Goal: Task Accomplishment & Management: Complete application form

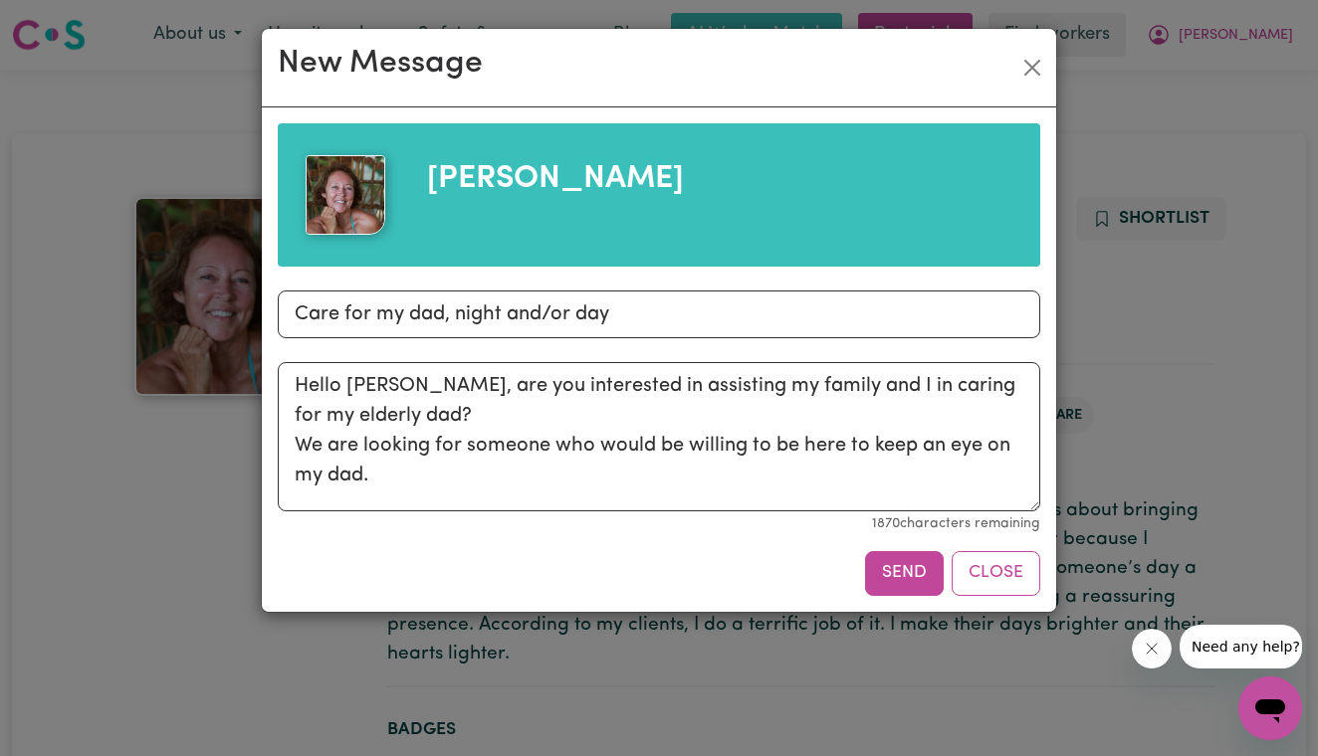
click at [296, 445] on textarea "Hello [PERSON_NAME], are you interested in assisting my family and I in caring …" at bounding box center [659, 436] width 762 height 149
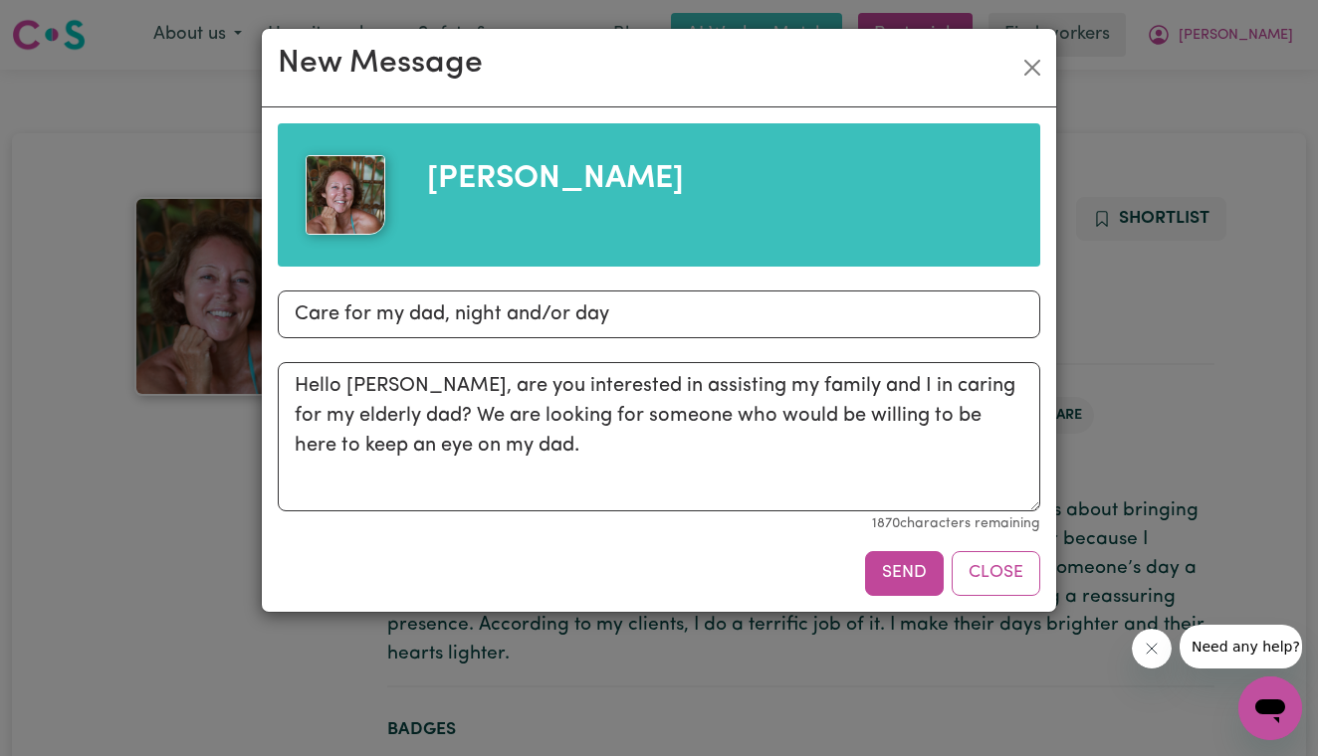
click at [516, 444] on textarea "Hello [PERSON_NAME], are you interested in assisting my family and I in caring …" at bounding box center [659, 436] width 762 height 149
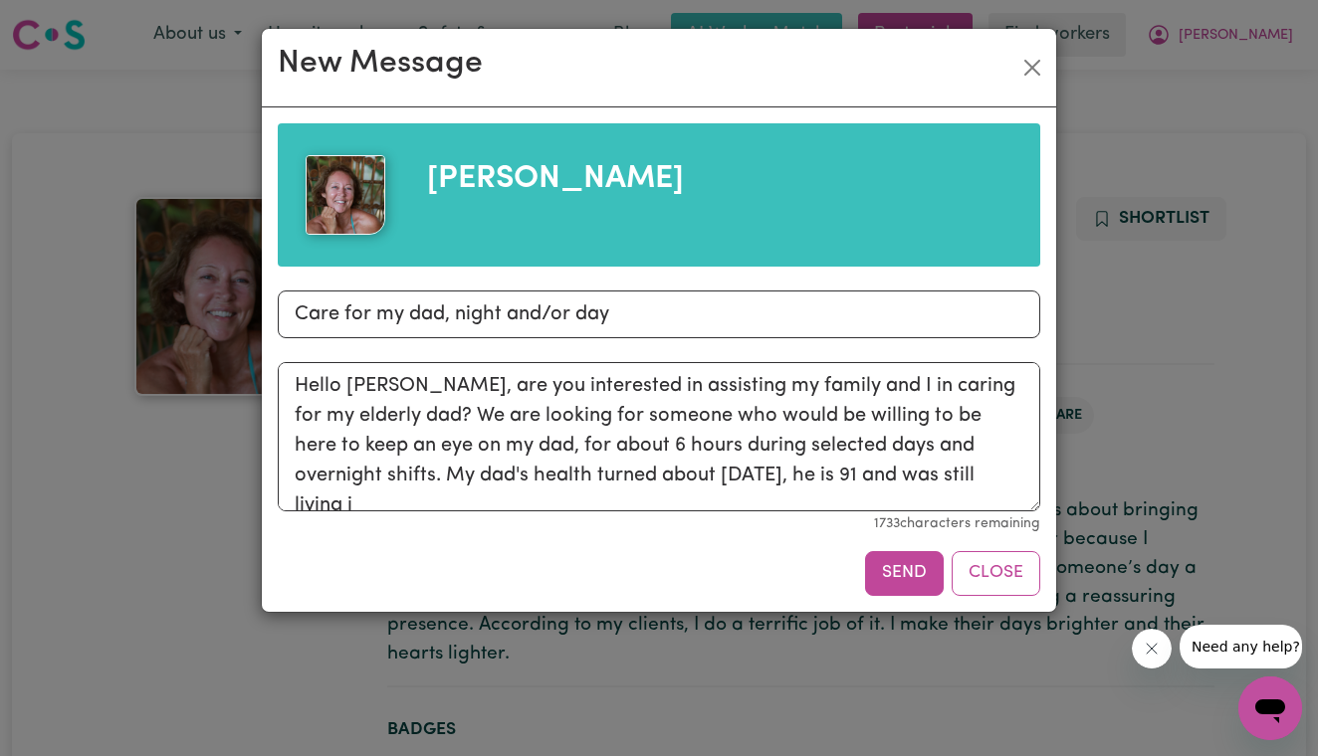
scroll to position [5, 0]
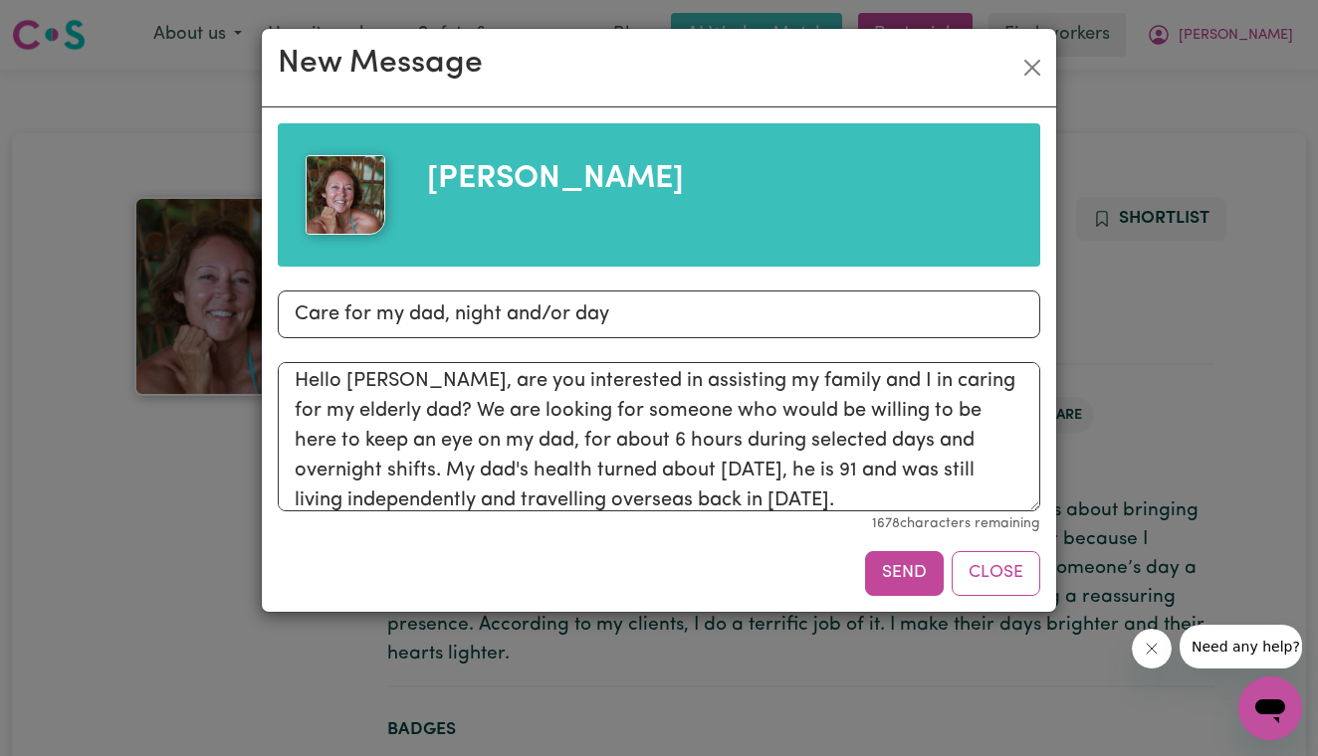
click at [849, 467] on textarea "Hello [PERSON_NAME], are you interested in assisting my family and I in caring …" at bounding box center [659, 436] width 762 height 149
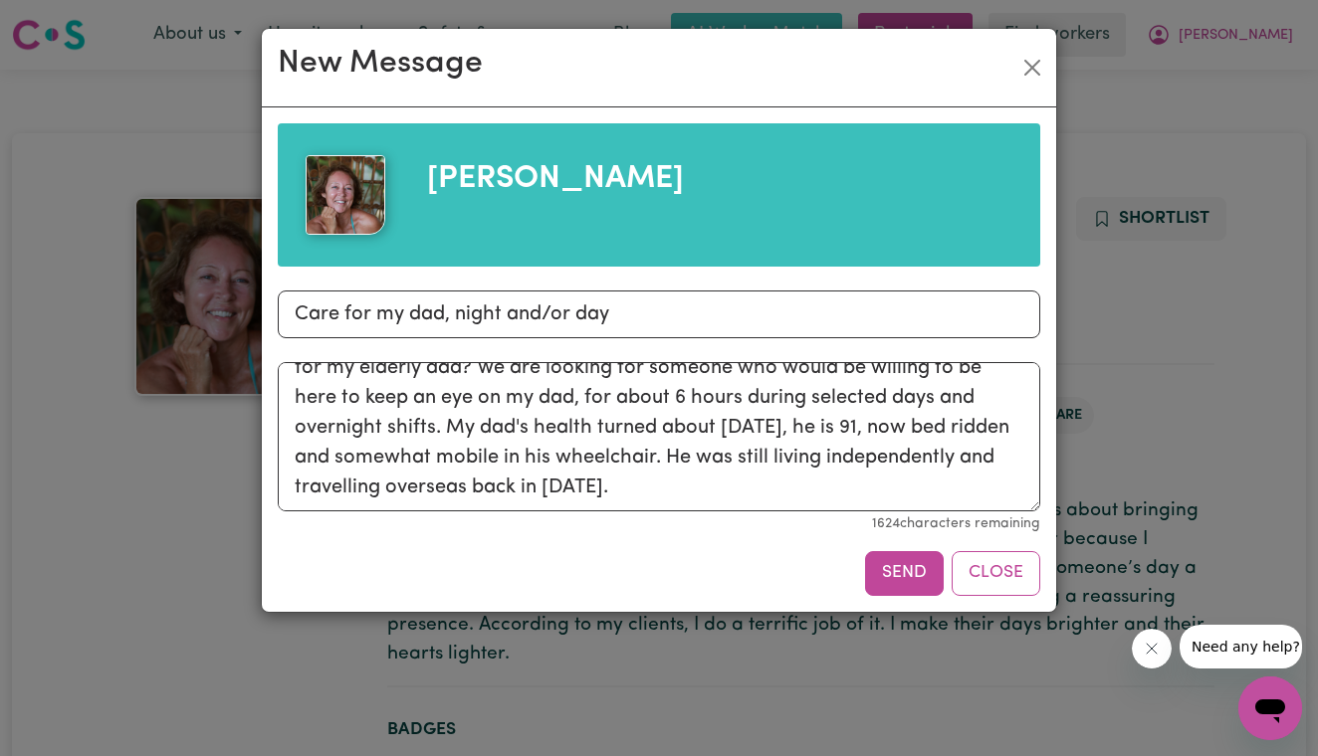
scroll to position [48, 0]
click at [354, 425] on textarea "Hello [PERSON_NAME], are you interested in assisting my family and I in caring …" at bounding box center [659, 436] width 762 height 149
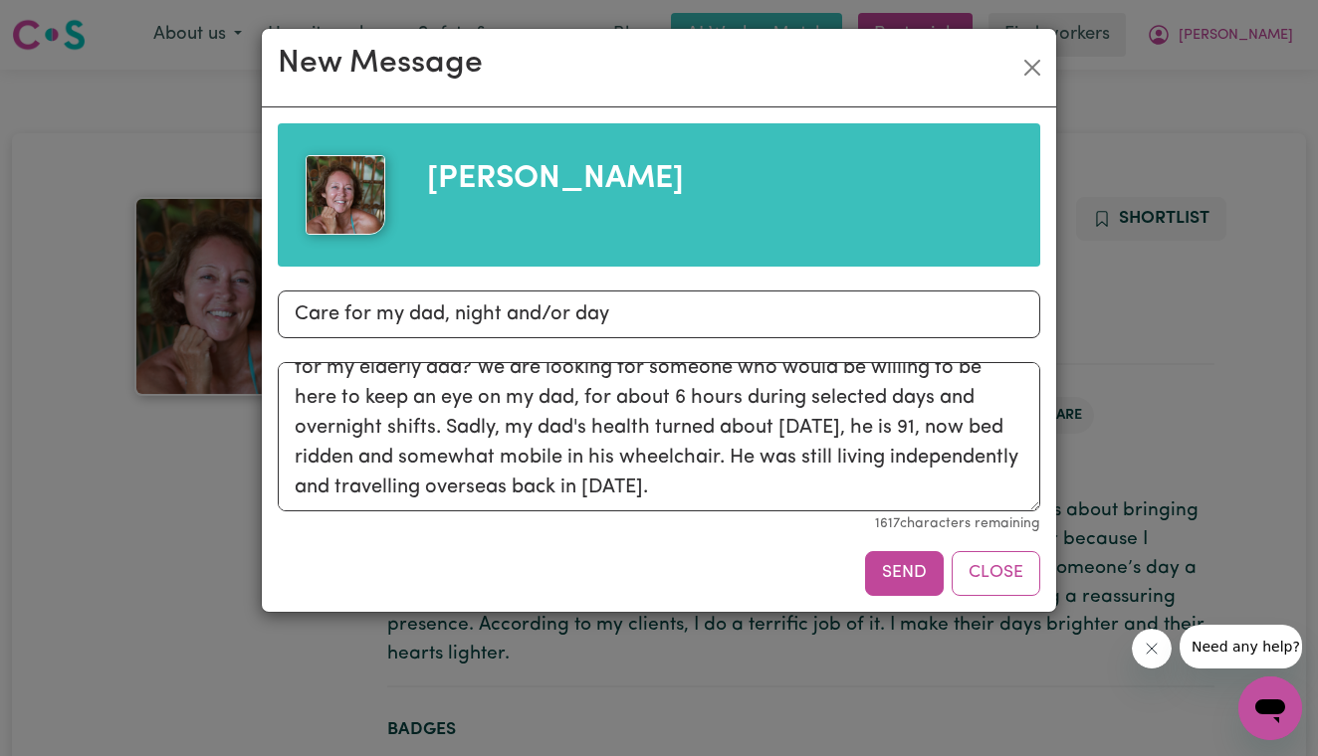
click at [675, 493] on textarea "Hello [PERSON_NAME], are you interested in assisting my family and I in caring …" at bounding box center [659, 436] width 762 height 149
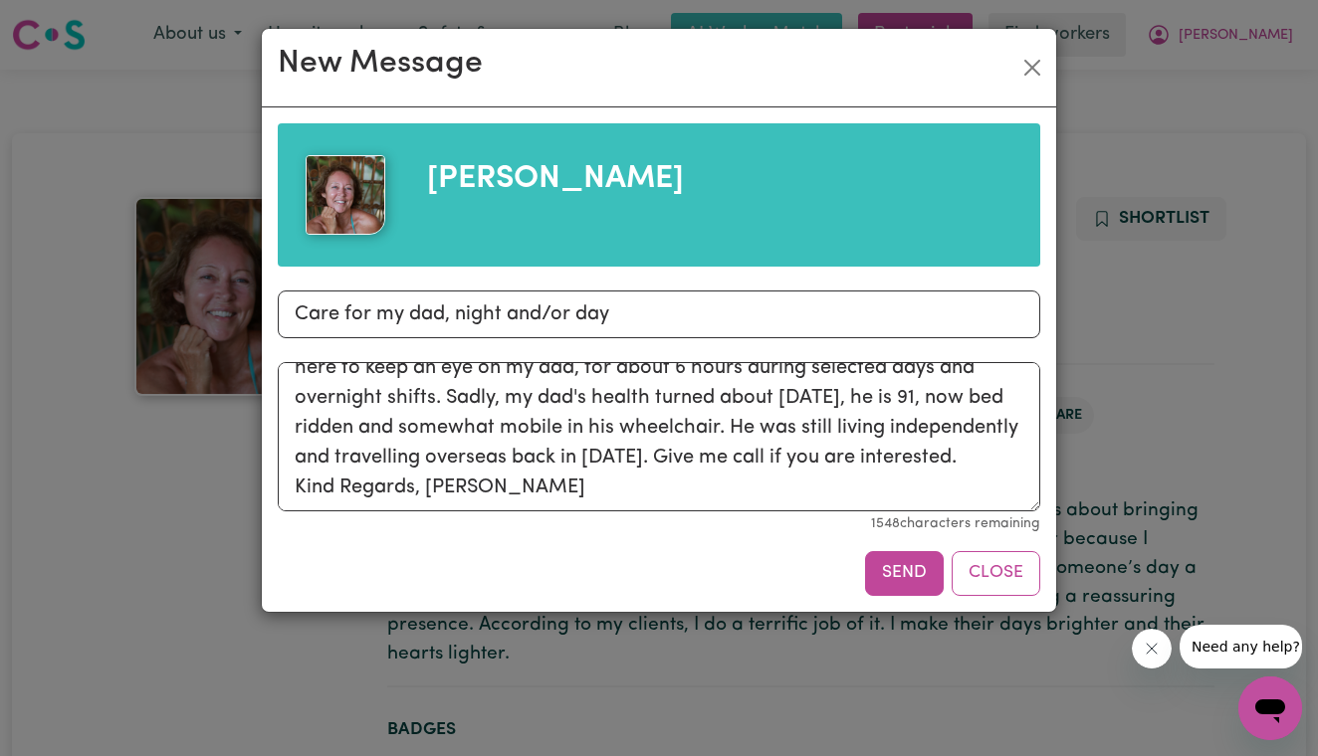
scroll to position [78, 0]
click at [972, 455] on textarea "Hello [PERSON_NAME], are you interested in assisting my family and I in caring …" at bounding box center [659, 436] width 762 height 149
drag, startPoint x: 731, startPoint y: 428, endPoint x: 661, endPoint y: 455, distance: 75.6
click at [661, 455] on textarea "Hello [PERSON_NAME], are you interested in assisting my family and I in caring …" at bounding box center [659, 436] width 762 height 149
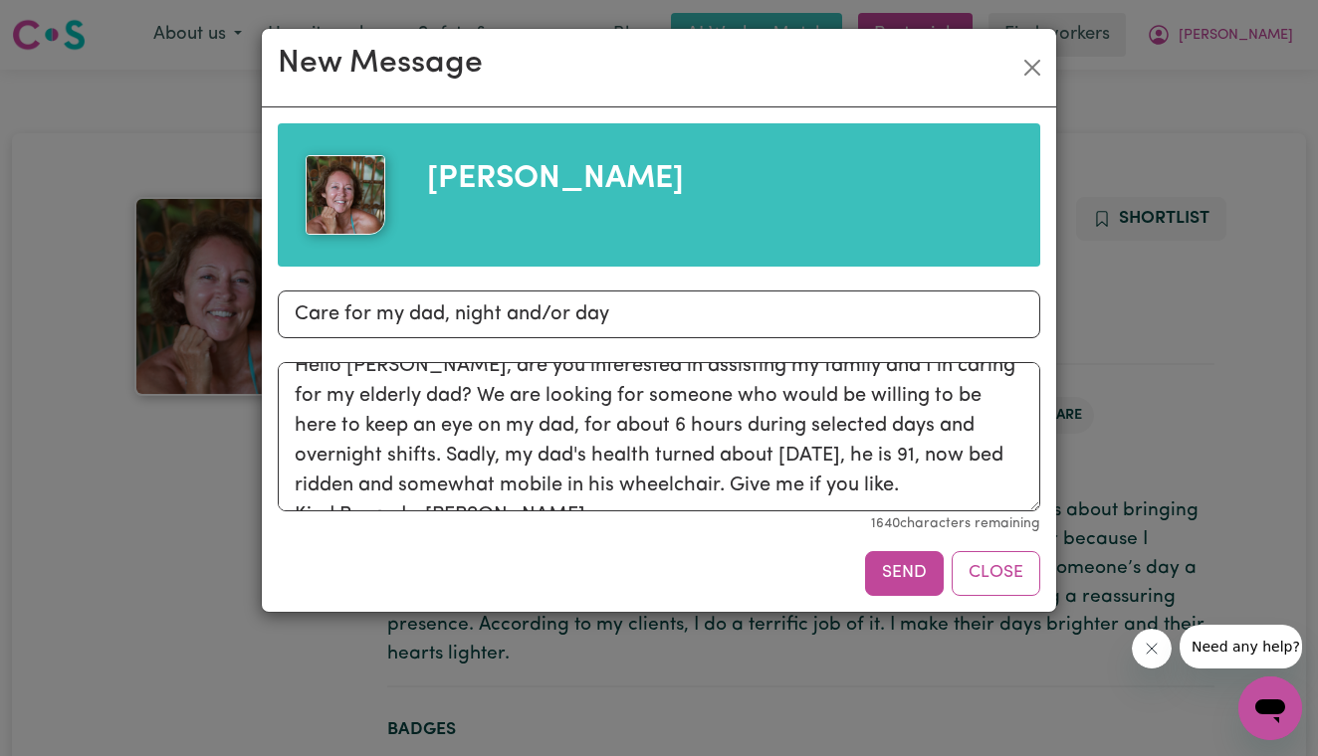
scroll to position [11, 0]
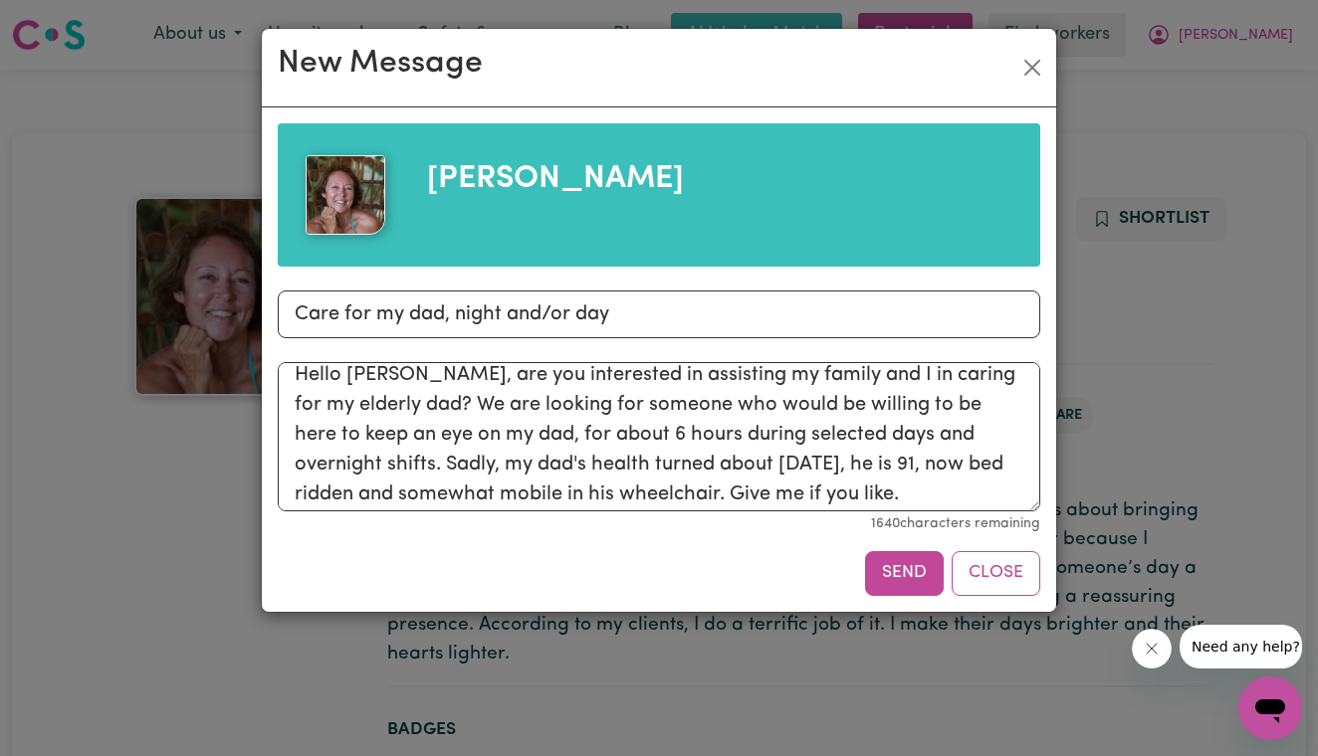
drag, startPoint x: 296, startPoint y: 435, endPoint x: 427, endPoint y: 434, distance: 131.4
click at [427, 434] on textarea "Hello [PERSON_NAME], are you interested in assisting my family and I in caring …" at bounding box center [659, 436] width 762 height 149
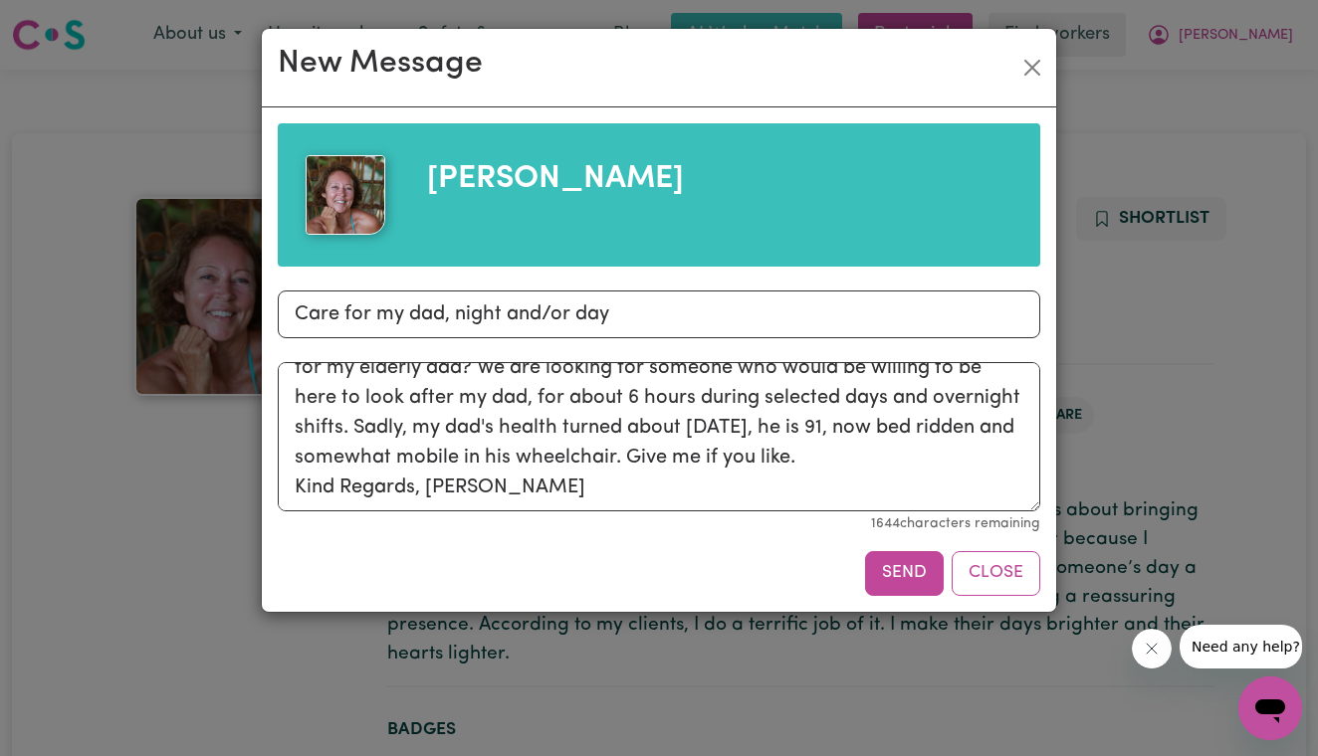
scroll to position [48, 0]
click at [835, 459] on textarea "Hello [PERSON_NAME], are you interested in assisting my family and I in caring …" at bounding box center [659, 436] width 762 height 149
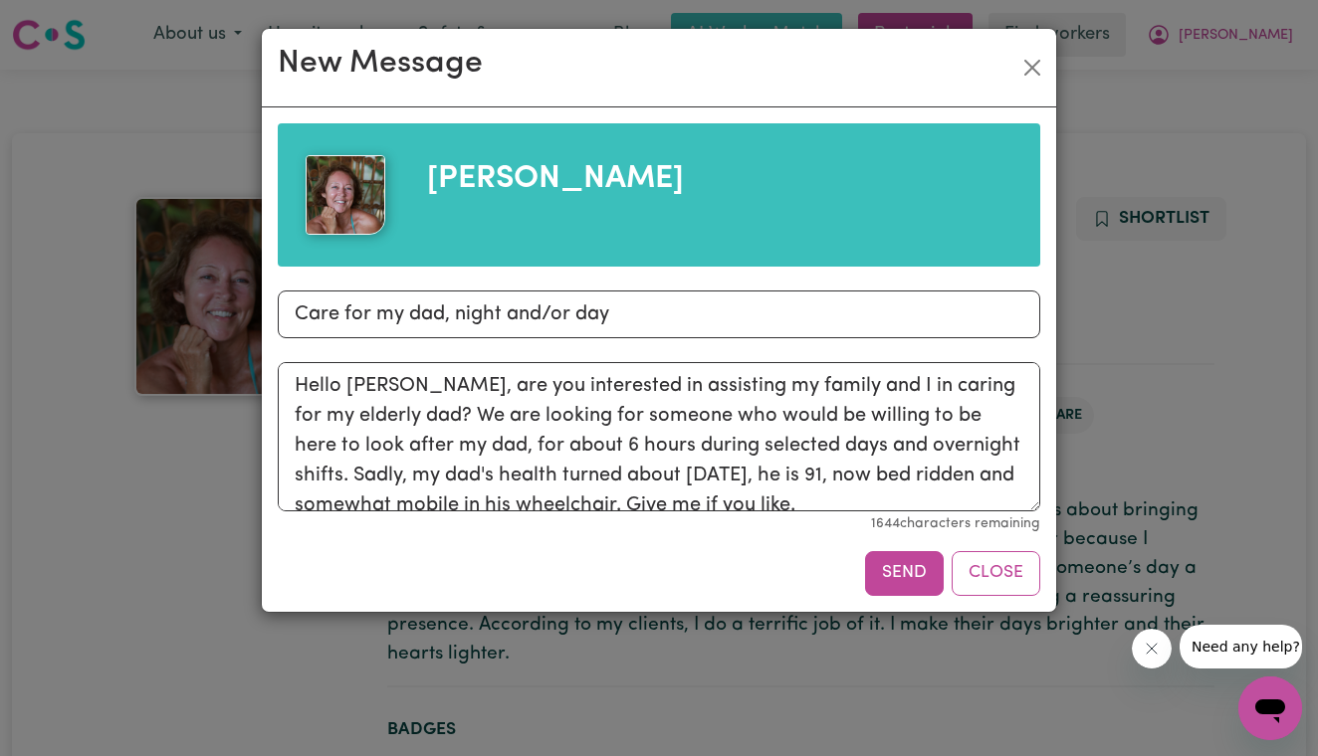
scroll to position [0, 0]
click at [597, 385] on textarea "Hello [PERSON_NAME], are you interested in assisting my family and I in caring …" at bounding box center [659, 436] width 762 height 149
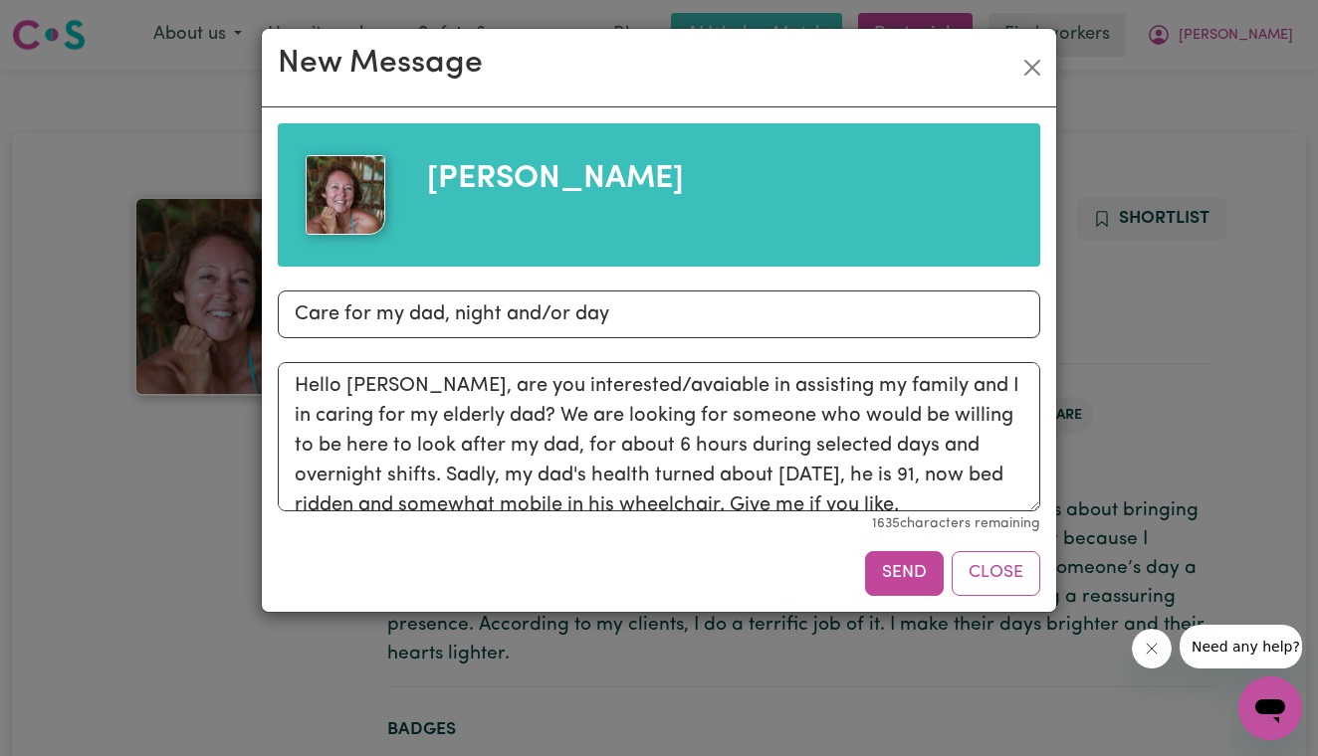
click at [333, 446] on textarea "Hello [PERSON_NAME], are you interested/avaiable in assisting my family and I i…" at bounding box center [659, 436] width 762 height 149
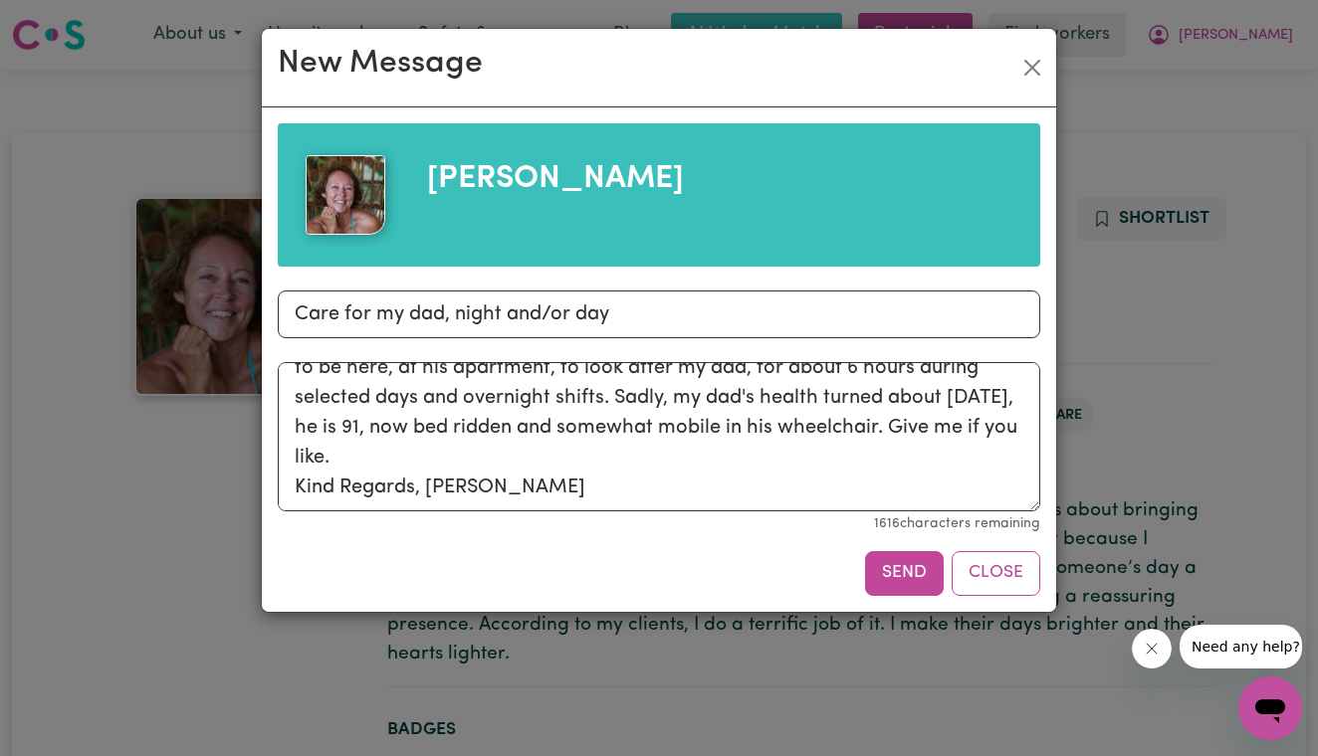
scroll to position [78, 0]
click at [371, 431] on textarea "Hello [PERSON_NAME], are you interested/avaiable in assisting my family and I i…" at bounding box center [659, 436] width 762 height 149
click at [328, 454] on textarea "Hello [PERSON_NAME], are you interested/avaiable in assisting my family and I i…" at bounding box center [659, 436] width 762 height 149
type textarea "Hello [PERSON_NAME], are you interested/avaiable in assisting my family and I i…"
click at [454, 313] on input "Care for my dad, night and/or day" at bounding box center [659, 315] width 762 height 48
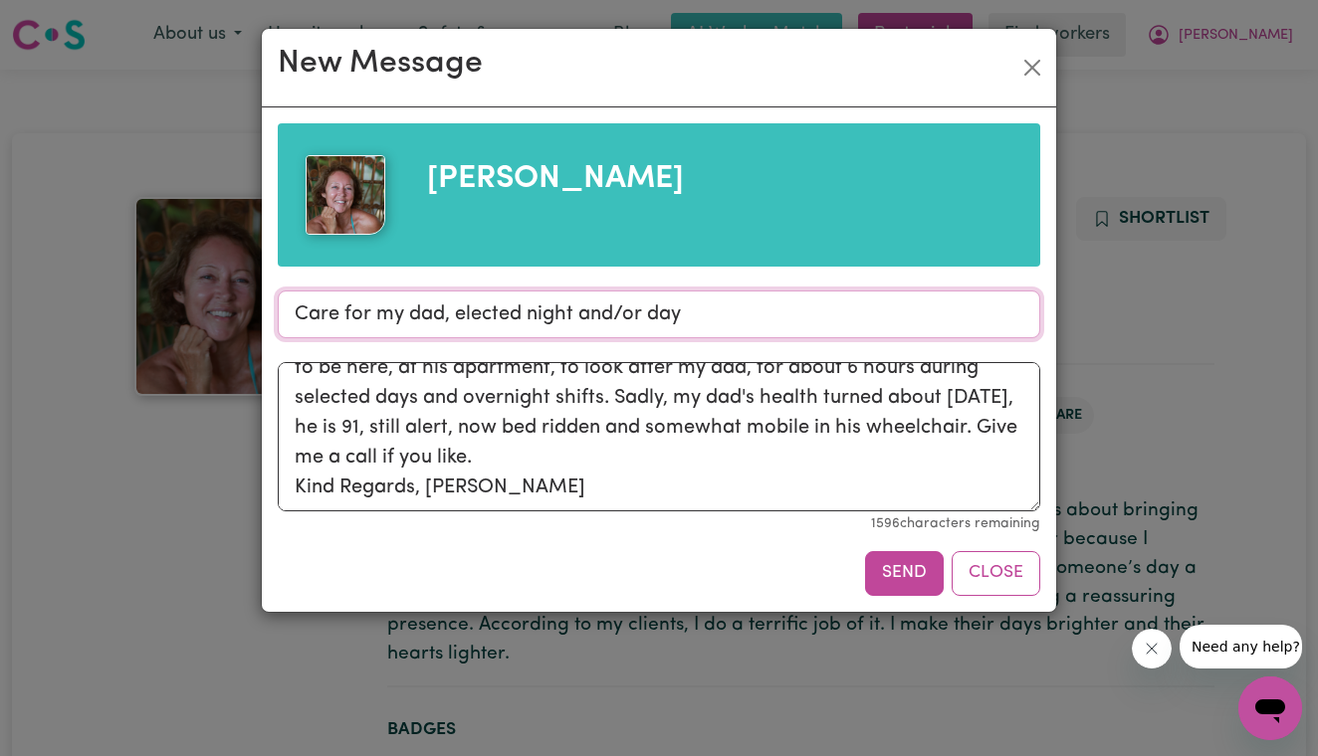
click at [571, 311] on input "Care for my dad, elected night and/or day" at bounding box center [659, 315] width 762 height 48
click at [689, 313] on input "Care for my dad, elected nights and/or day" at bounding box center [659, 315] width 762 height 48
click at [458, 316] on input "Care for my dad, elected nights and/or days" at bounding box center [659, 315] width 762 height 48
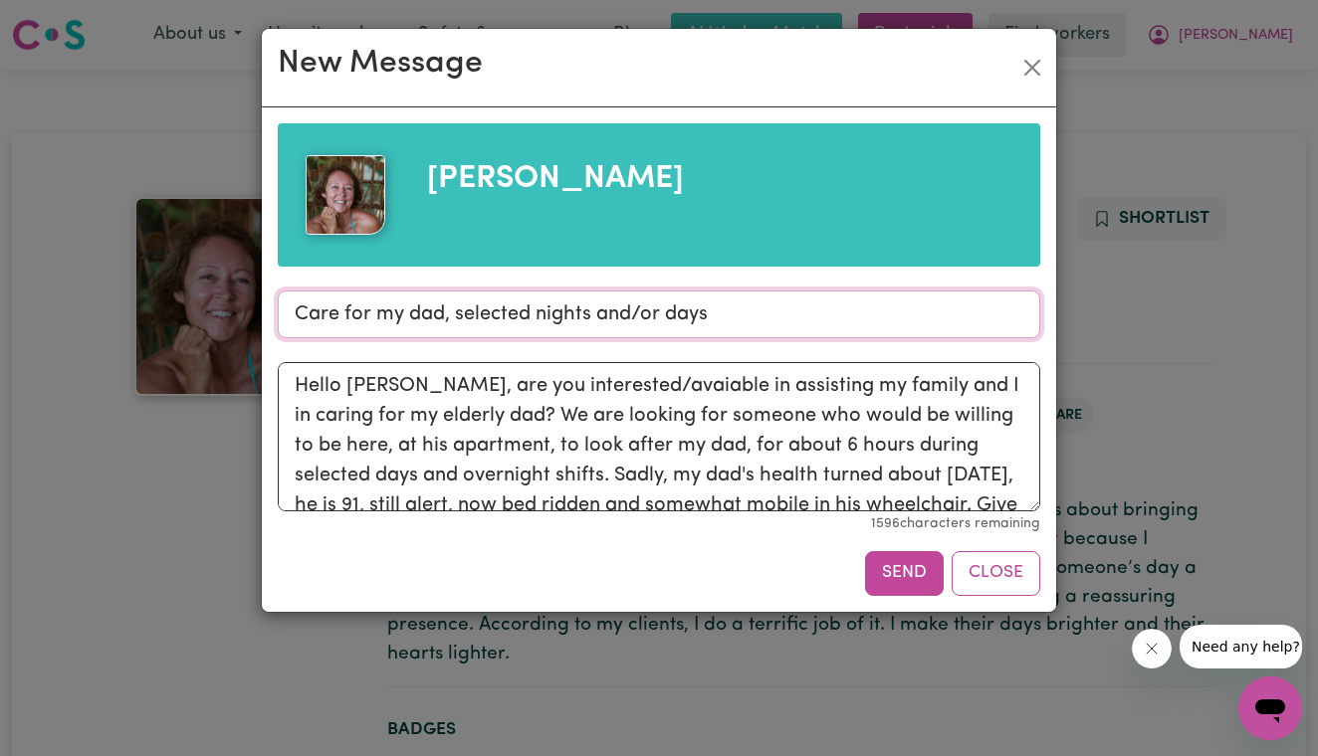
scroll to position [0, 0]
type input "Care for my dad, selected nights and/or days"
click at [664, 389] on textarea "Hello [PERSON_NAME], are you interested/avaiable in assisting my family and I i…" at bounding box center [659, 436] width 762 height 149
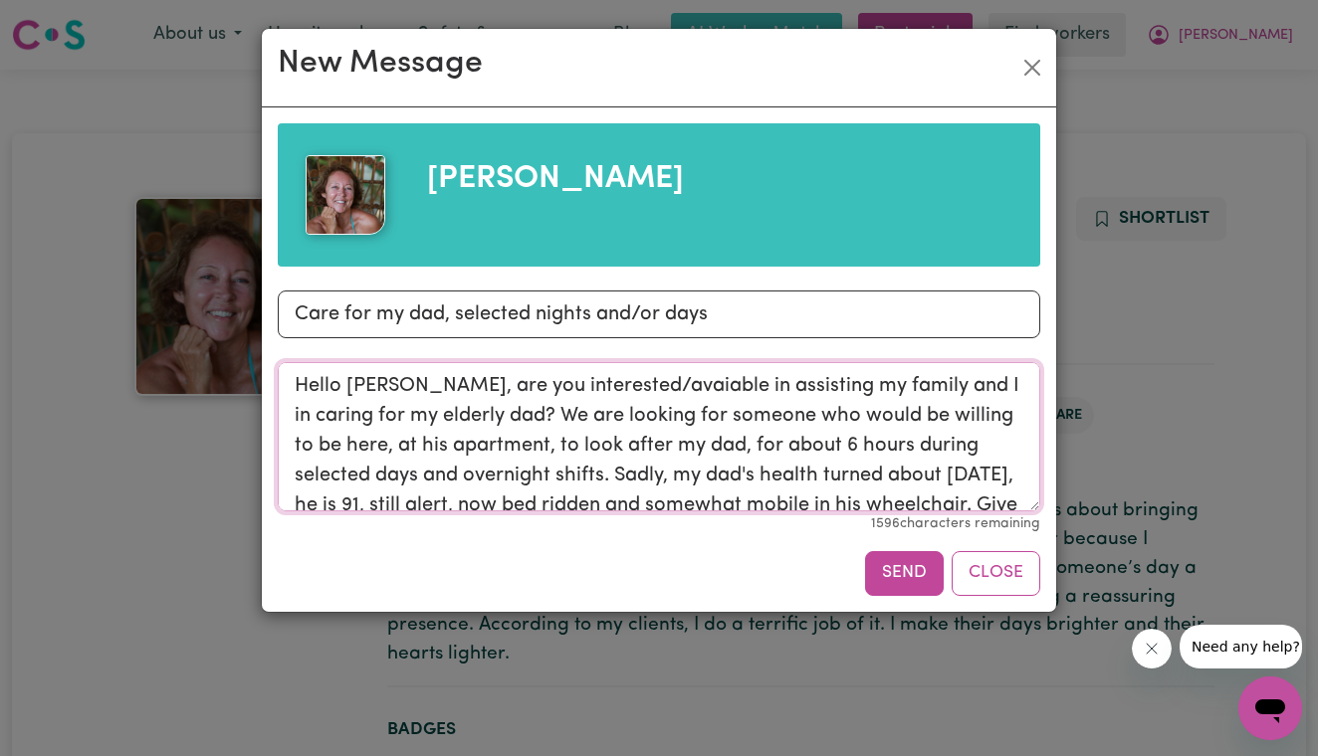
click at [645, 386] on textarea "Hello [PERSON_NAME], are you interested/avaiable in assisting my family and I i…" at bounding box center [659, 436] width 762 height 149
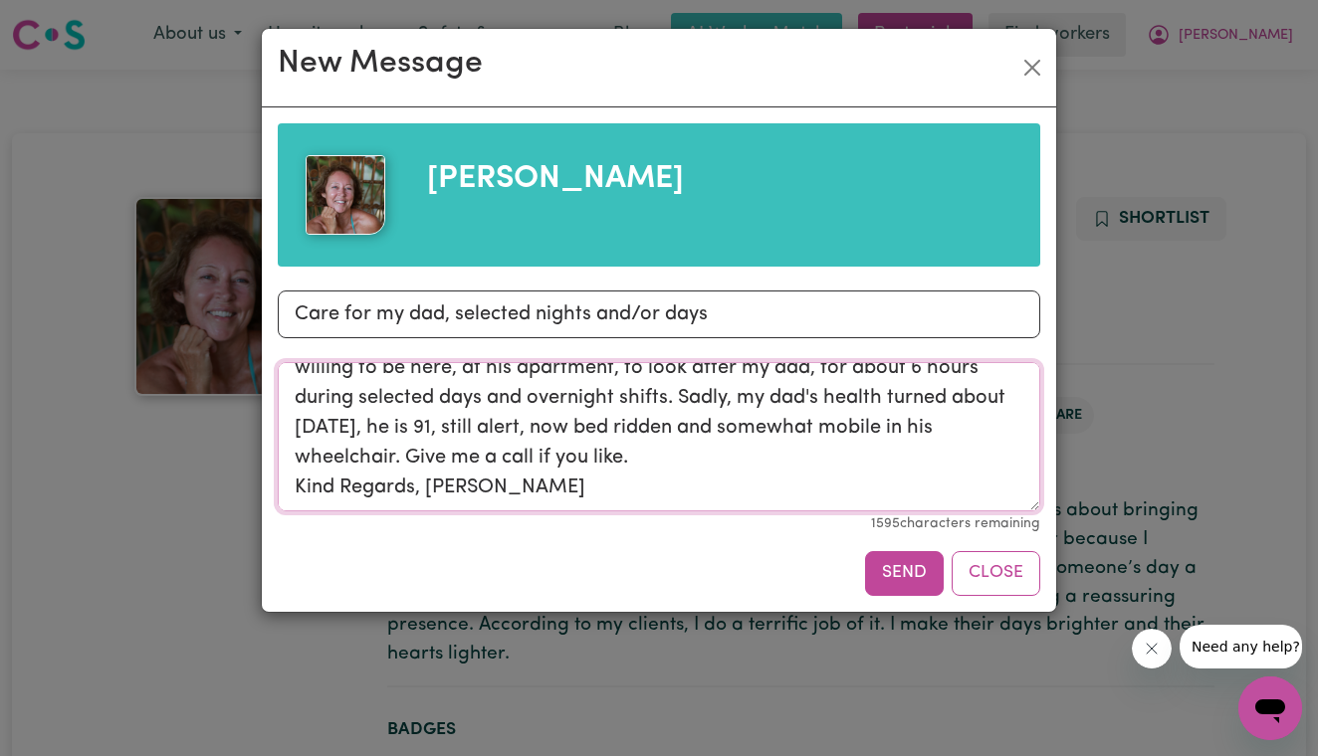
scroll to position [78, 0]
type textarea "Hello [PERSON_NAME], are you interested/available in assisting my family and I …"
click at [894, 579] on button "Send" at bounding box center [904, 573] width 79 height 44
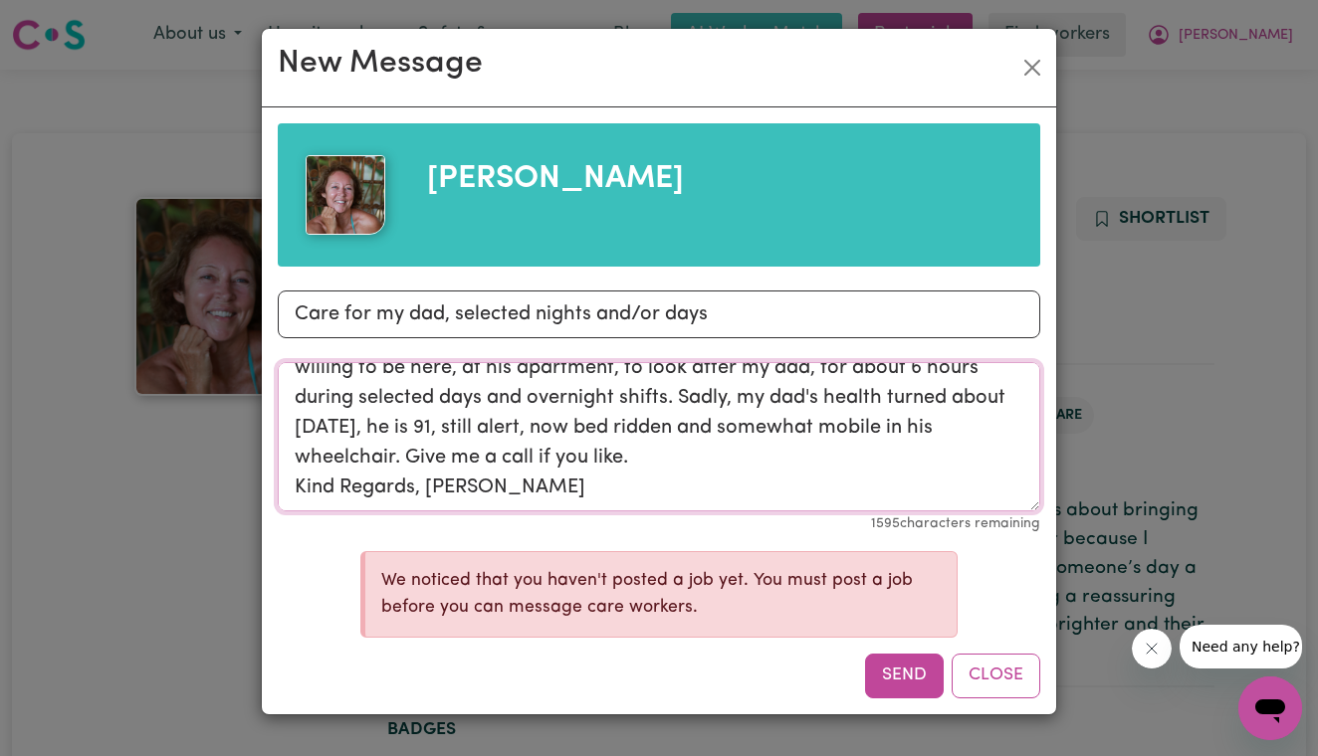
drag, startPoint x: 297, startPoint y: 385, endPoint x: 667, endPoint y: 492, distance: 385.2
click at [667, 492] on textarea "Hello [PERSON_NAME], are you interested/available in assisting my family and I …" at bounding box center [659, 436] width 762 height 149
click at [979, 671] on button "Close" at bounding box center [995, 676] width 89 height 44
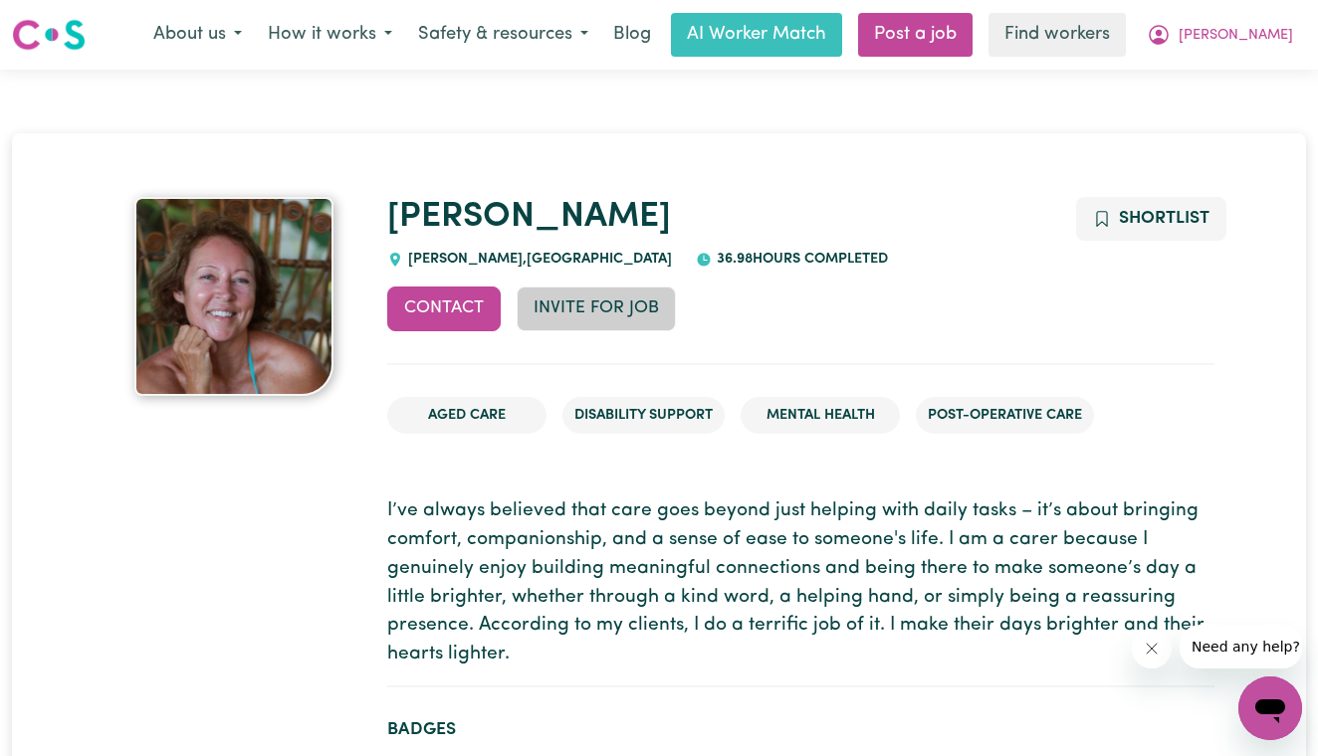
click at [629, 311] on button "Invite for Job" at bounding box center [595, 309] width 159 height 44
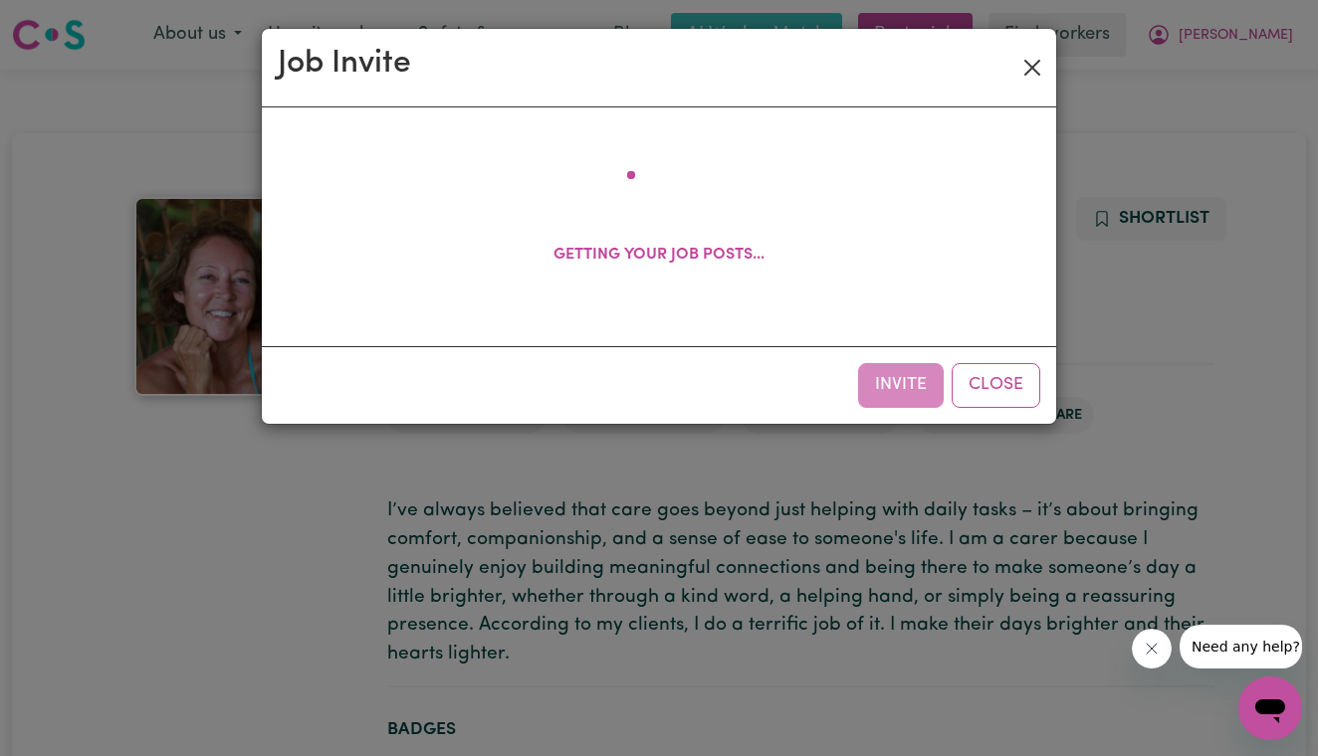
click at [1027, 71] on button "Close" at bounding box center [1032, 68] width 32 height 32
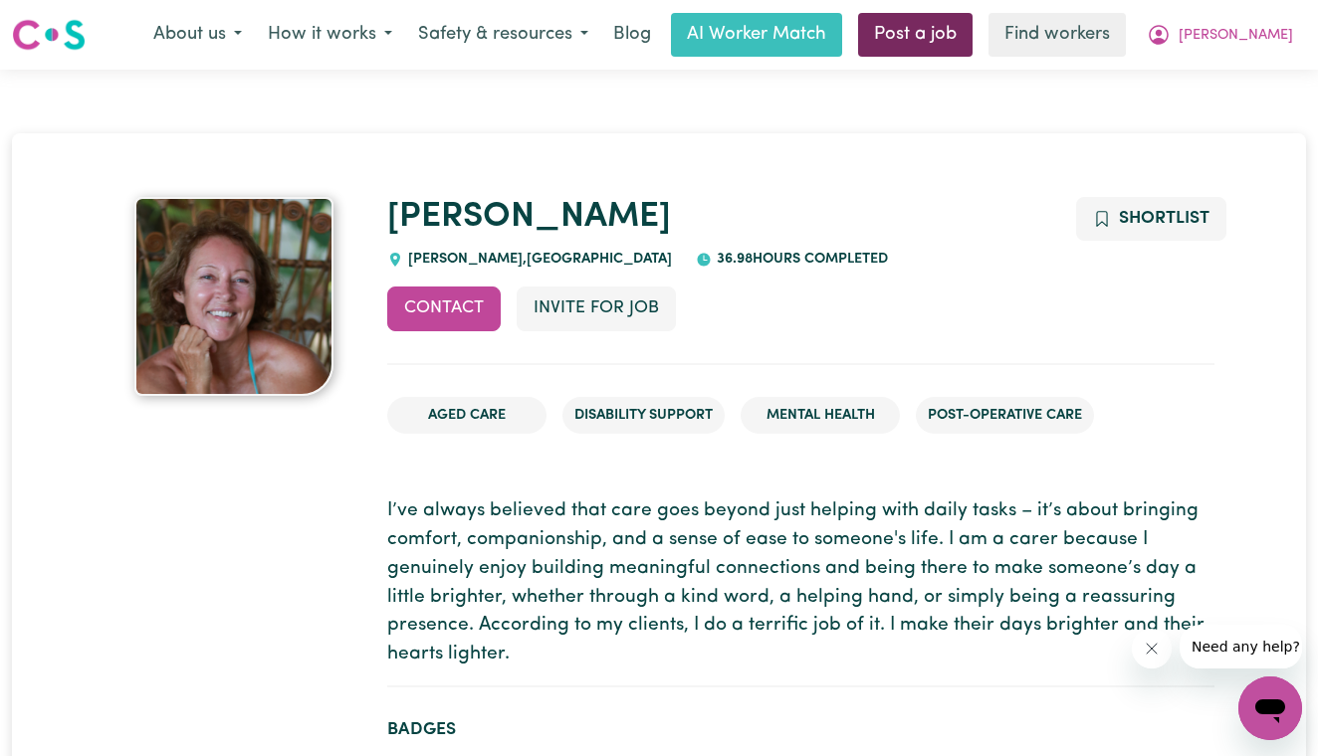
click at [972, 39] on link "Post a job" at bounding box center [915, 35] width 114 height 44
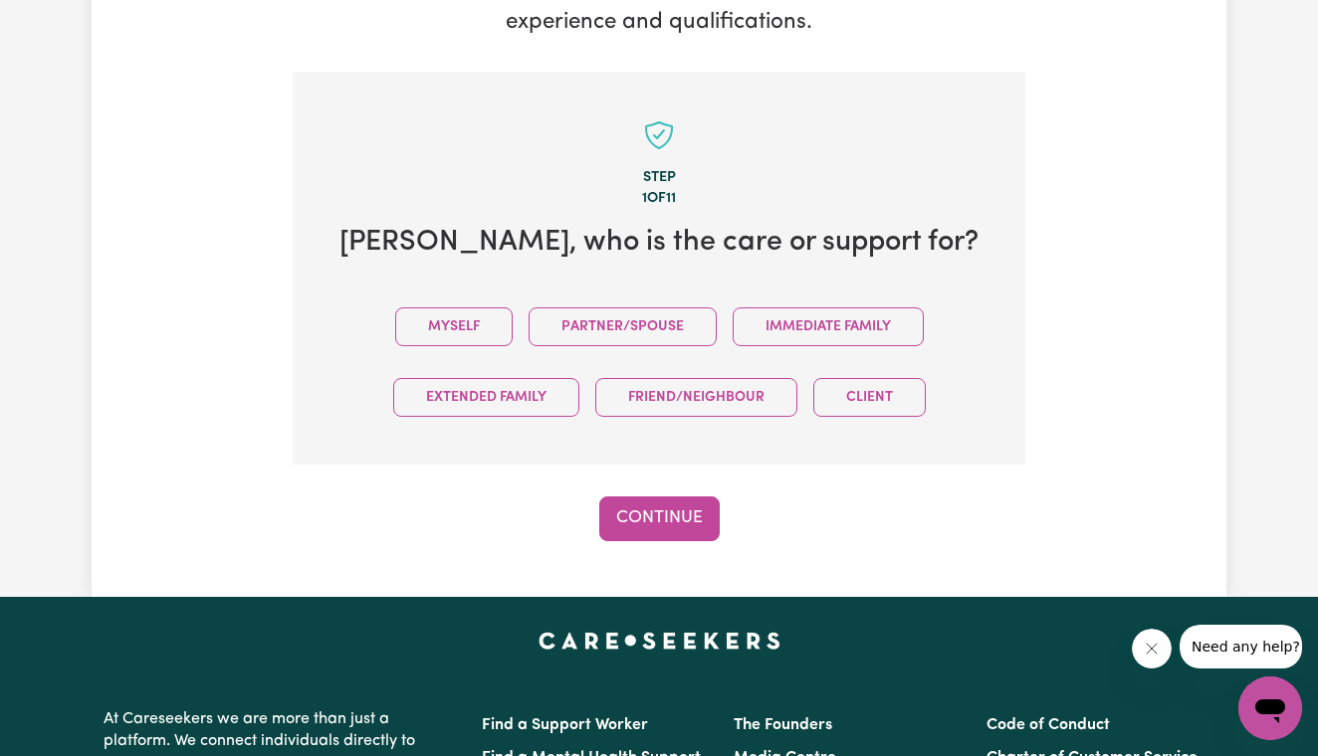
scroll to position [513, 0]
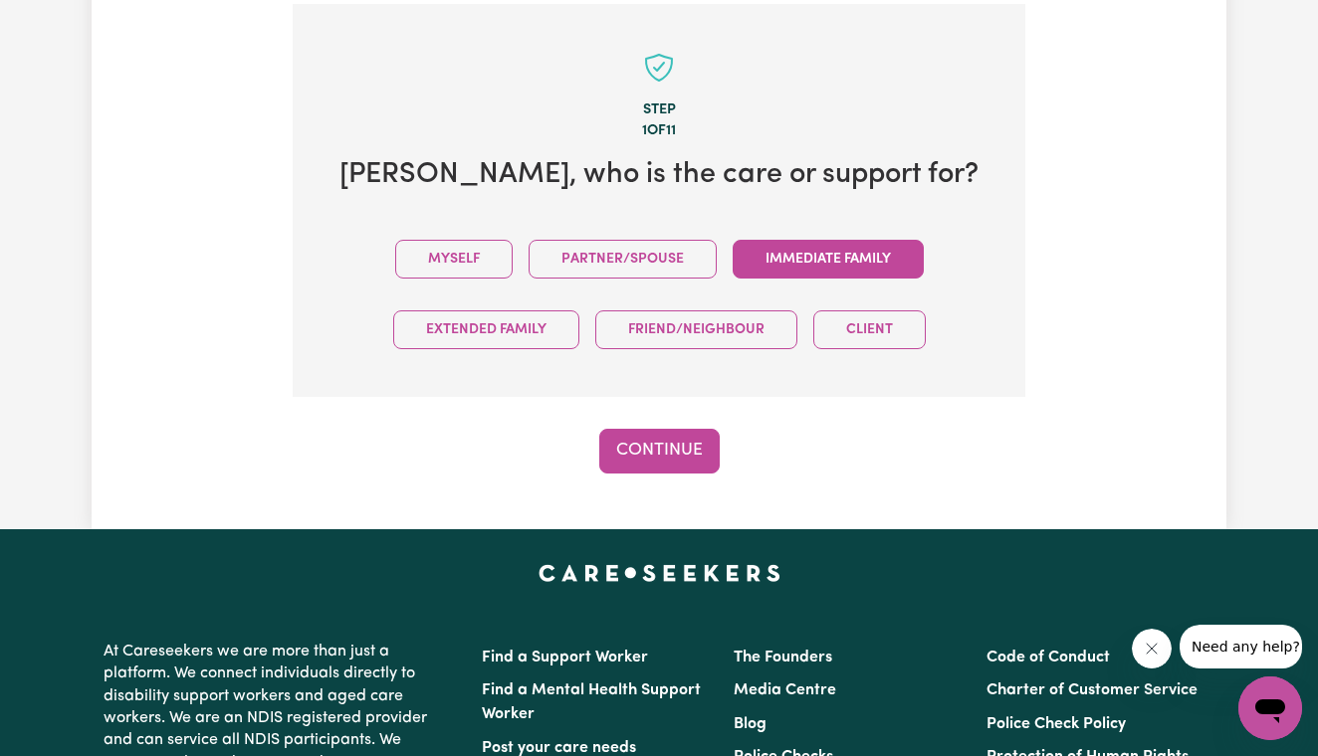
click at [780, 253] on button "Immediate Family" at bounding box center [827, 259] width 191 height 39
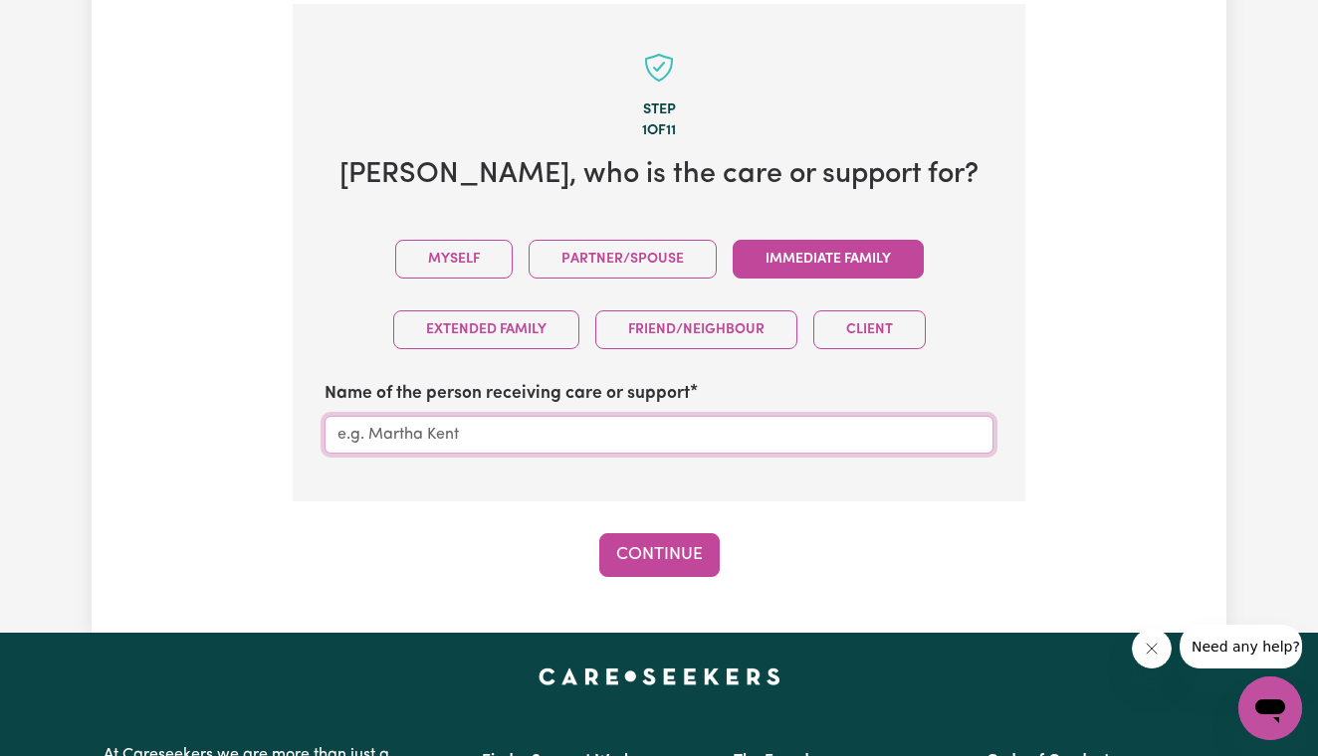
click at [703, 433] on input "Name of the person receiving care or support" at bounding box center [658, 435] width 669 height 38
type input "[PERSON_NAME]"
click at [699, 557] on button "Continue" at bounding box center [659, 555] width 120 height 44
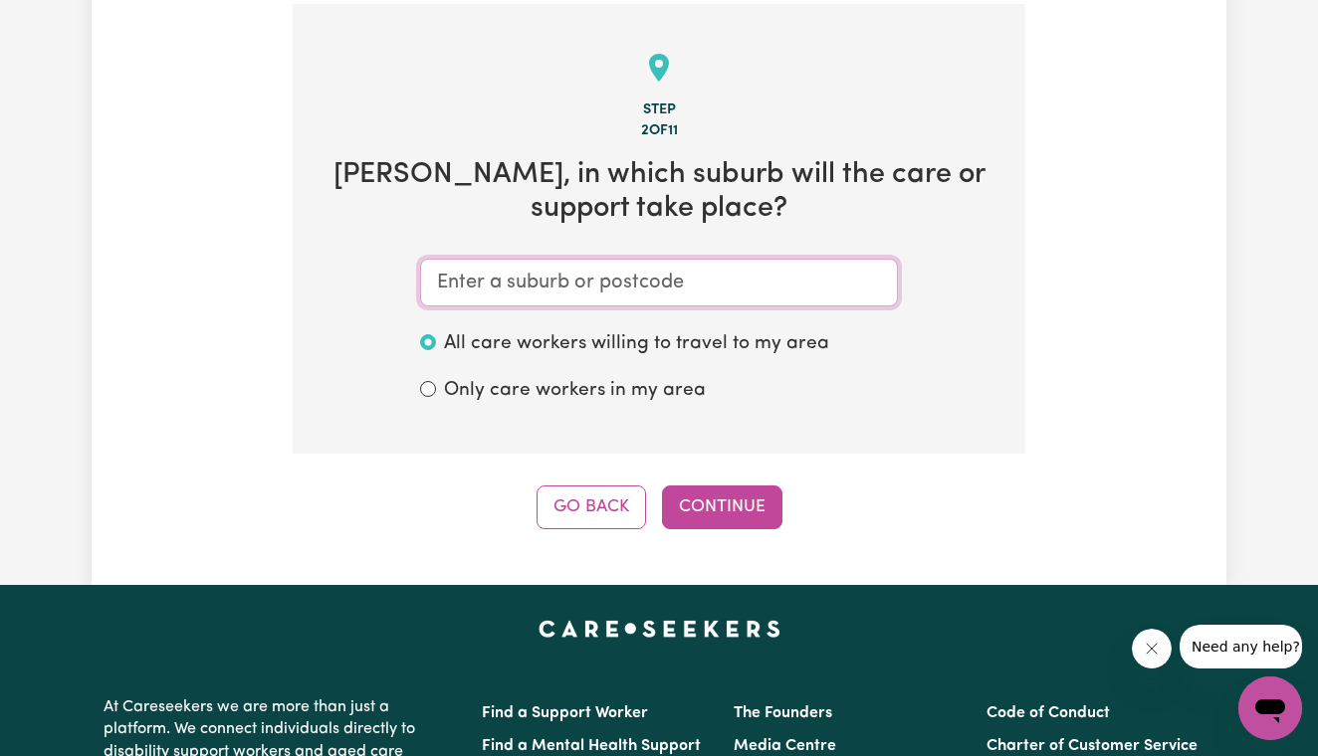
click at [649, 284] on input "text" at bounding box center [659, 283] width 478 height 48
type input "Mo"
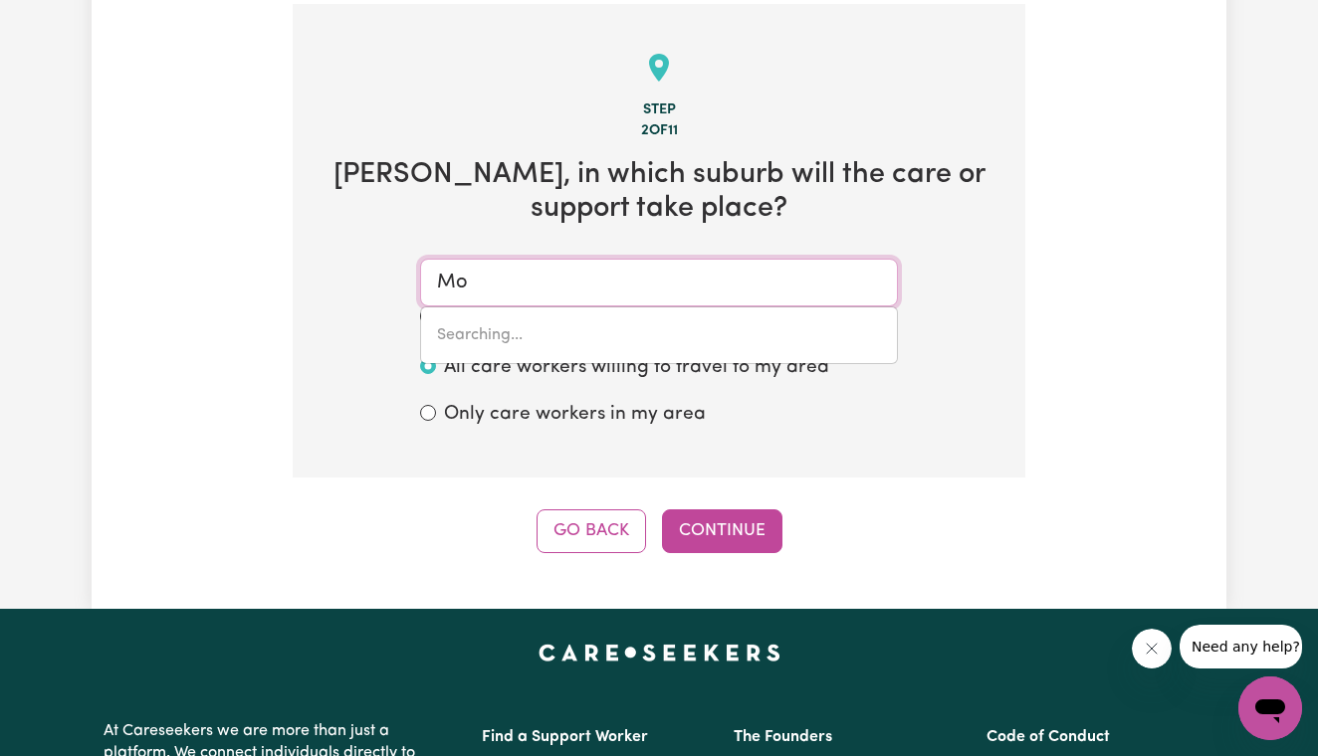
type input "[GEOGRAPHIC_DATA], [GEOGRAPHIC_DATA], 4875"
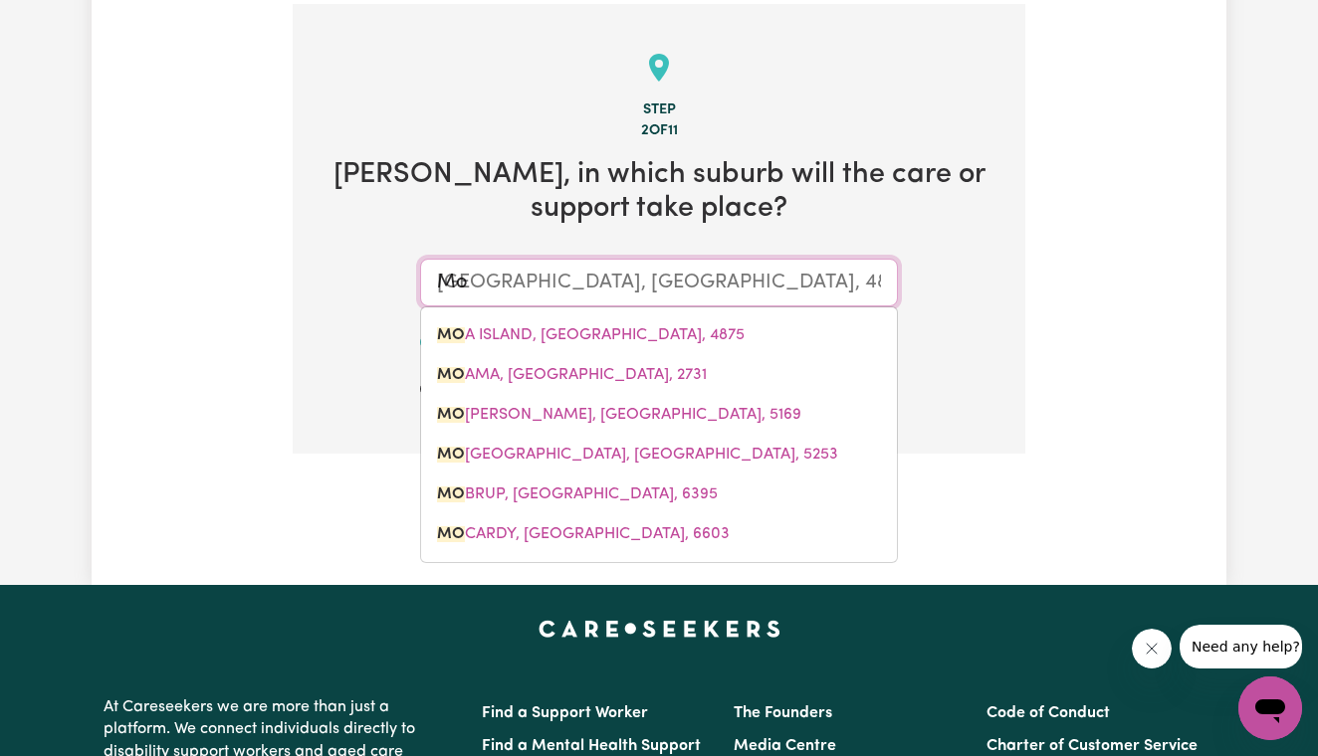
type input "Mos"
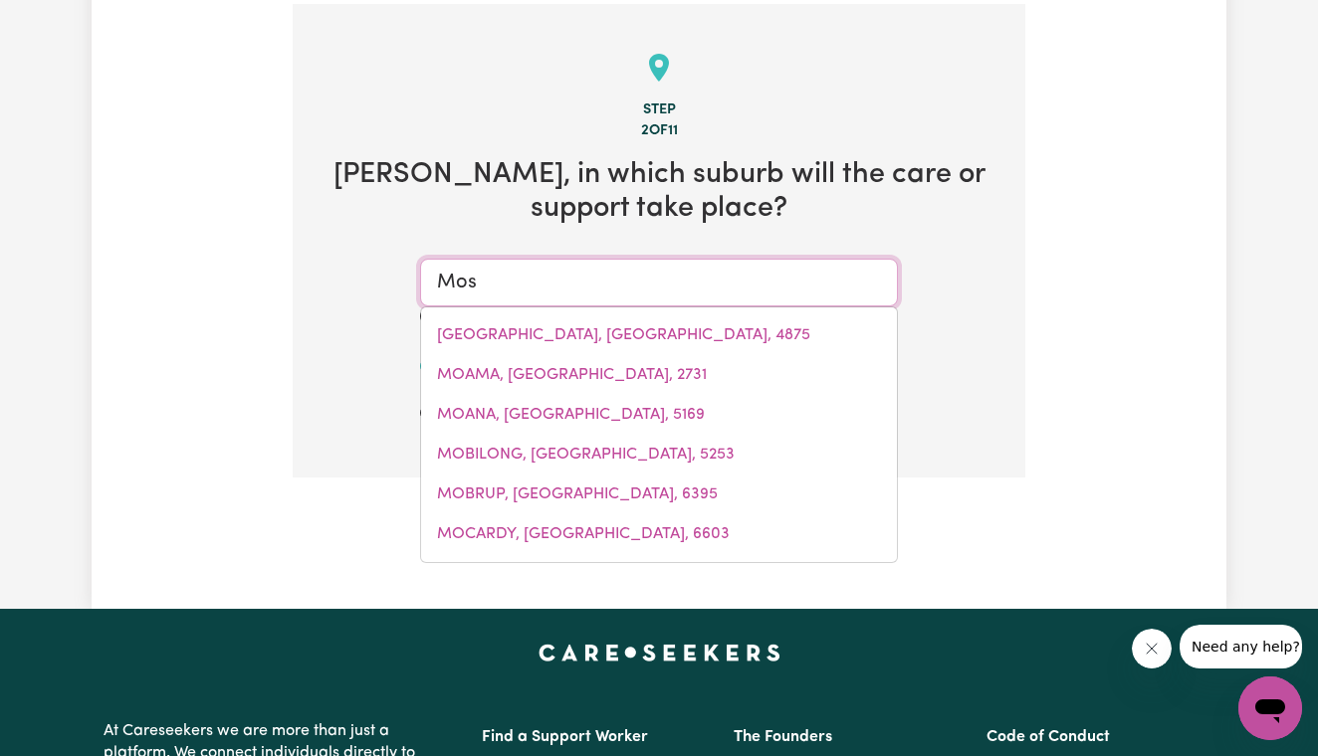
type input "[GEOGRAPHIC_DATA], [GEOGRAPHIC_DATA], 5641"
type input "[DEMOGRAPHIC_DATA]"
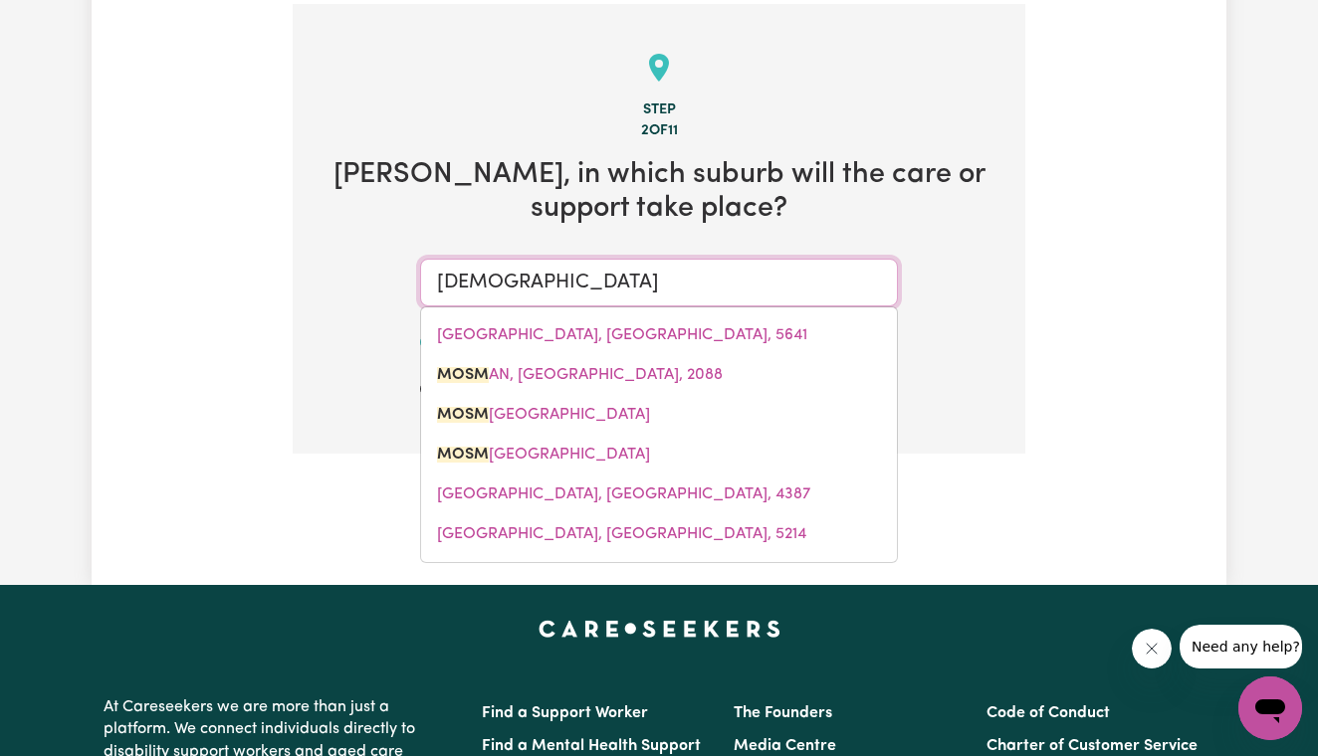
type input "[DEMOGRAPHIC_DATA], [GEOGRAPHIC_DATA], 2088"
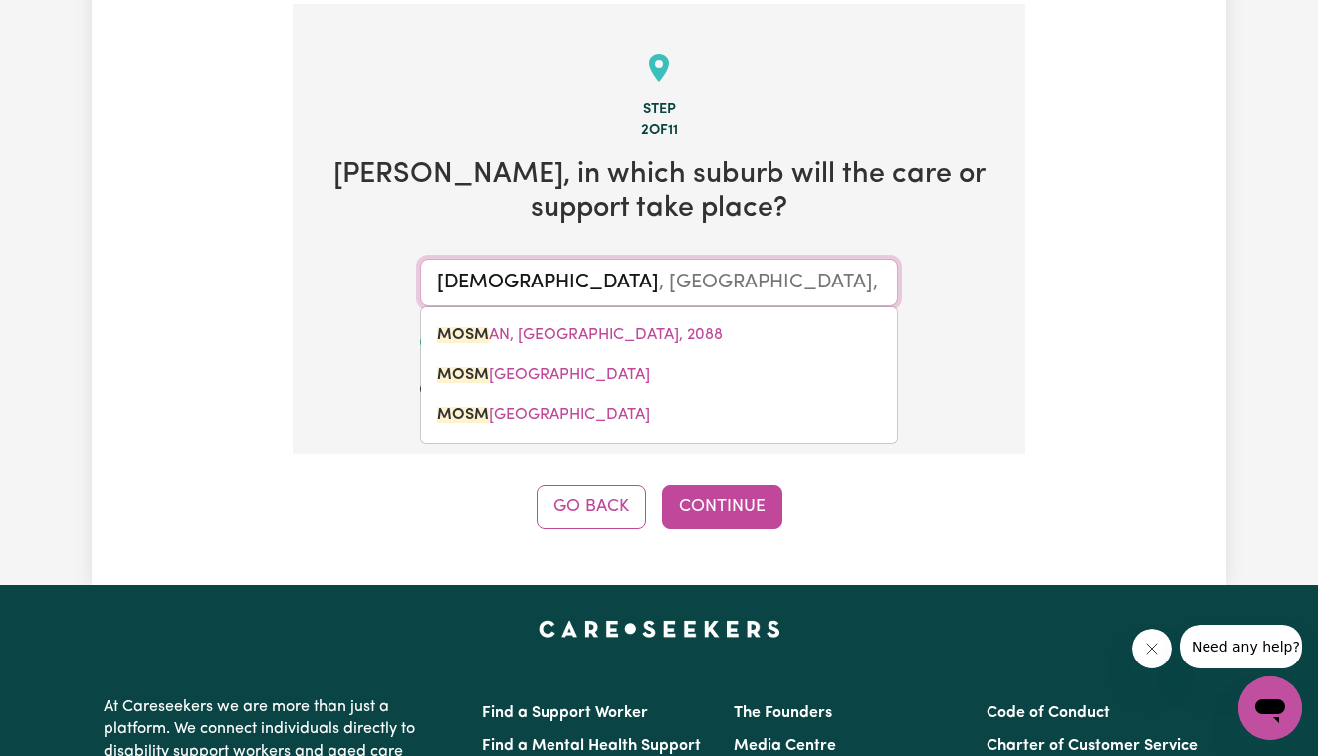
type input "Most"
type input "MOSMAN, [GEOGRAPHIC_DATA], 2088"
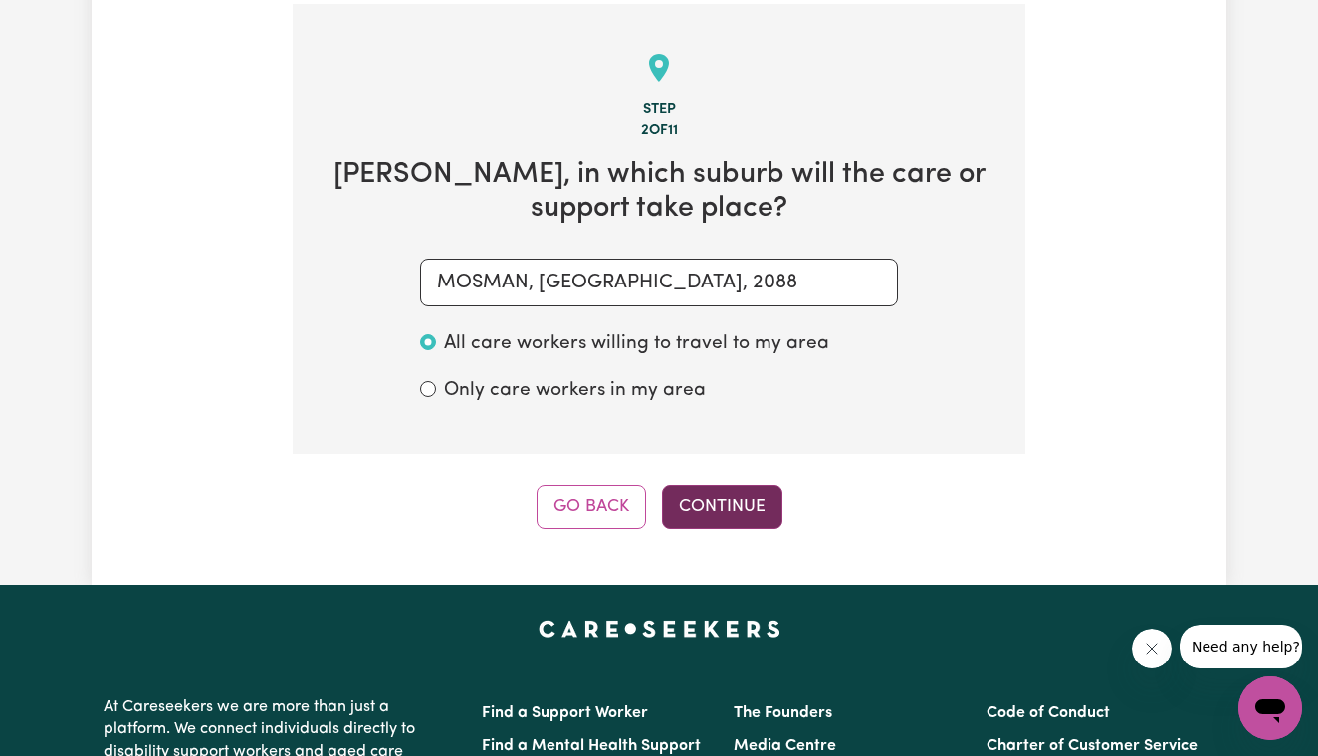
click at [708, 491] on button "Continue" at bounding box center [722, 508] width 120 height 44
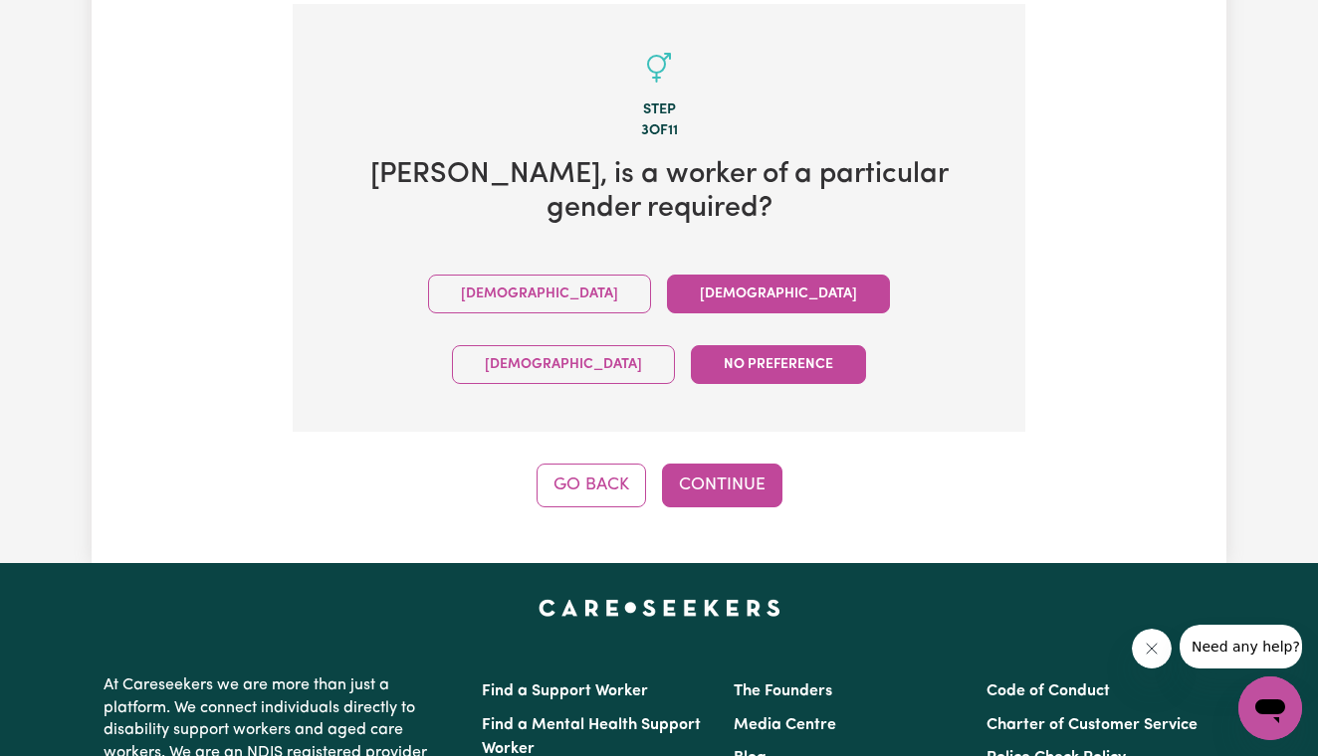
click at [667, 289] on button "[DEMOGRAPHIC_DATA]" at bounding box center [778, 294] width 223 height 39
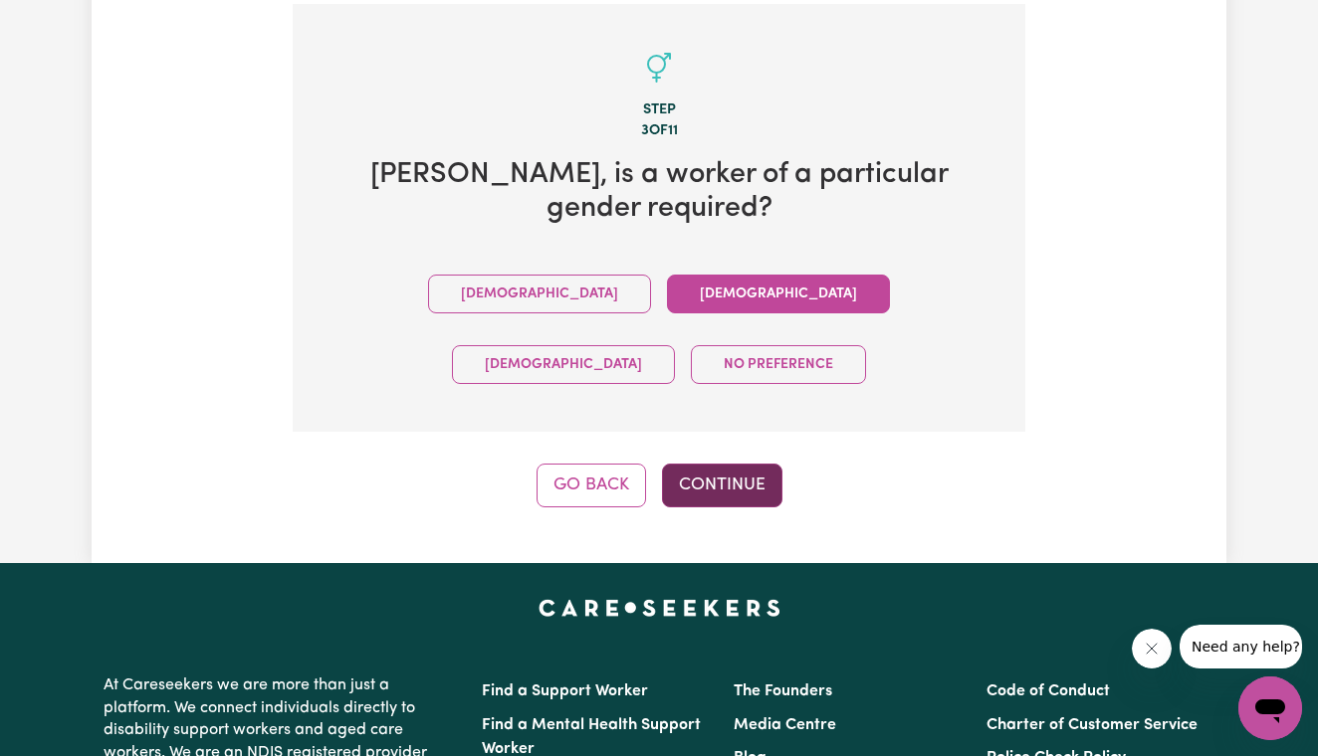
click at [700, 464] on button "Continue" at bounding box center [722, 486] width 120 height 44
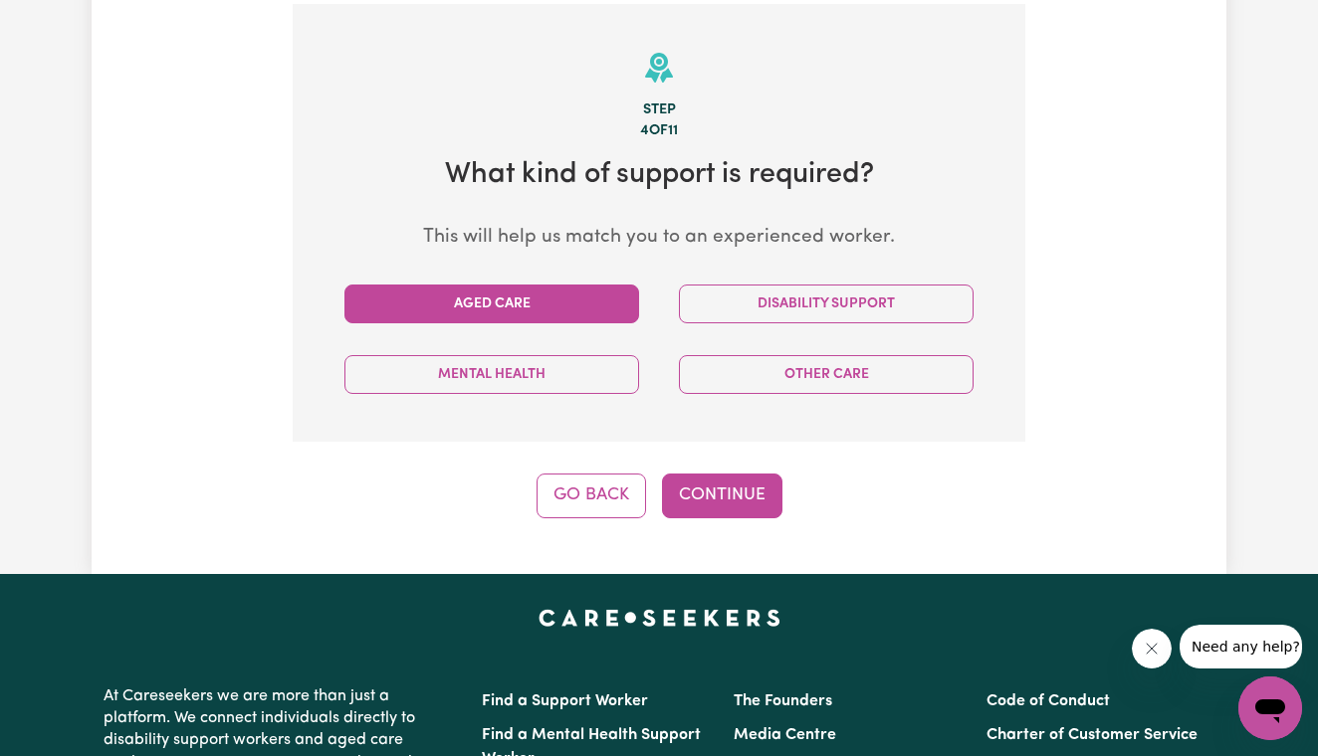
click at [579, 300] on button "Aged Care" at bounding box center [491, 304] width 295 height 39
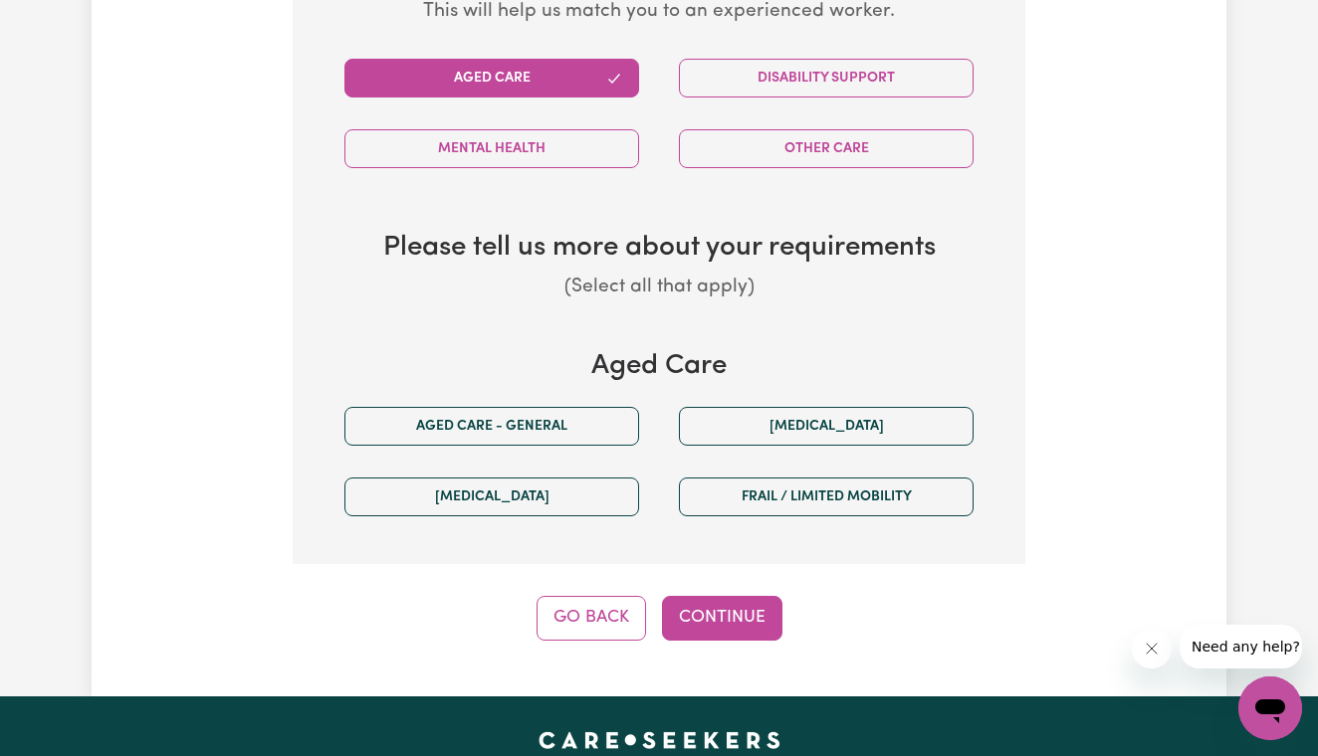
scroll to position [740, 0]
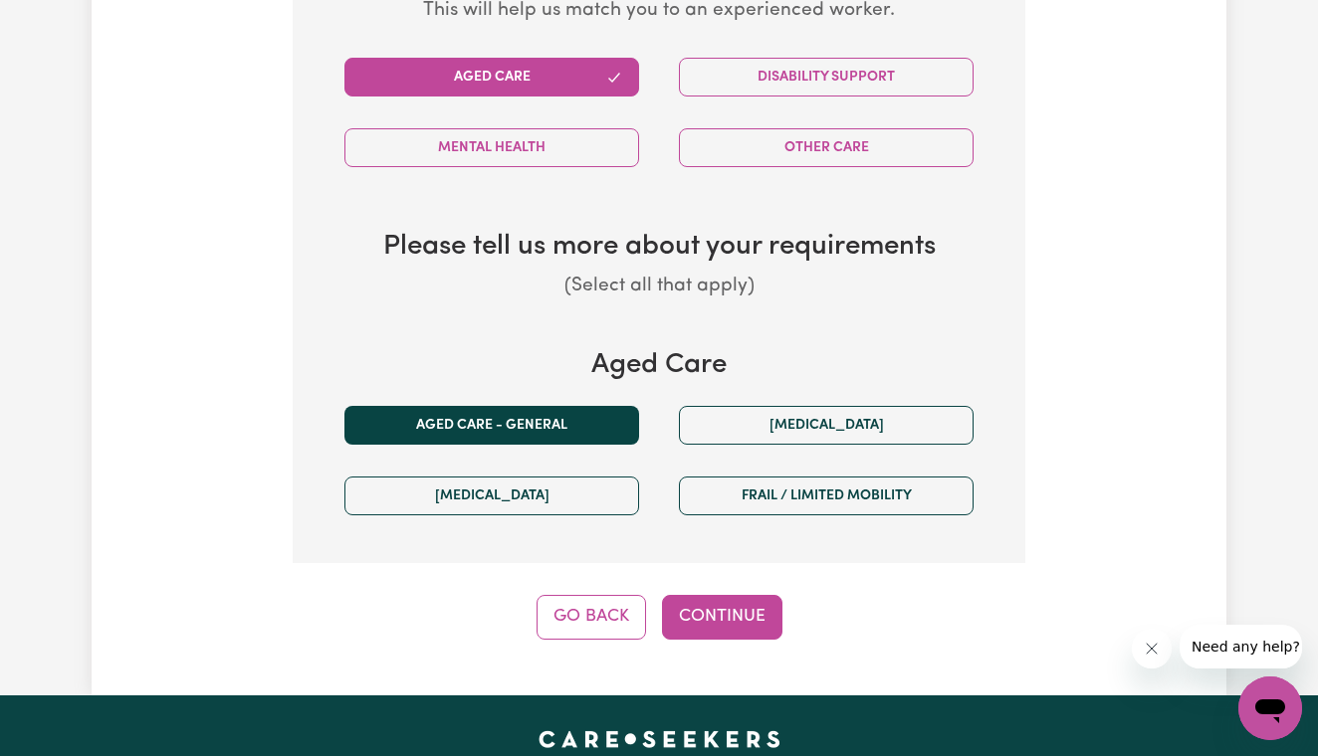
click at [558, 417] on button "Aged care - General" at bounding box center [491, 425] width 295 height 39
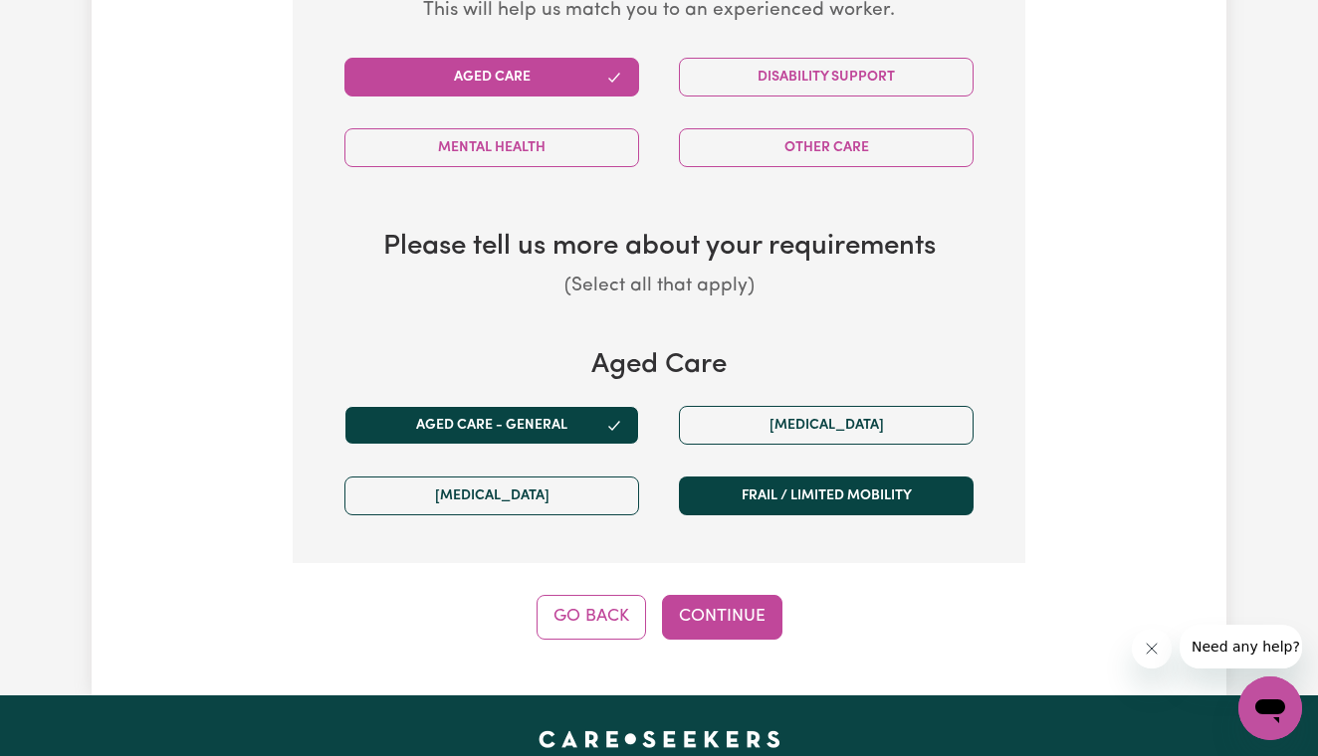
click at [733, 489] on button "Frail / limited mobility" at bounding box center [826, 496] width 295 height 39
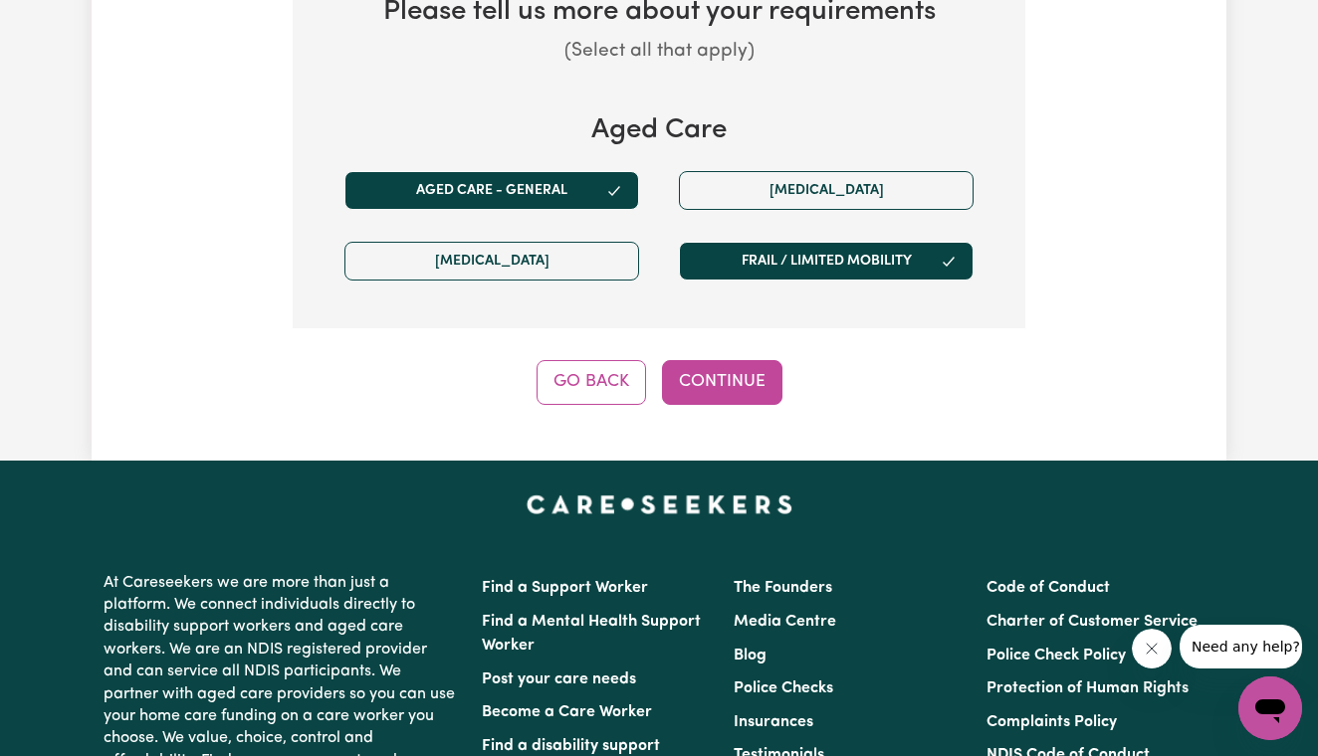
scroll to position [976, 0]
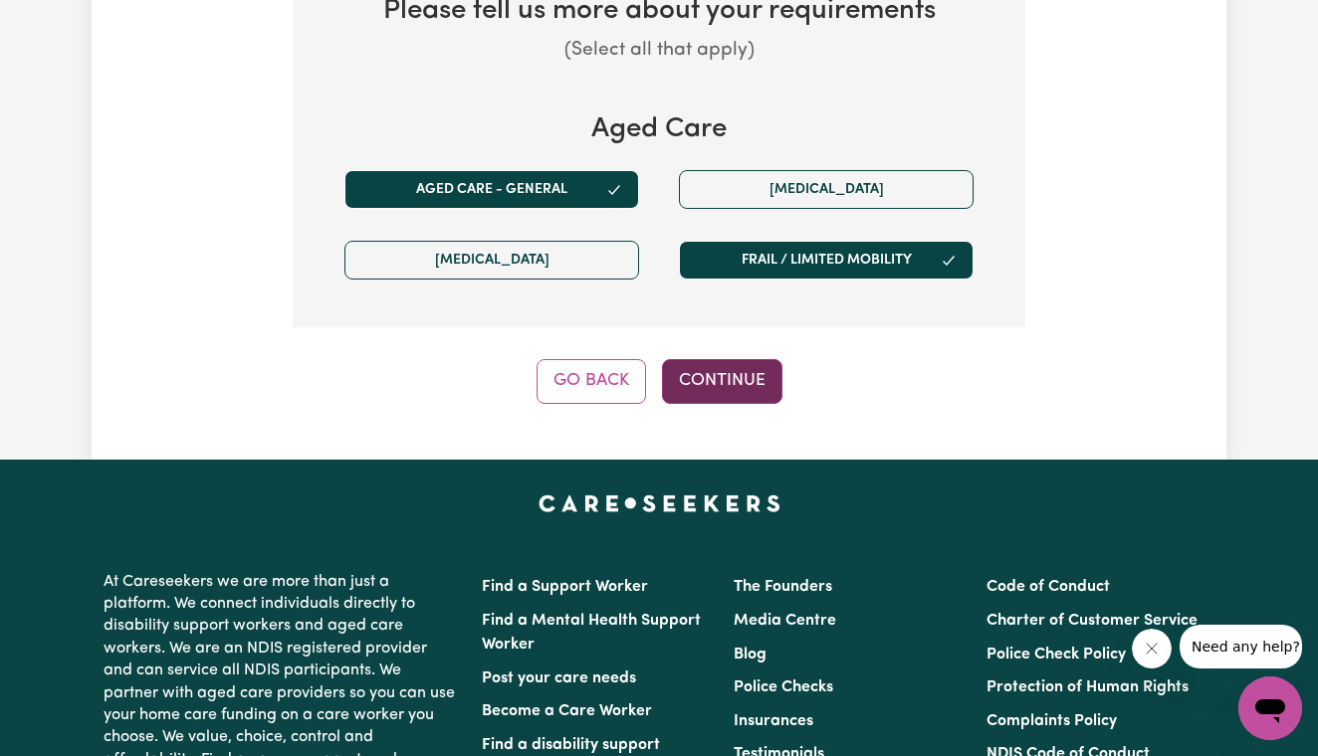
click at [700, 361] on button "Continue" at bounding box center [722, 381] width 120 height 44
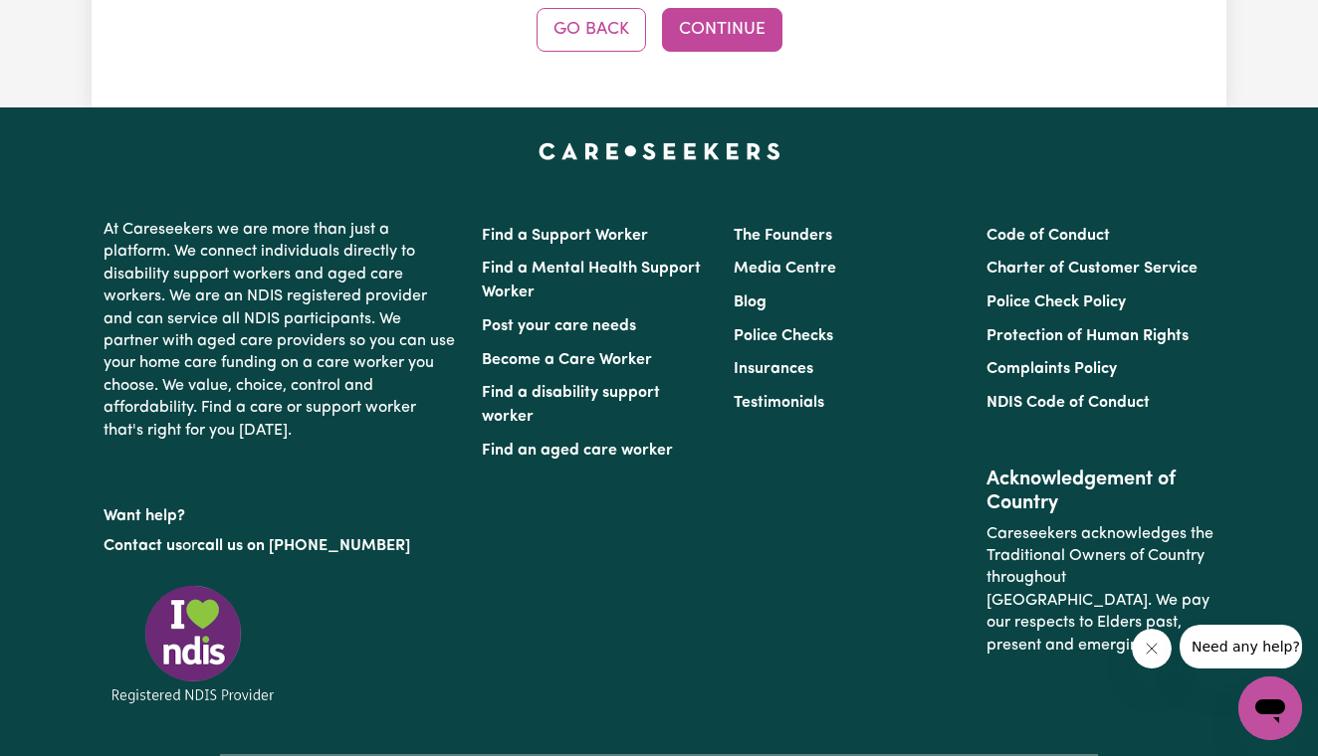
scroll to position [513, 0]
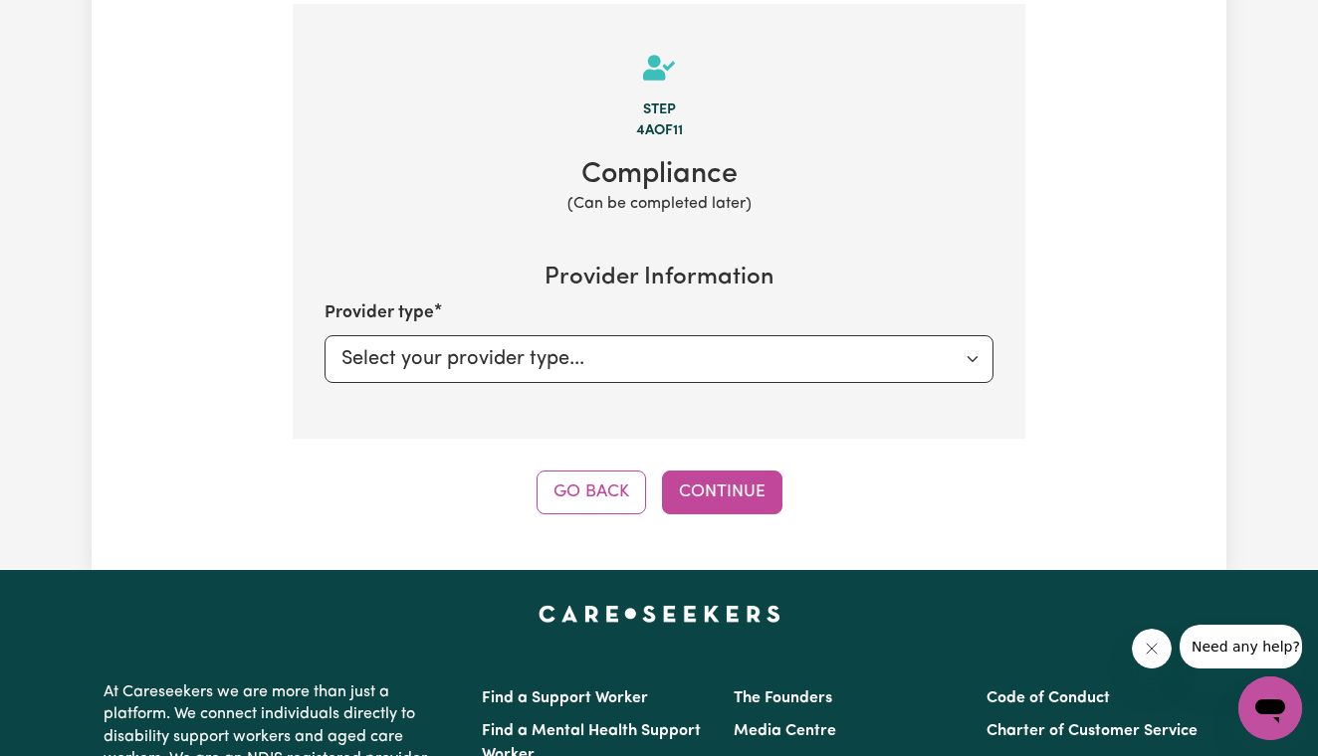
select select "PRIVATELY"
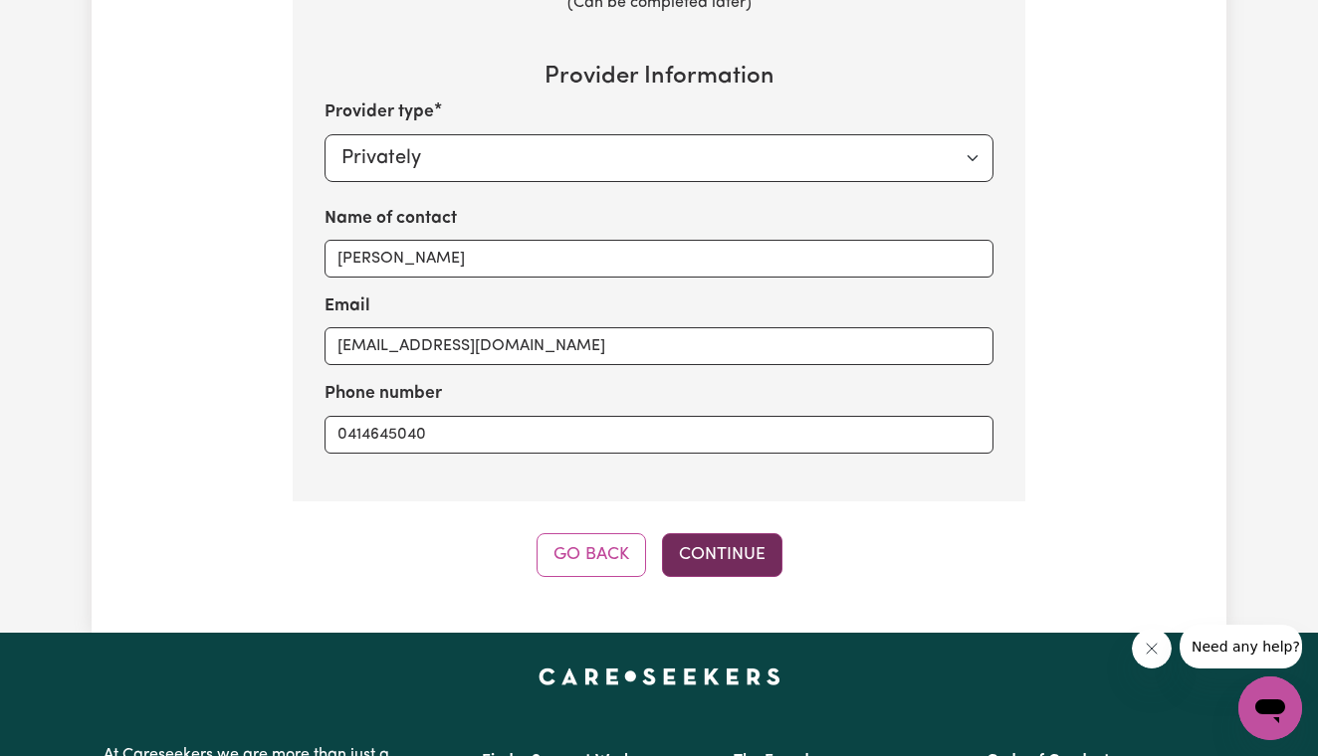
click at [711, 538] on button "Continue" at bounding box center [722, 555] width 120 height 44
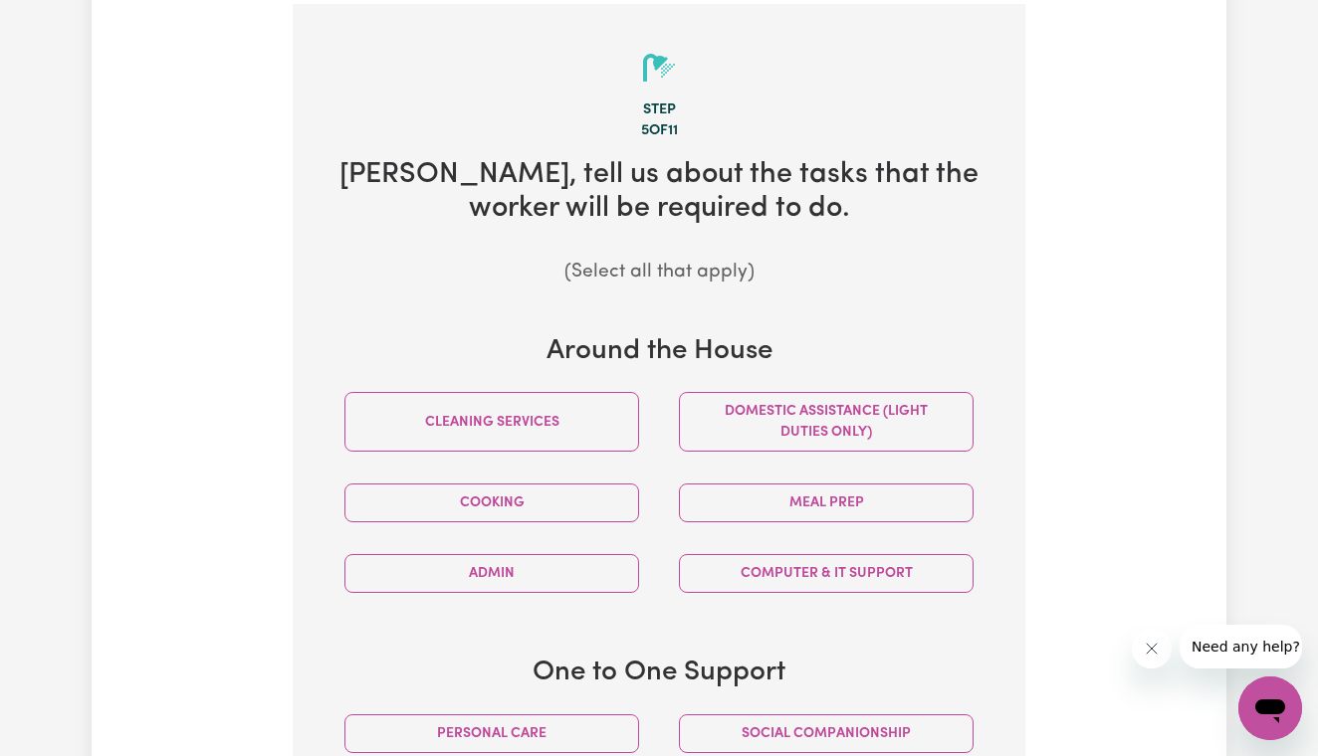
scroll to position [550, 0]
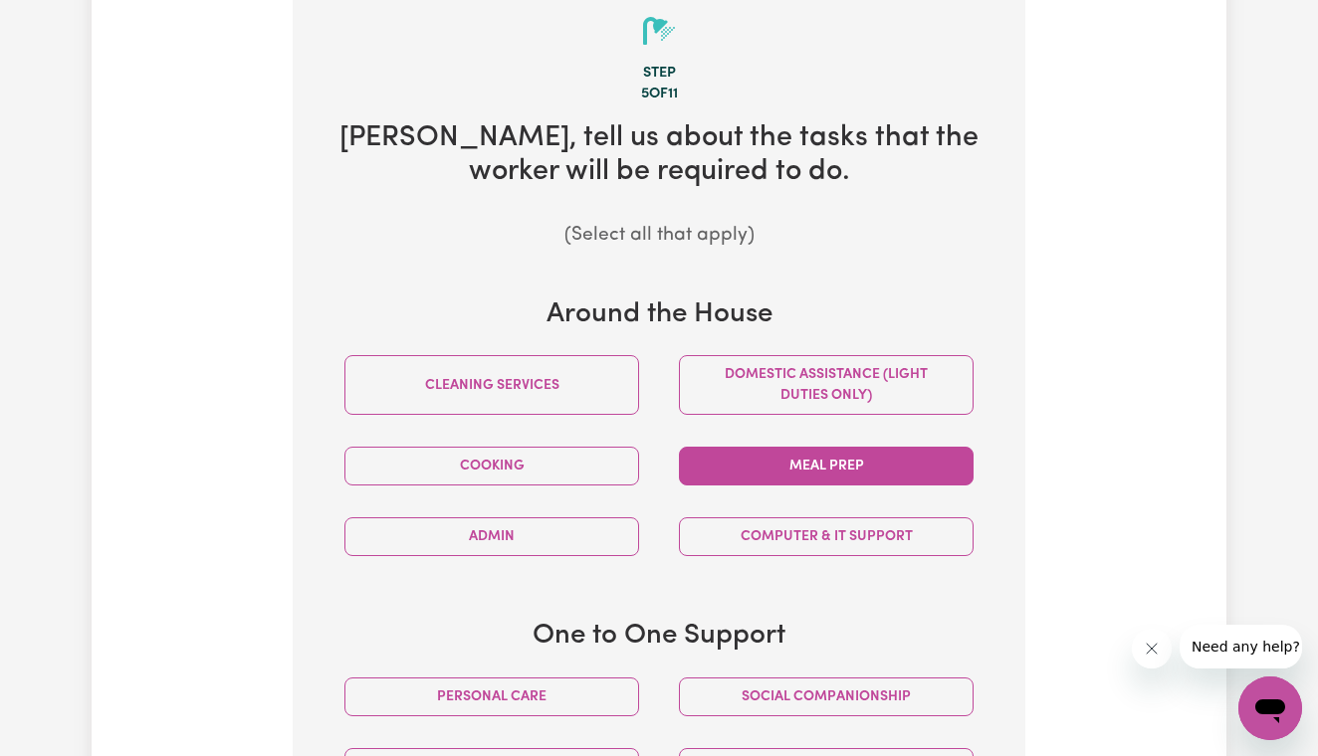
click at [791, 461] on button "Meal prep" at bounding box center [826, 466] width 295 height 39
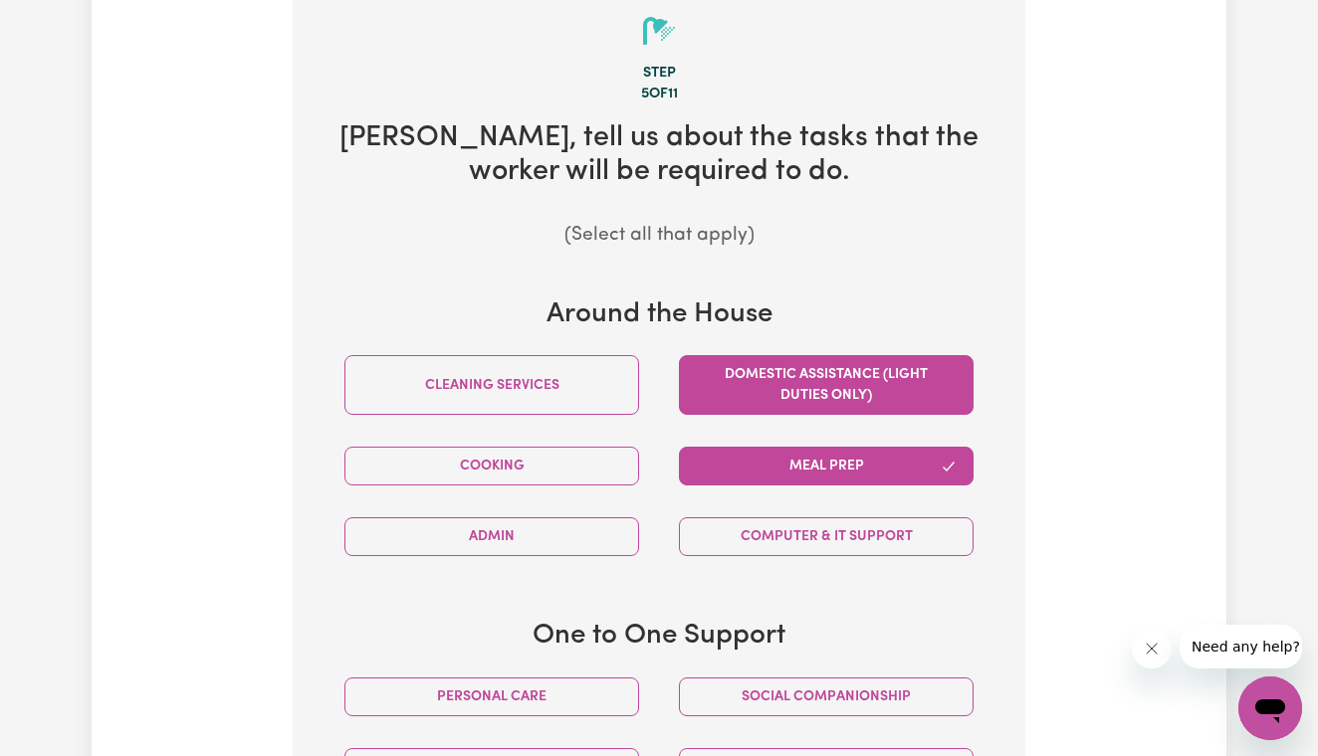
click at [797, 385] on button "Domestic assistance (light duties only)" at bounding box center [826, 385] width 295 height 60
click at [808, 460] on button "Meal prep" at bounding box center [826, 466] width 295 height 39
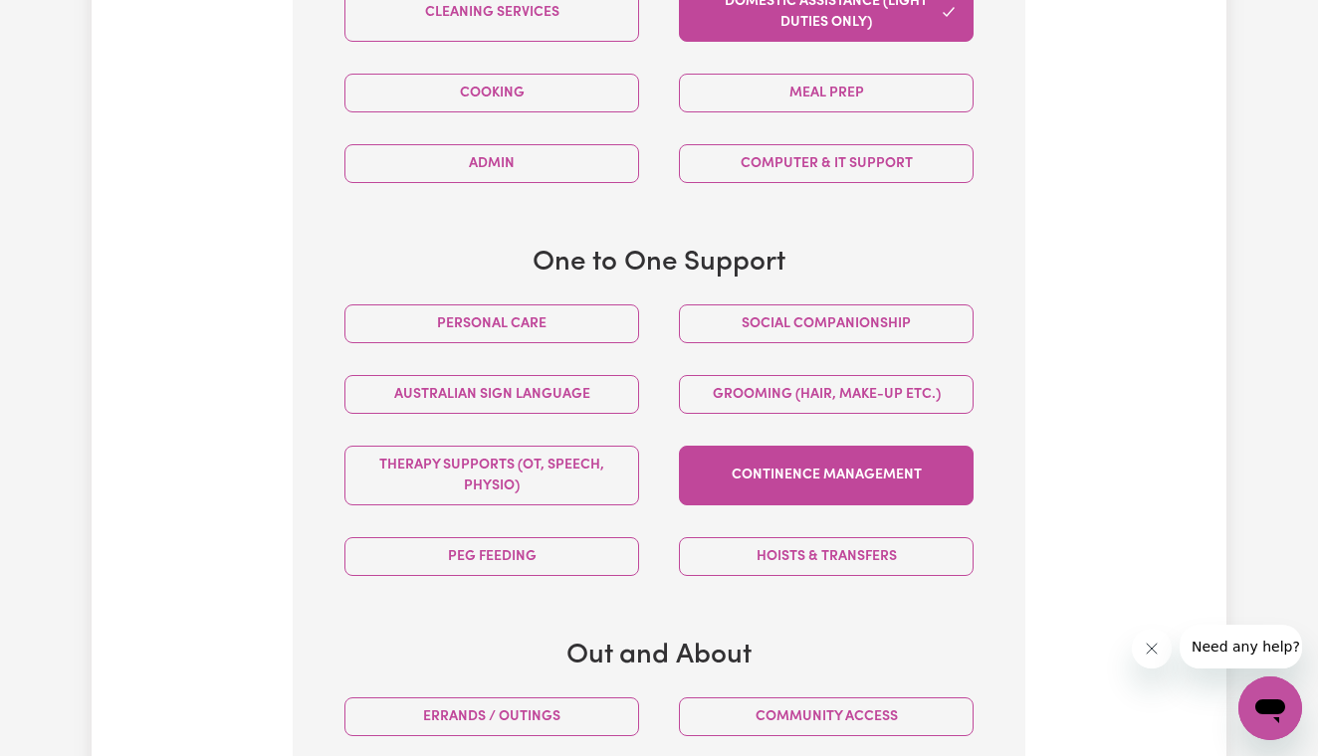
scroll to position [923, 0]
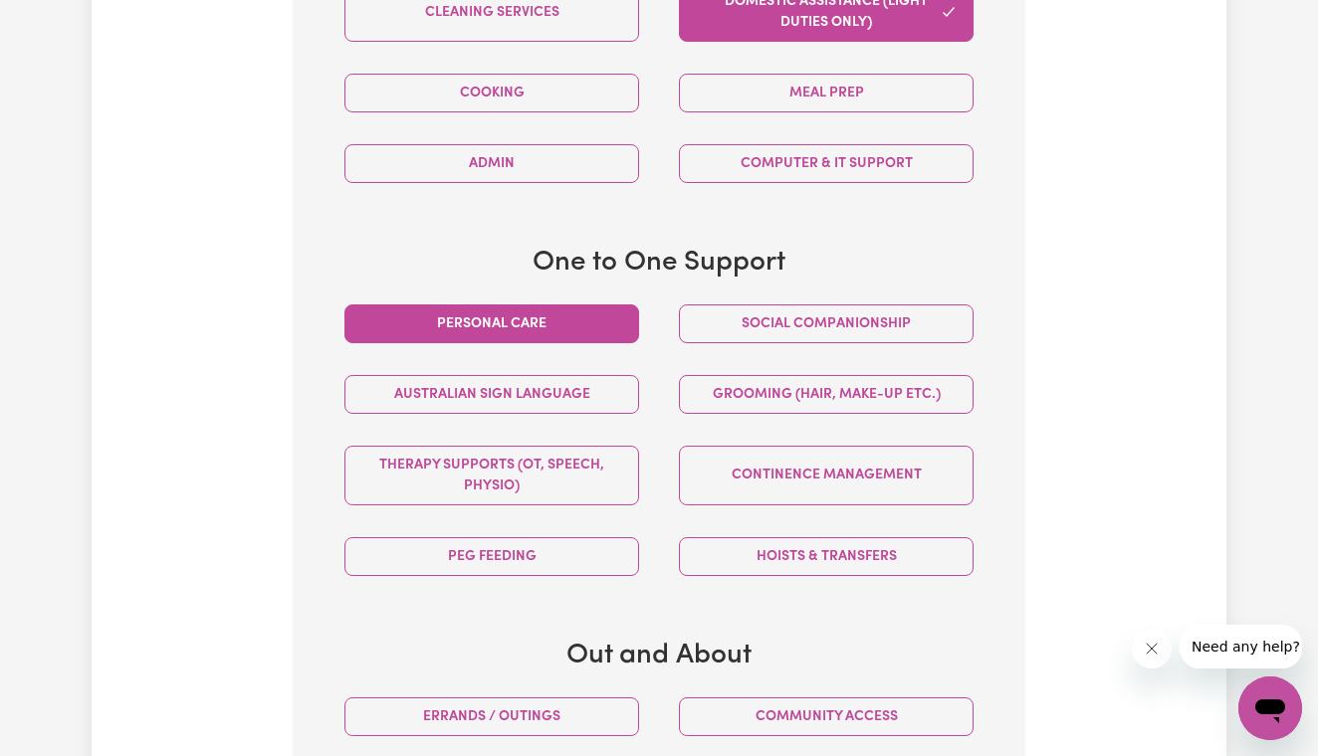
click at [601, 322] on button "Personal care" at bounding box center [491, 323] width 295 height 39
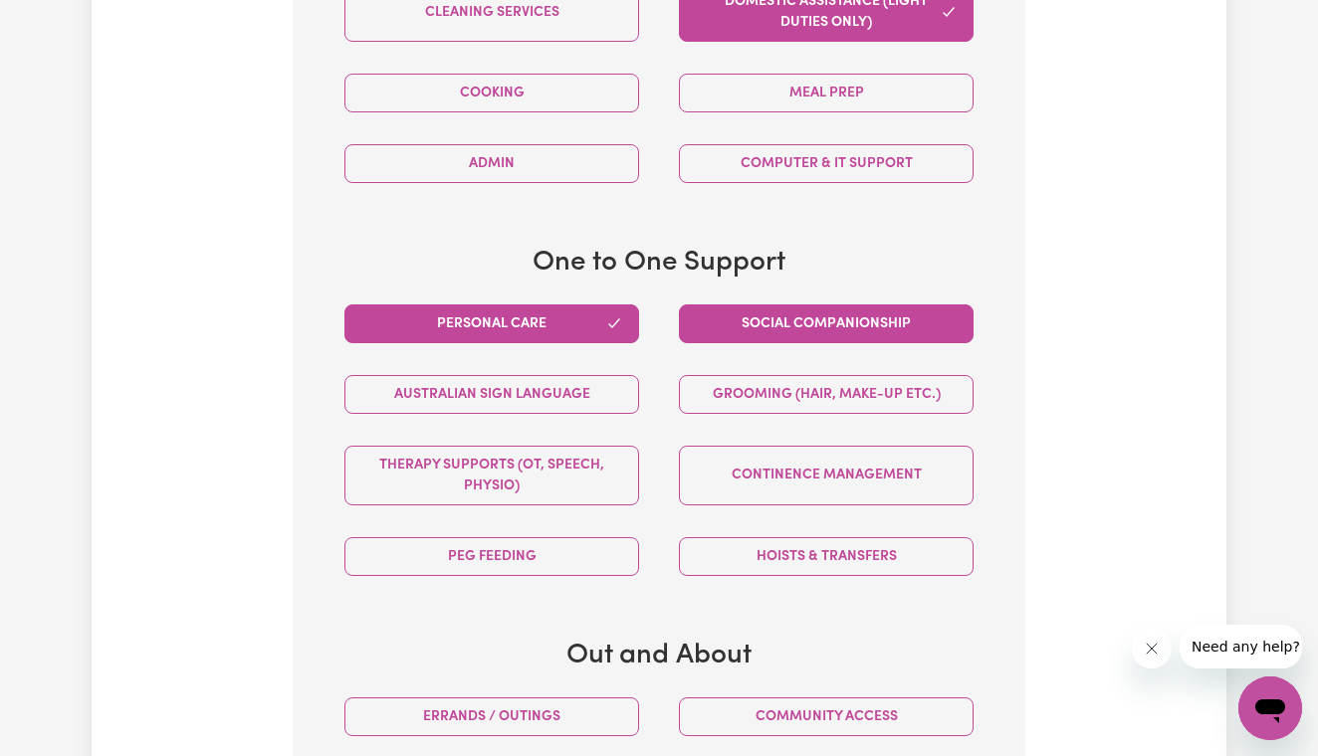
click at [715, 311] on button "Social companionship" at bounding box center [826, 323] width 295 height 39
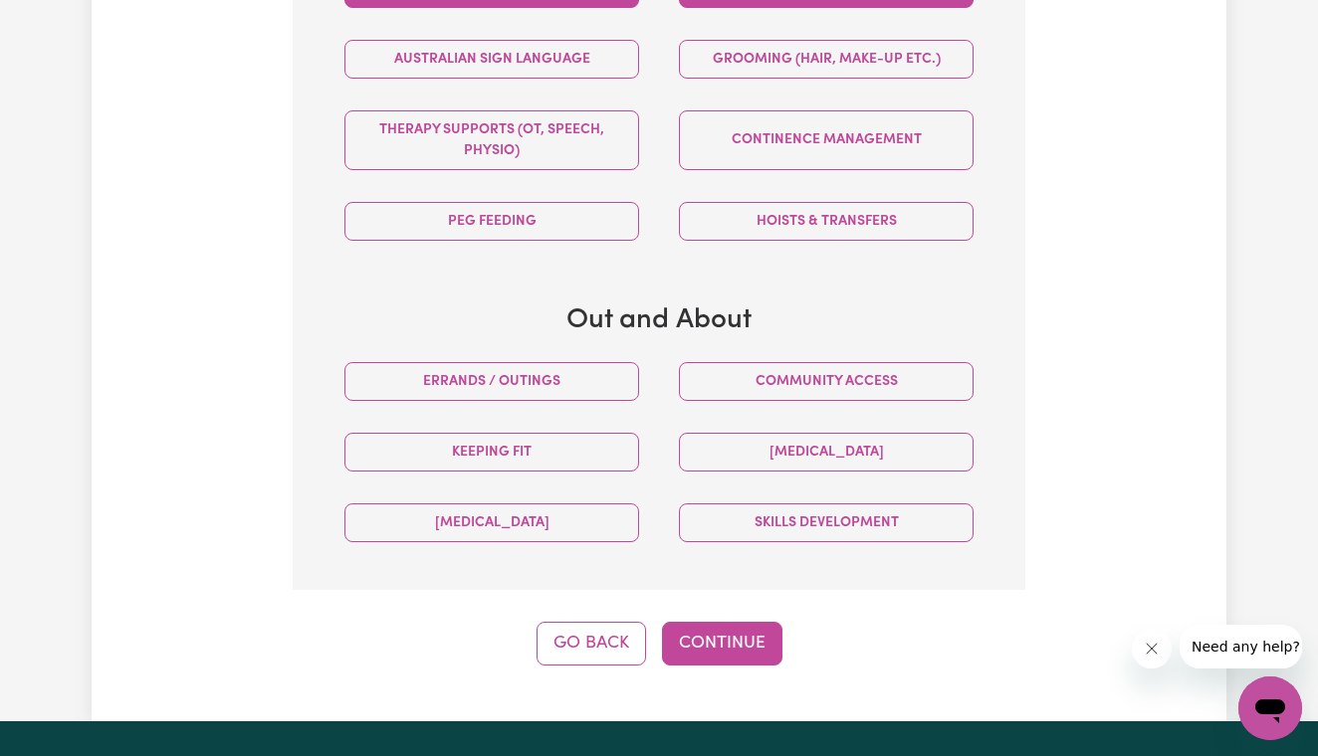
scroll to position [1261, 0]
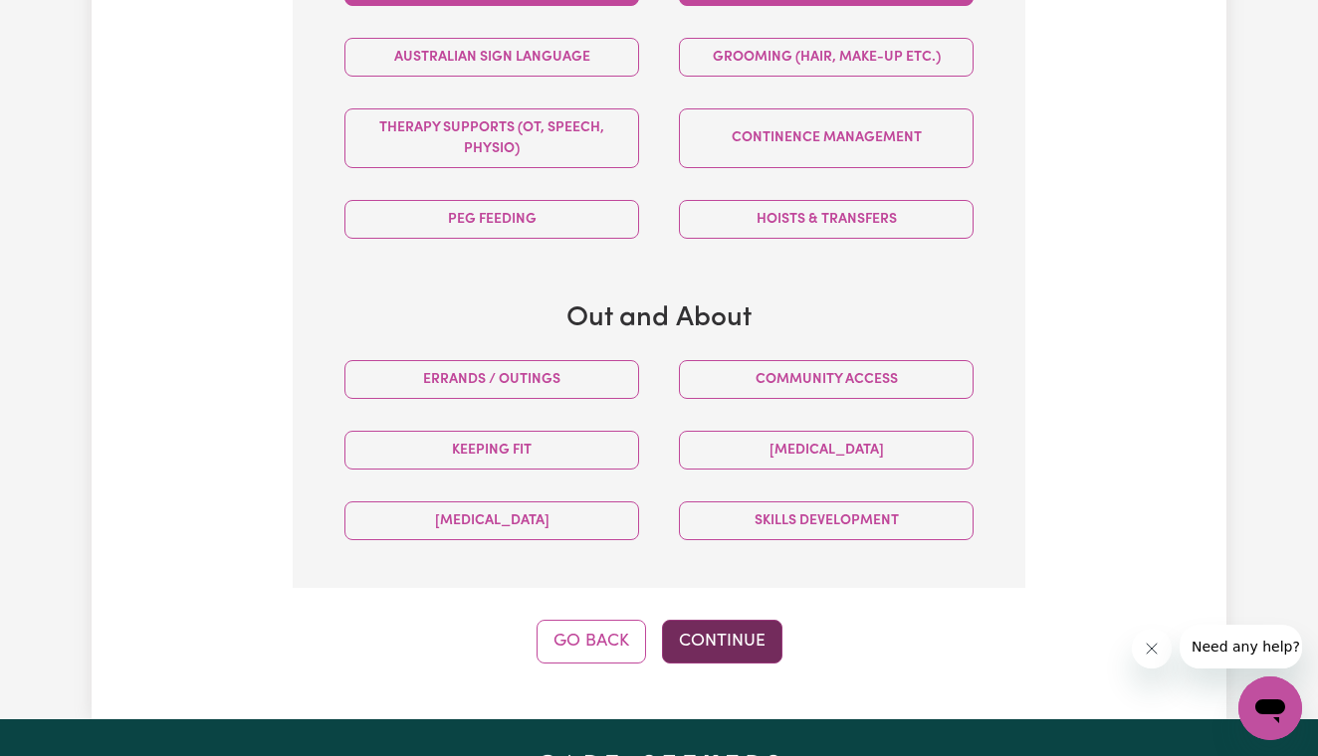
click at [717, 628] on button "Continue" at bounding box center [722, 642] width 120 height 44
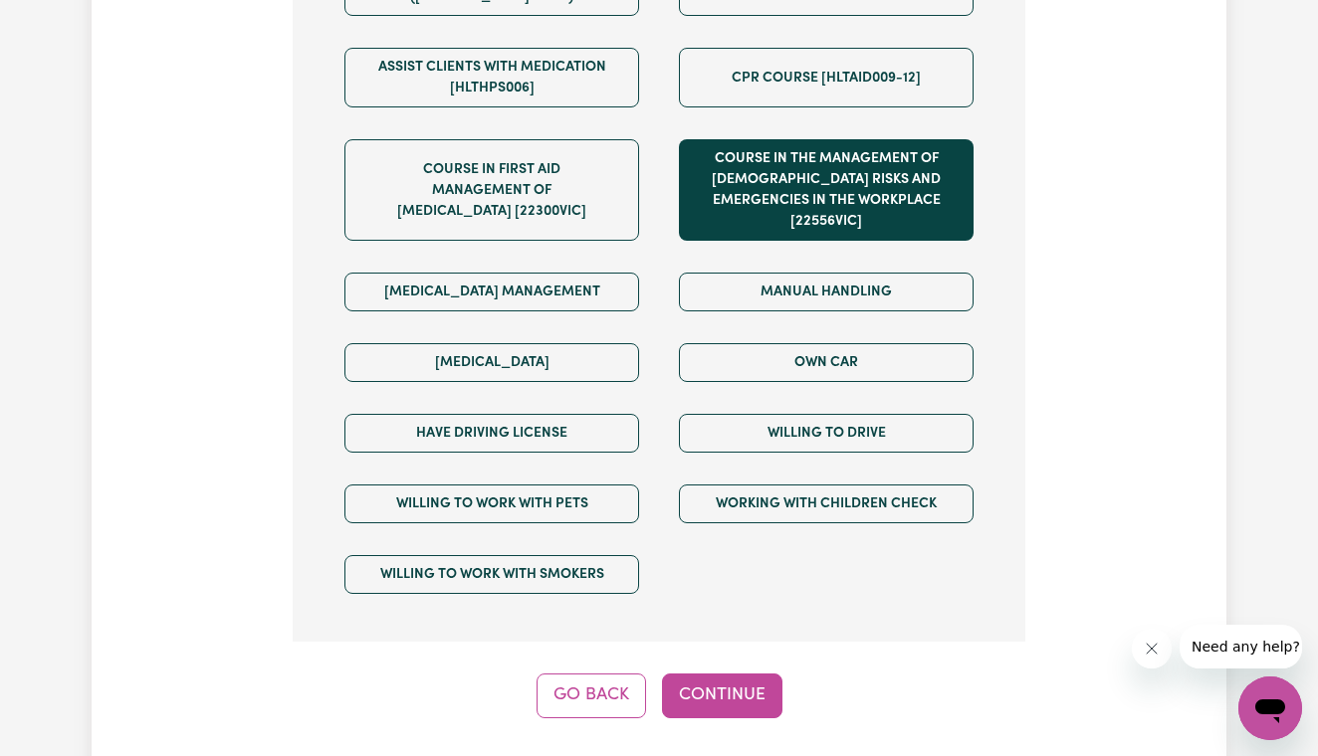
scroll to position [1314, 0]
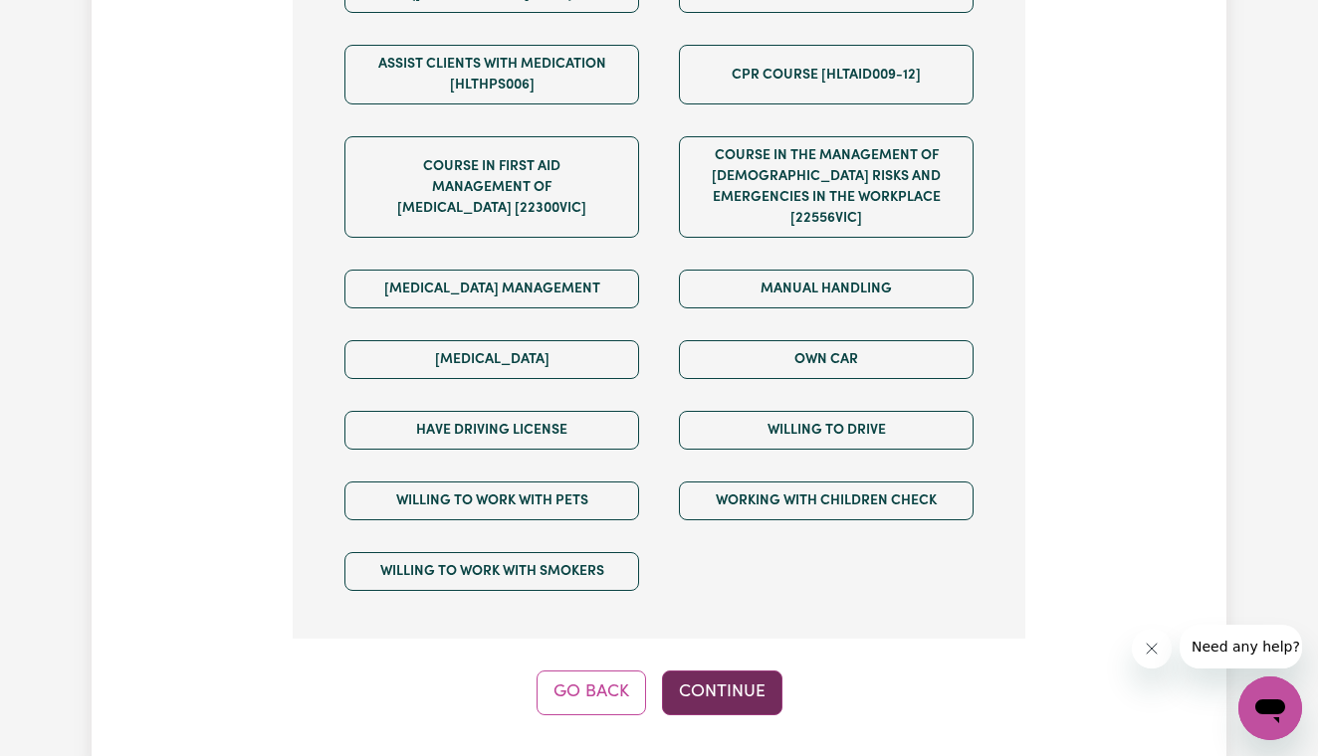
click at [723, 671] on button "Continue" at bounding box center [722, 693] width 120 height 44
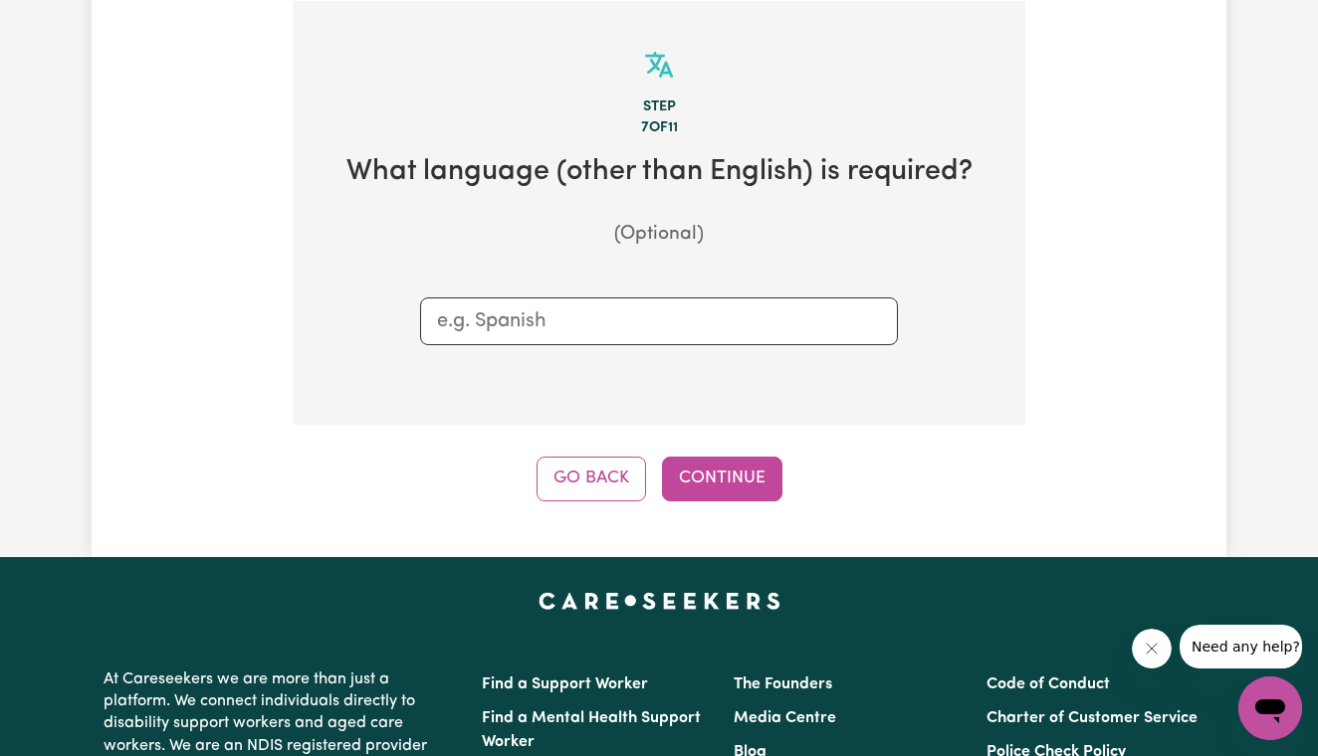
scroll to position [513, 0]
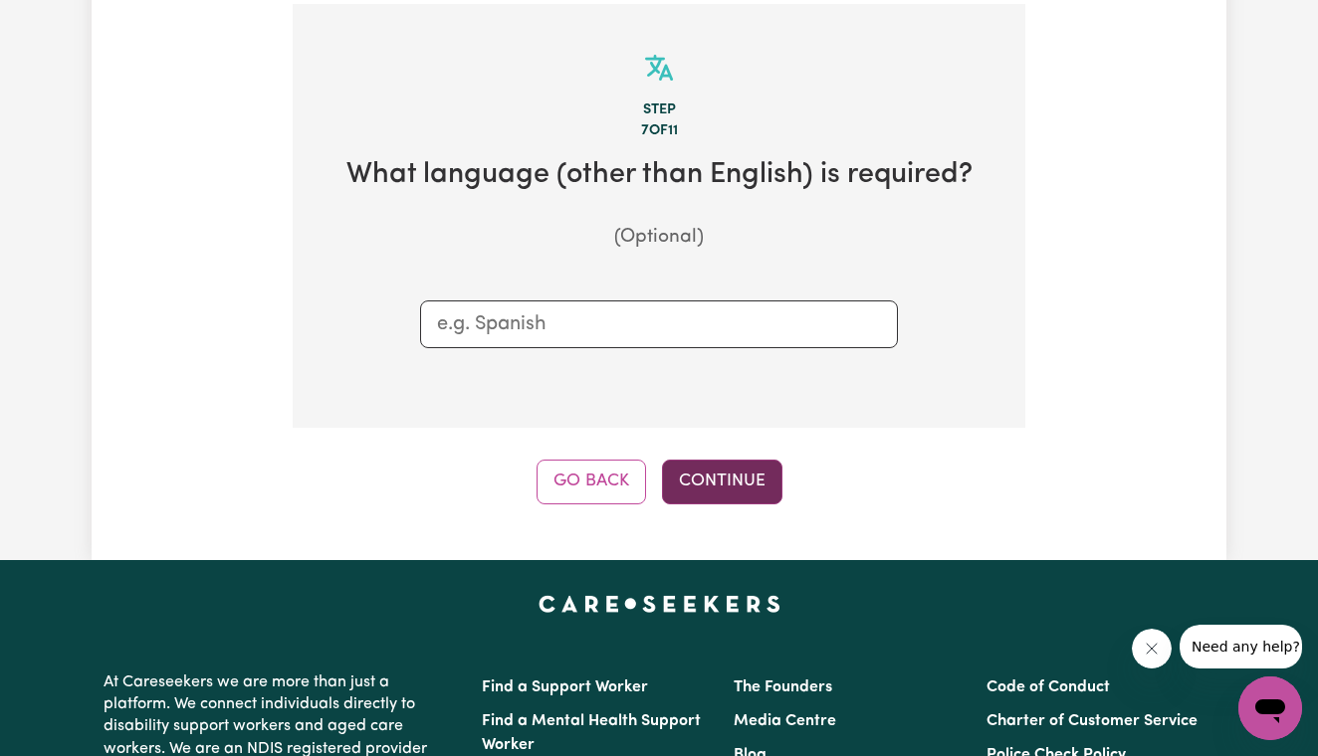
click at [719, 481] on button "Continue" at bounding box center [722, 482] width 120 height 44
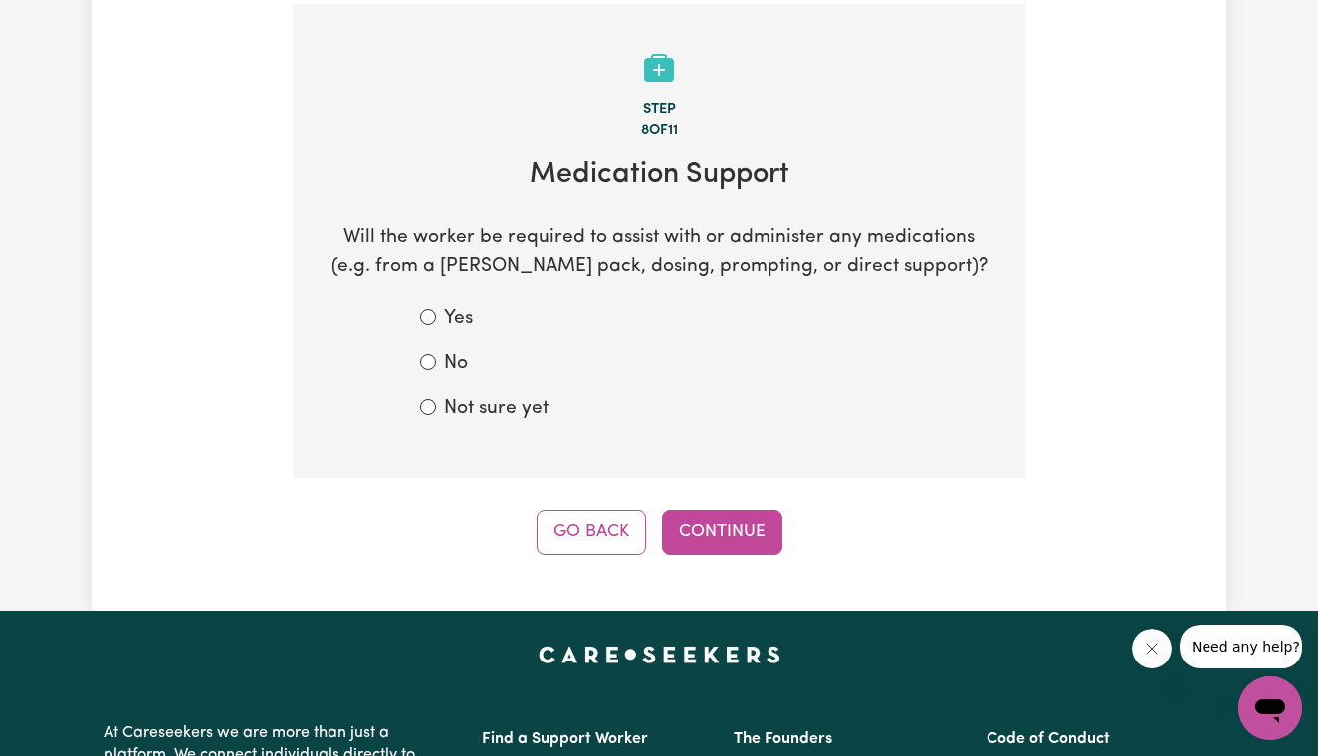
click at [427, 356] on input "No" at bounding box center [428, 362] width 16 height 16
radio input "true"
click at [696, 513] on button "Continue" at bounding box center [722, 532] width 120 height 44
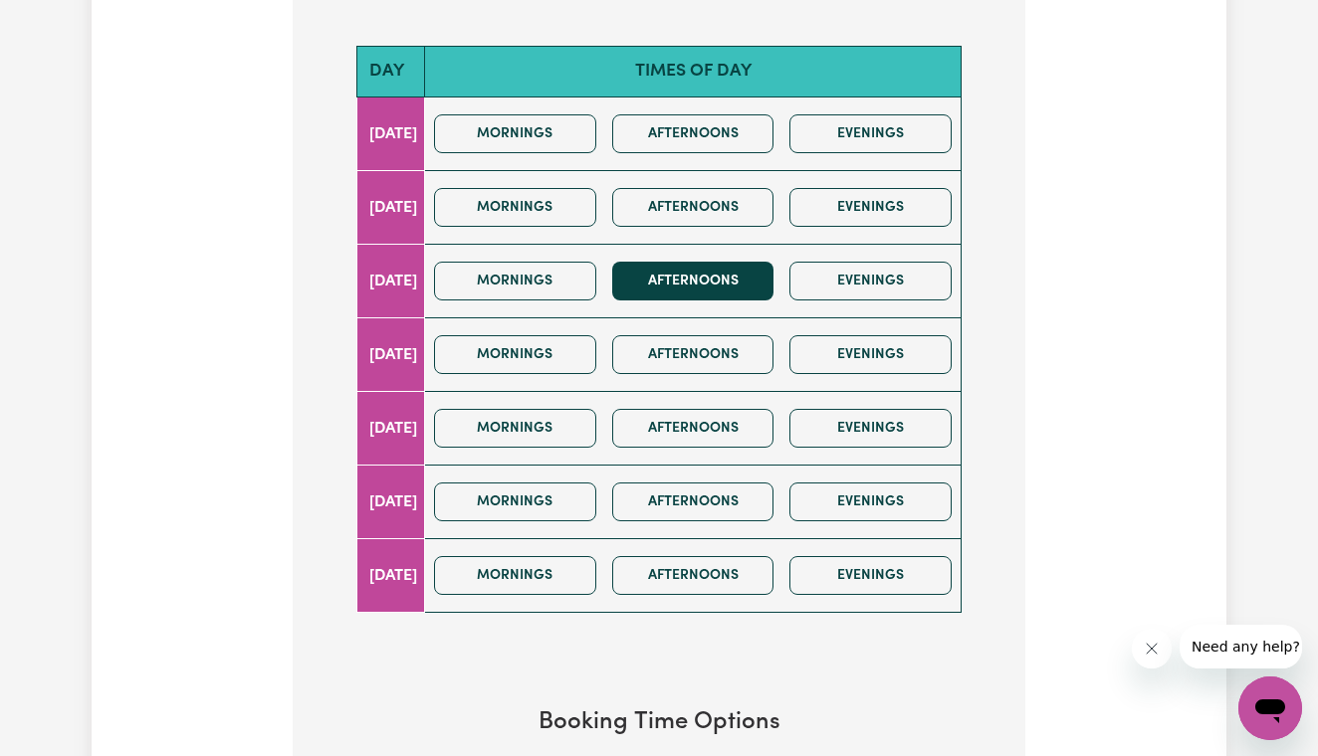
scroll to position [840, 0]
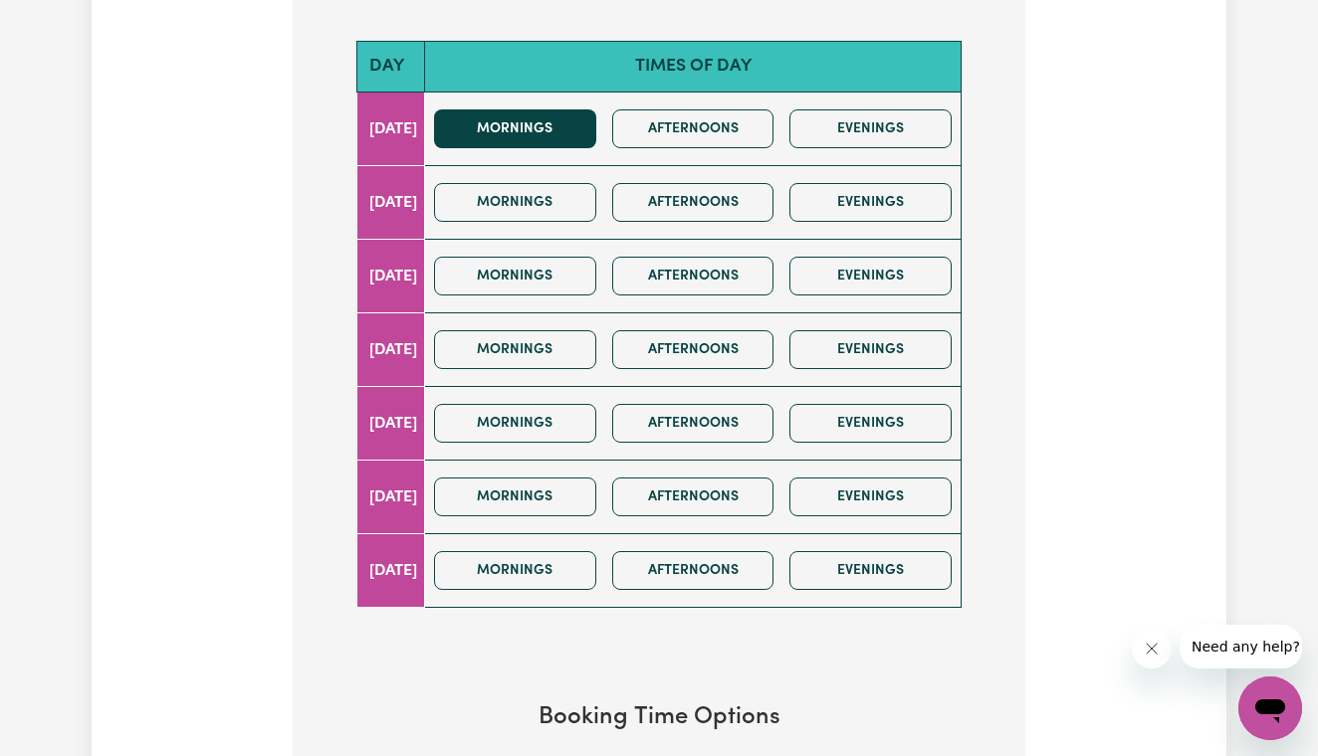
click at [557, 124] on button "Mornings" at bounding box center [515, 128] width 162 height 39
click at [561, 124] on button "Mornings" at bounding box center [515, 128] width 162 height 39
click at [560, 125] on button "Mornings" at bounding box center [515, 128] width 162 height 39
click at [562, 118] on button "Mornings" at bounding box center [515, 128] width 162 height 39
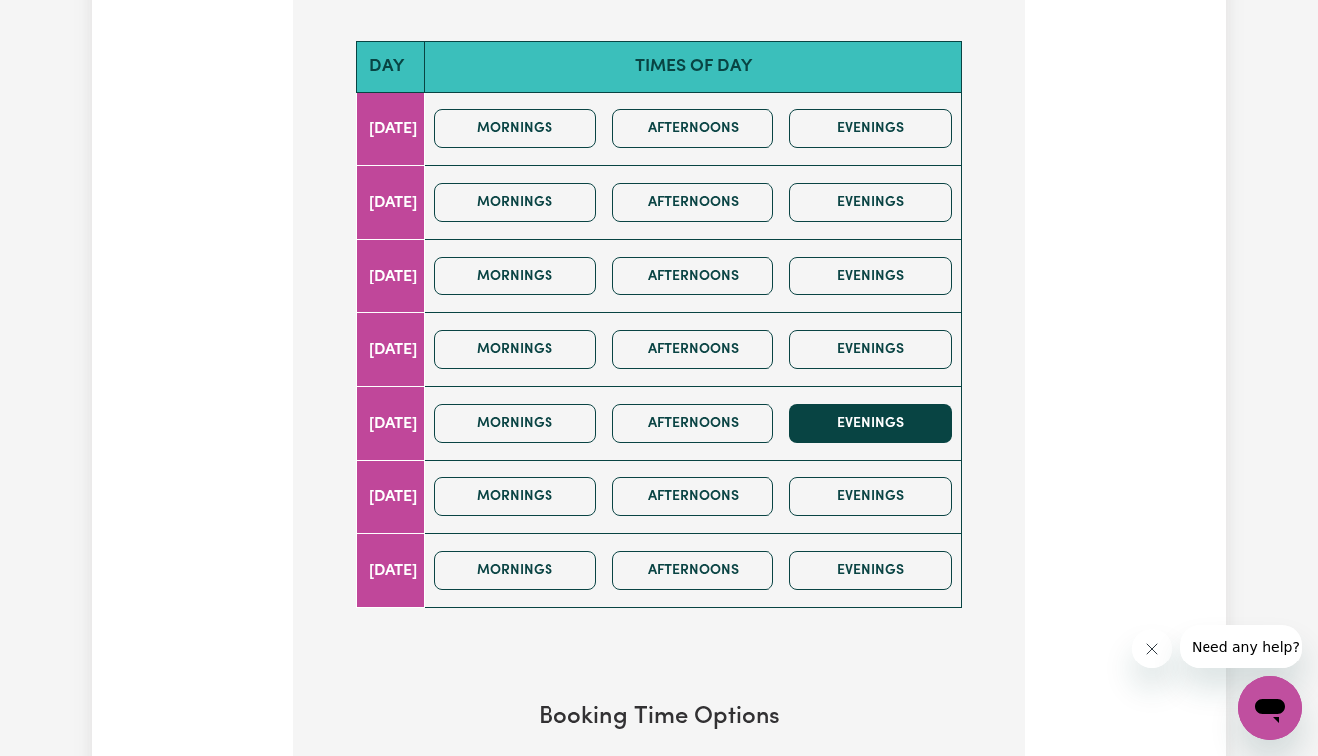
click at [849, 421] on button "Evenings" at bounding box center [870, 423] width 162 height 39
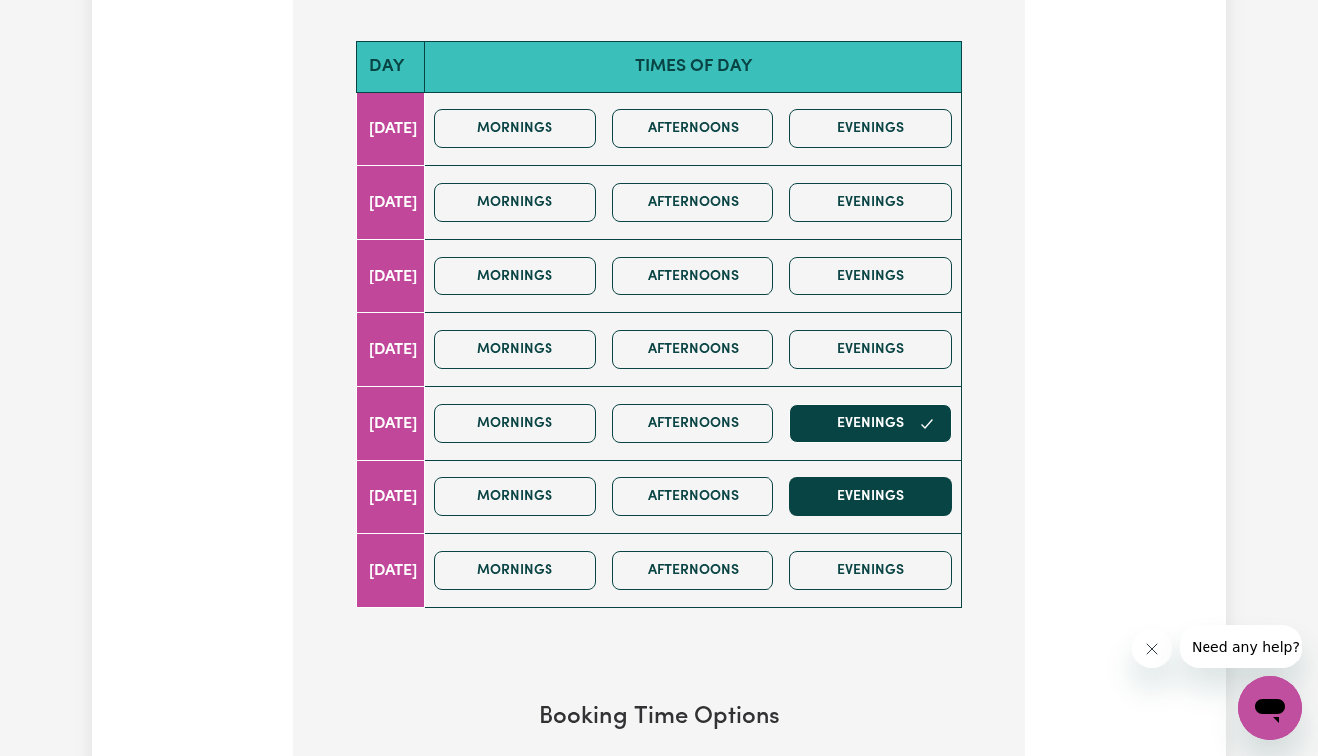
click at [854, 478] on button "Evenings" at bounding box center [870, 497] width 162 height 39
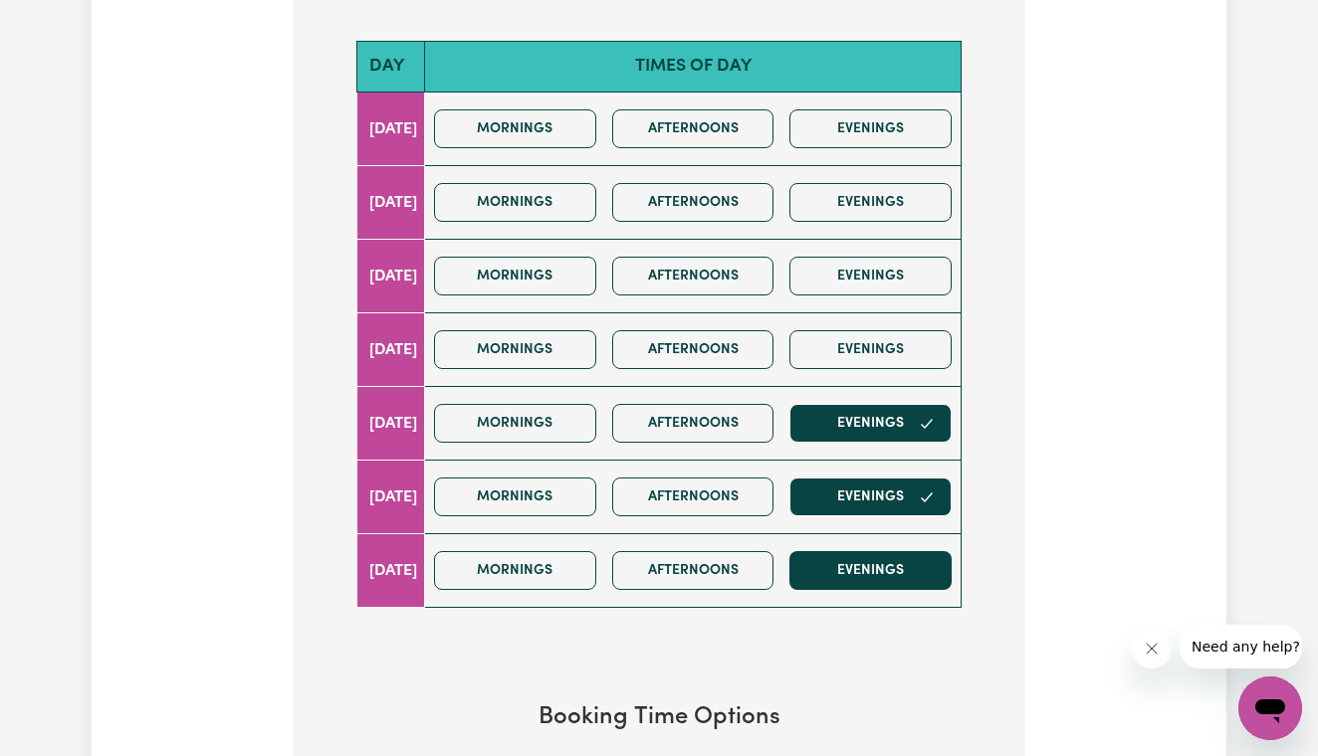
click at [868, 560] on button "Evenings" at bounding box center [870, 570] width 162 height 39
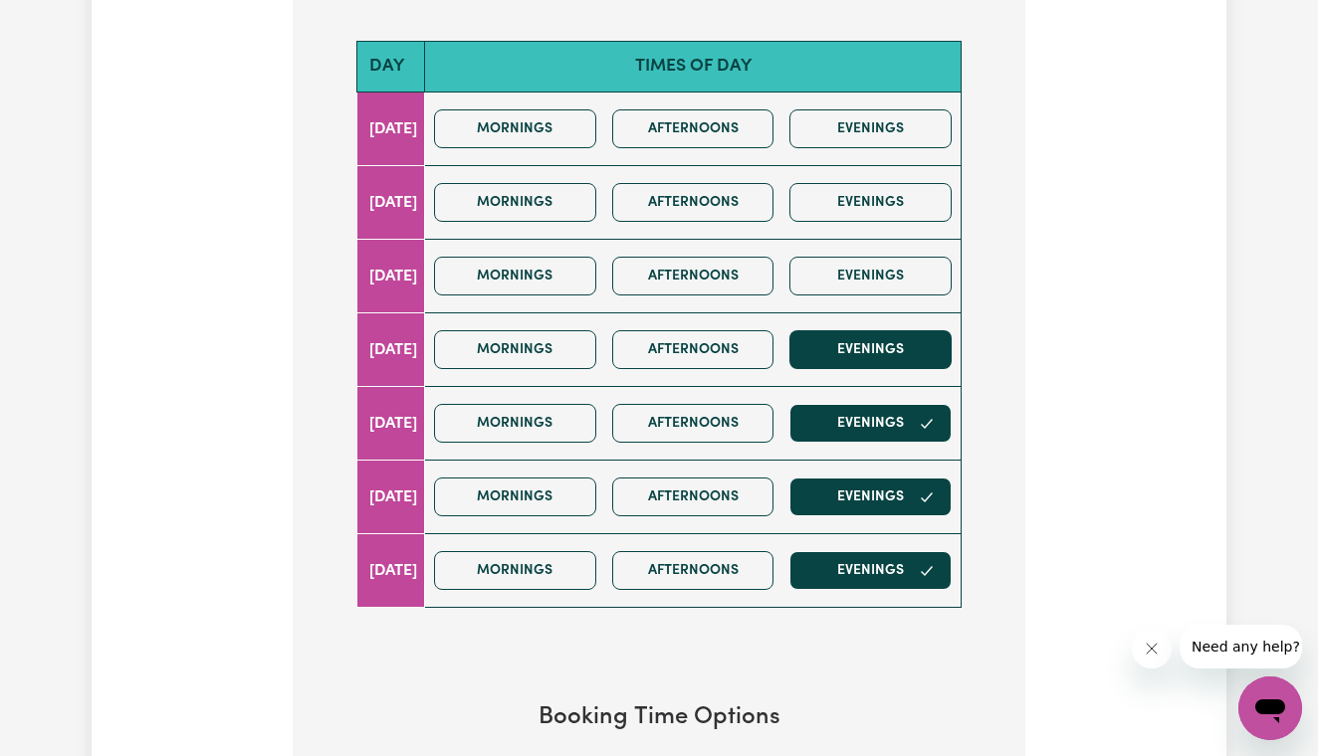
click at [894, 337] on button "Evenings" at bounding box center [870, 349] width 162 height 39
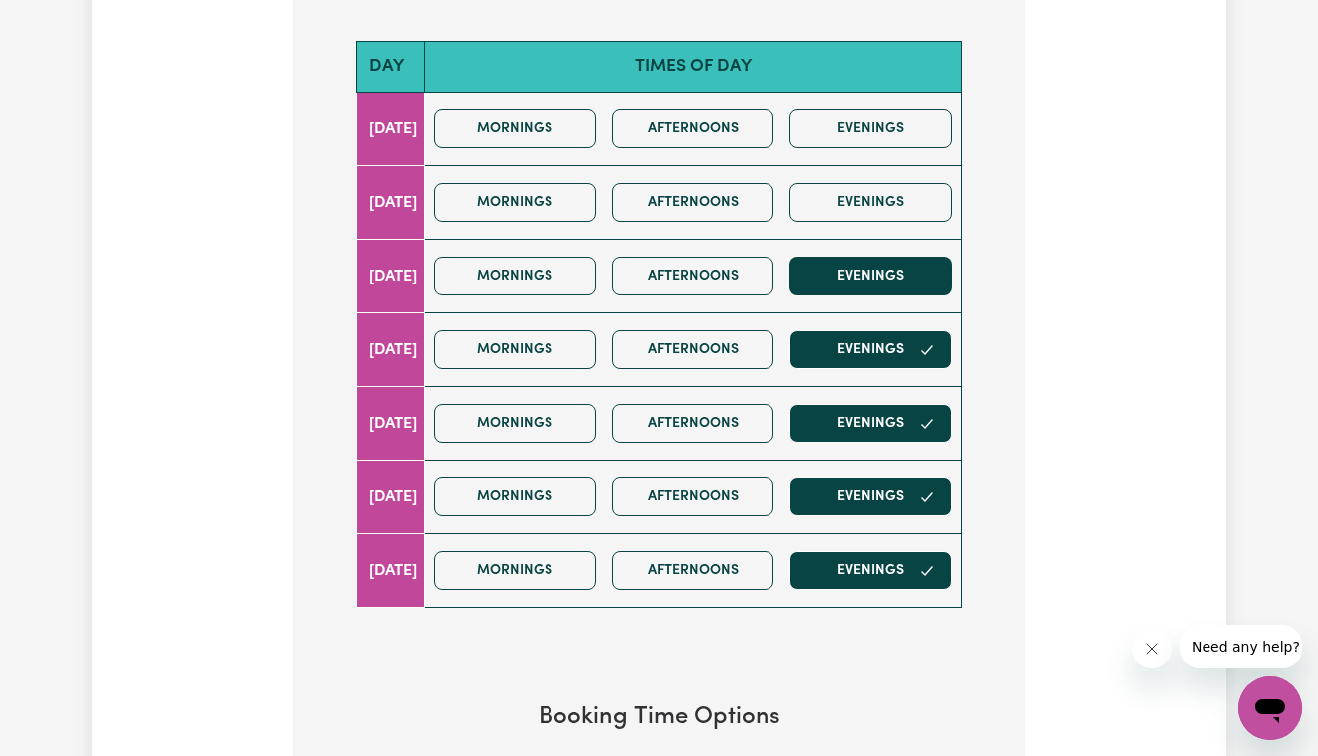
click at [888, 279] on button "Evenings" at bounding box center [870, 276] width 162 height 39
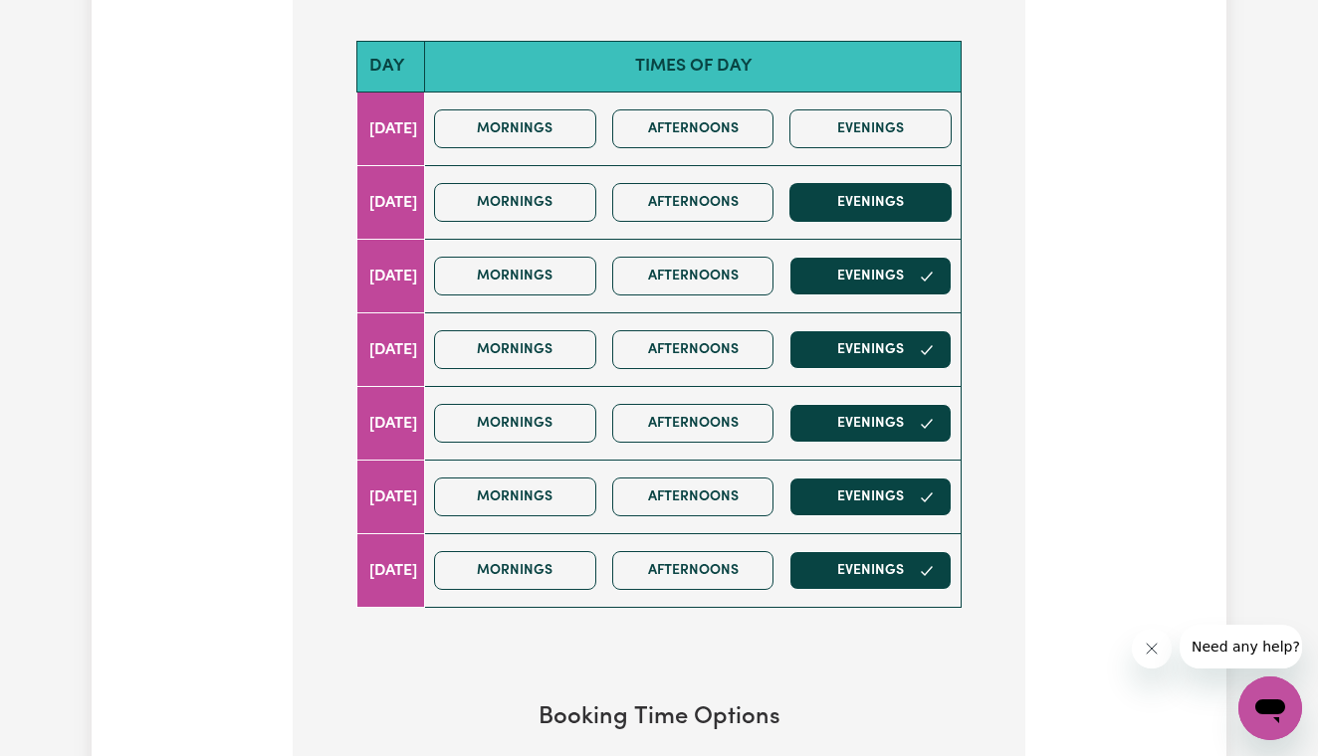
click at [878, 196] on button "Evenings" at bounding box center [870, 202] width 162 height 39
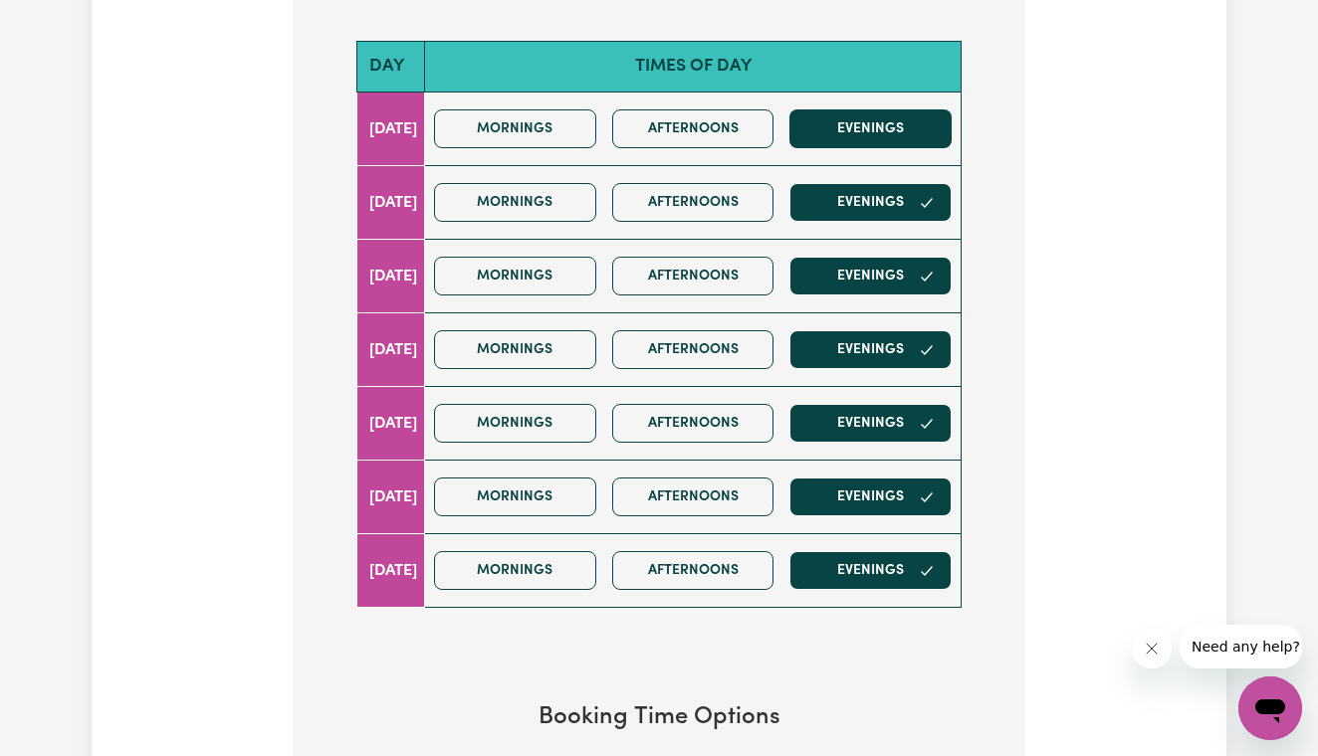
click at [865, 113] on button "Evenings" at bounding box center [870, 128] width 162 height 39
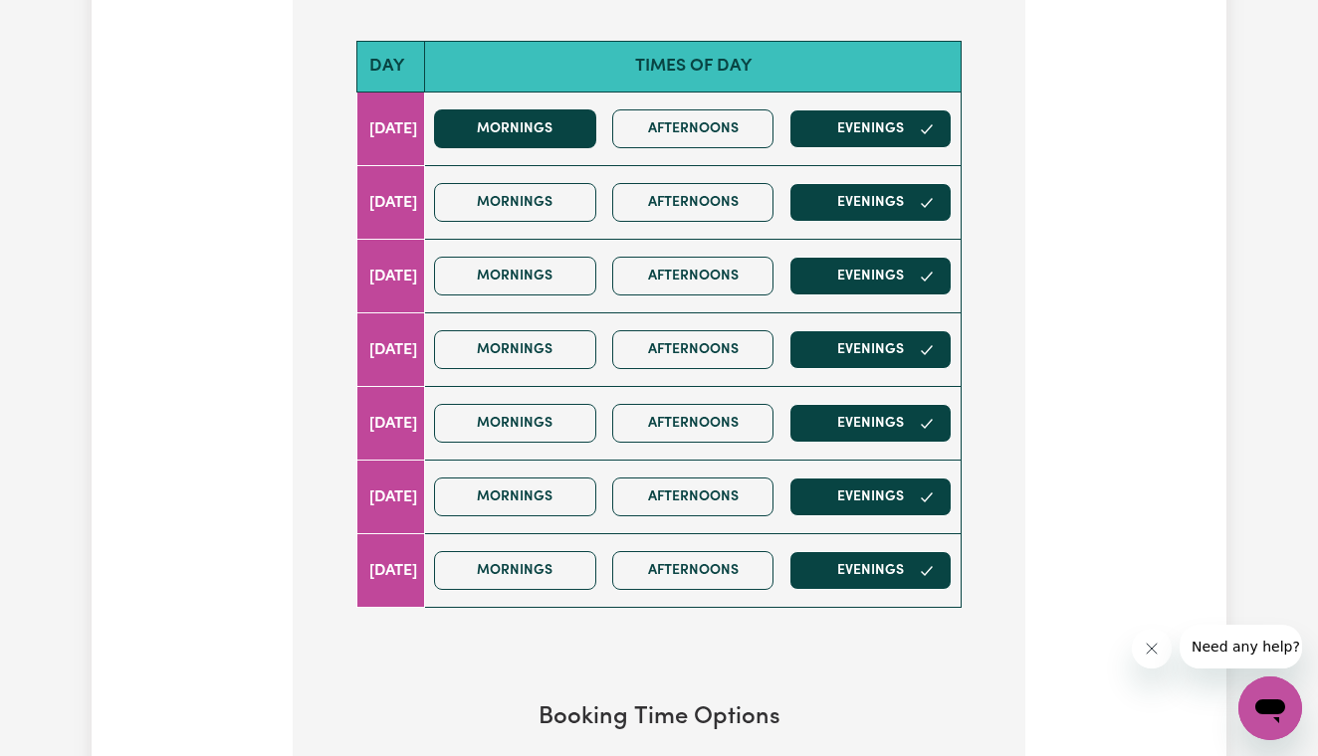
click at [577, 124] on button "Mornings" at bounding box center [515, 128] width 162 height 39
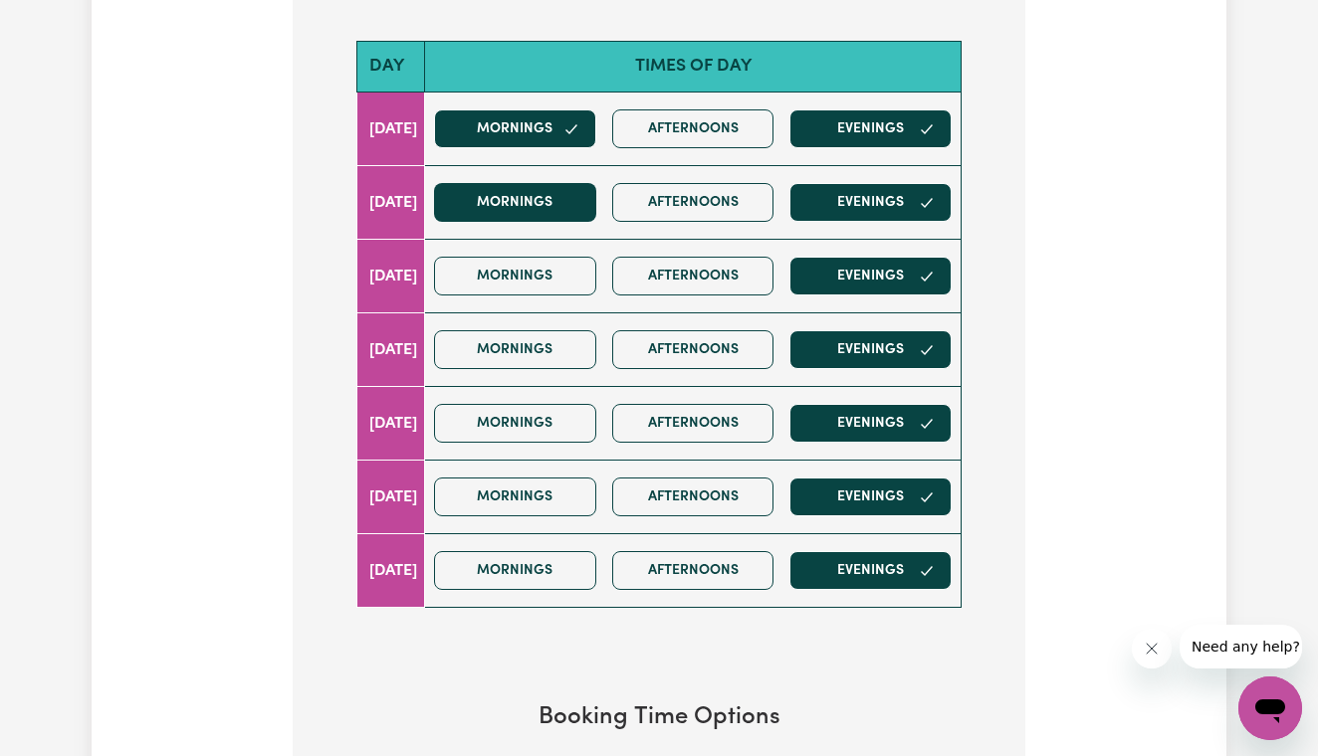
click at [591, 209] on button "Mornings" at bounding box center [515, 202] width 162 height 39
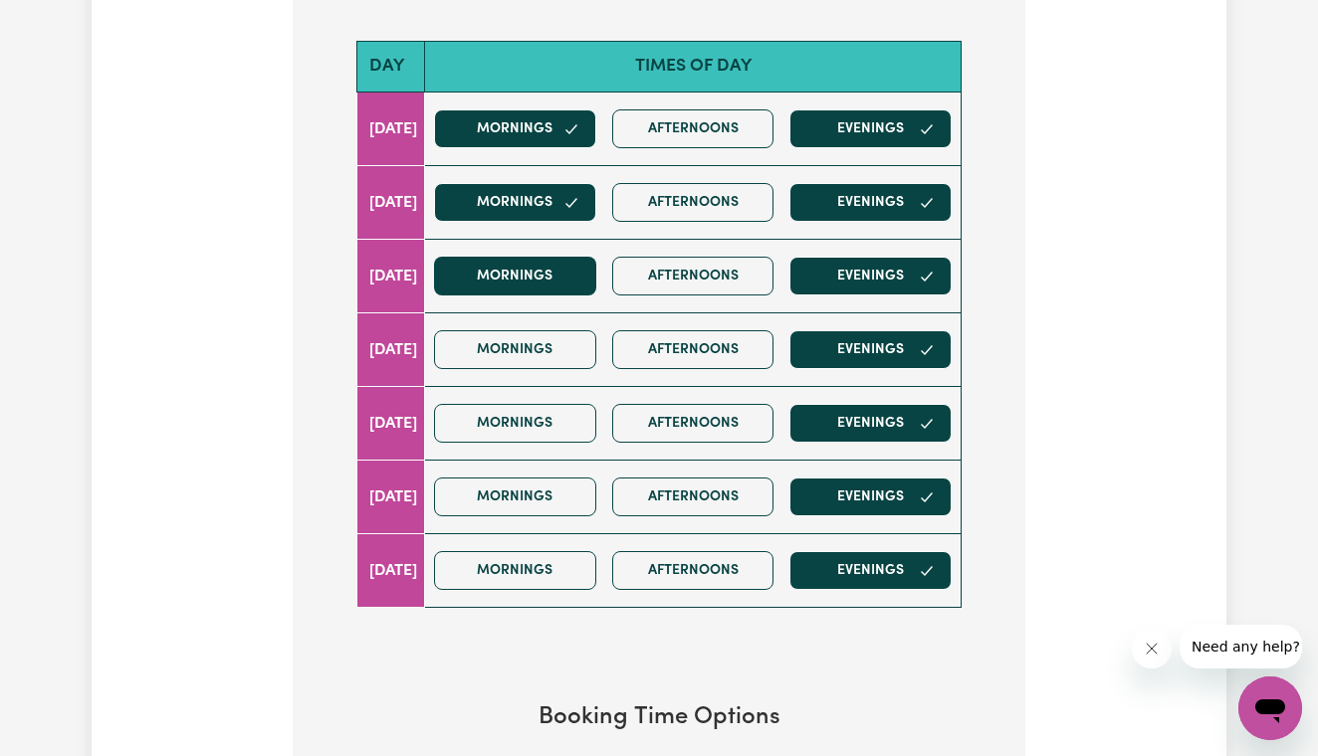
click at [590, 272] on button "Mornings" at bounding box center [515, 276] width 162 height 39
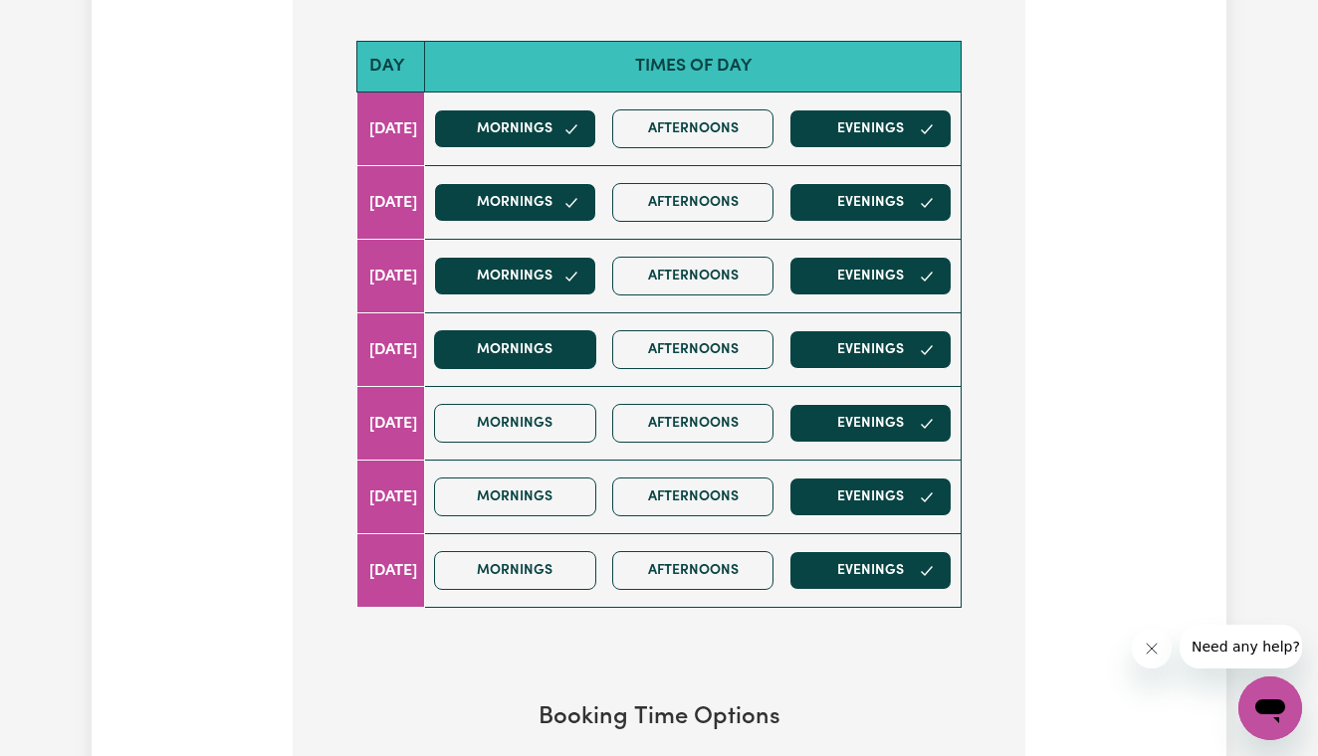
click at [568, 345] on button "Mornings" at bounding box center [515, 349] width 162 height 39
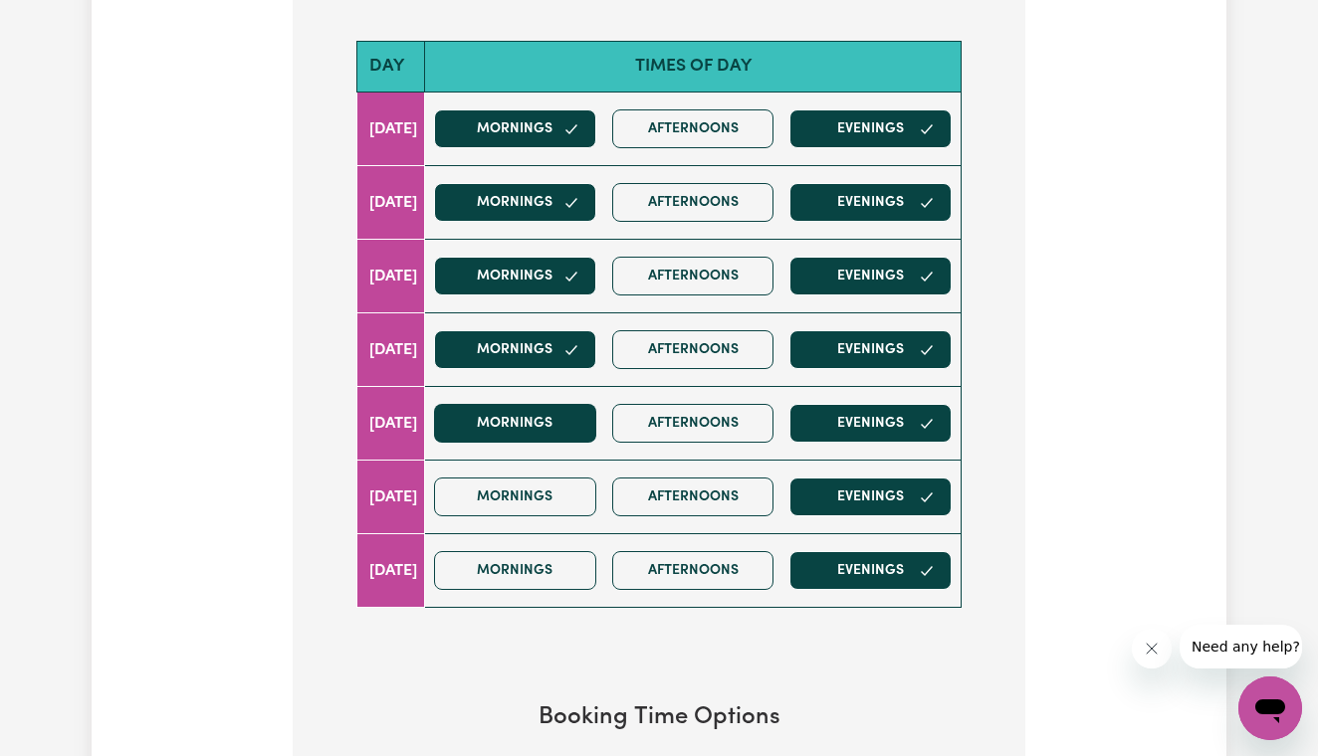
click at [566, 429] on button "Mornings" at bounding box center [515, 423] width 162 height 39
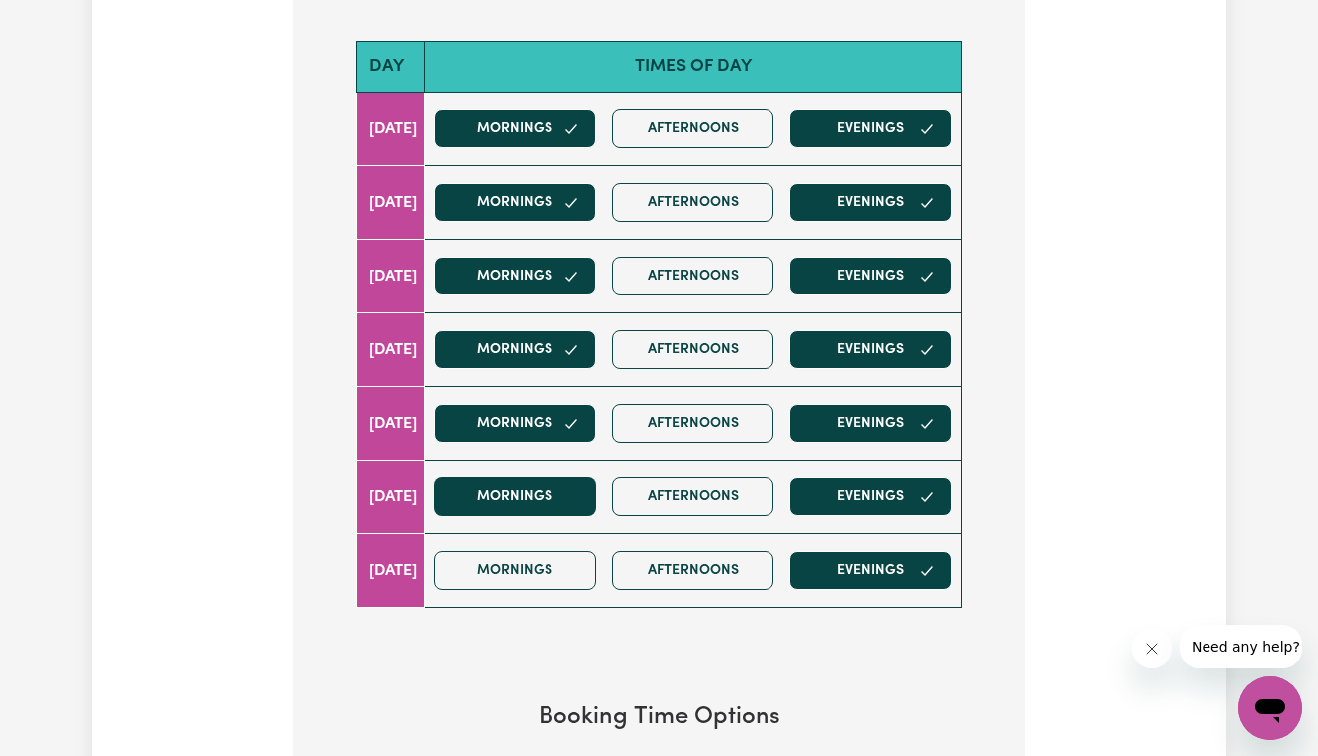
click at [568, 498] on button "Mornings" at bounding box center [515, 497] width 162 height 39
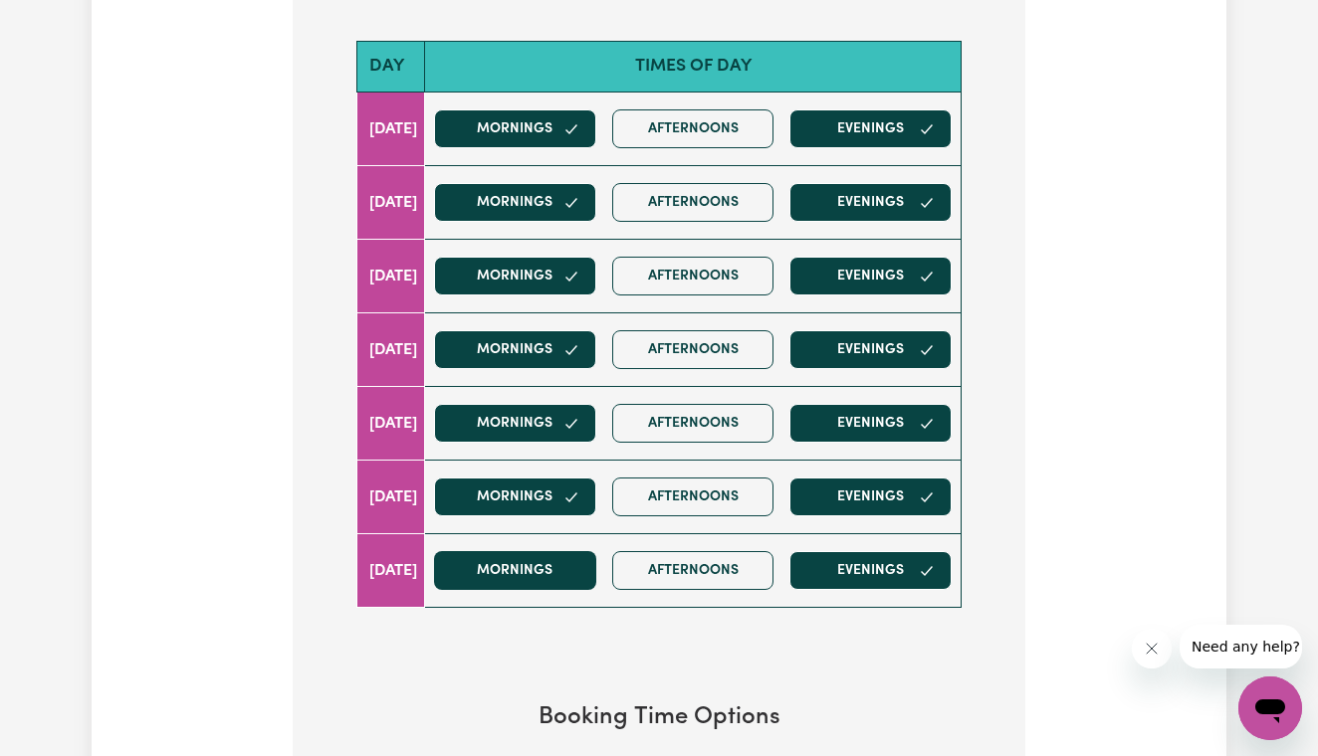
click at [572, 557] on button "Mornings" at bounding box center [515, 570] width 162 height 39
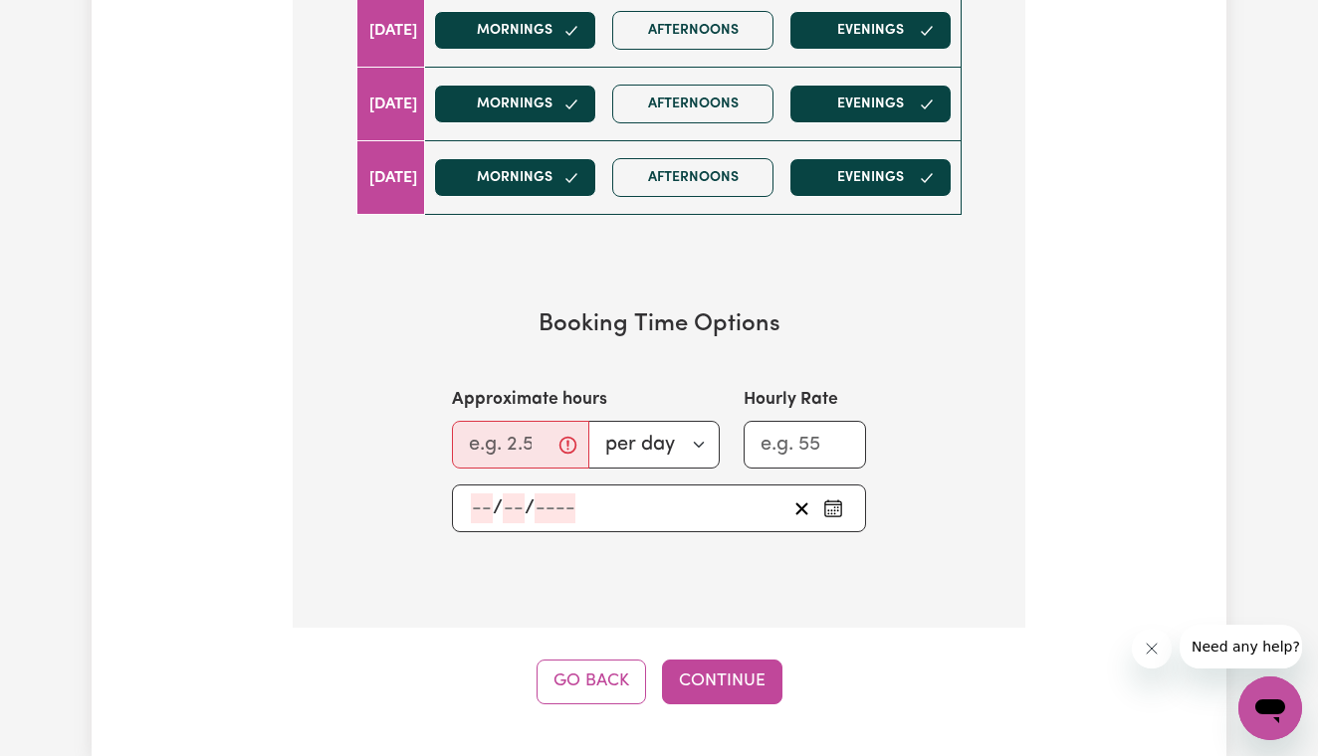
scroll to position [1234, 0]
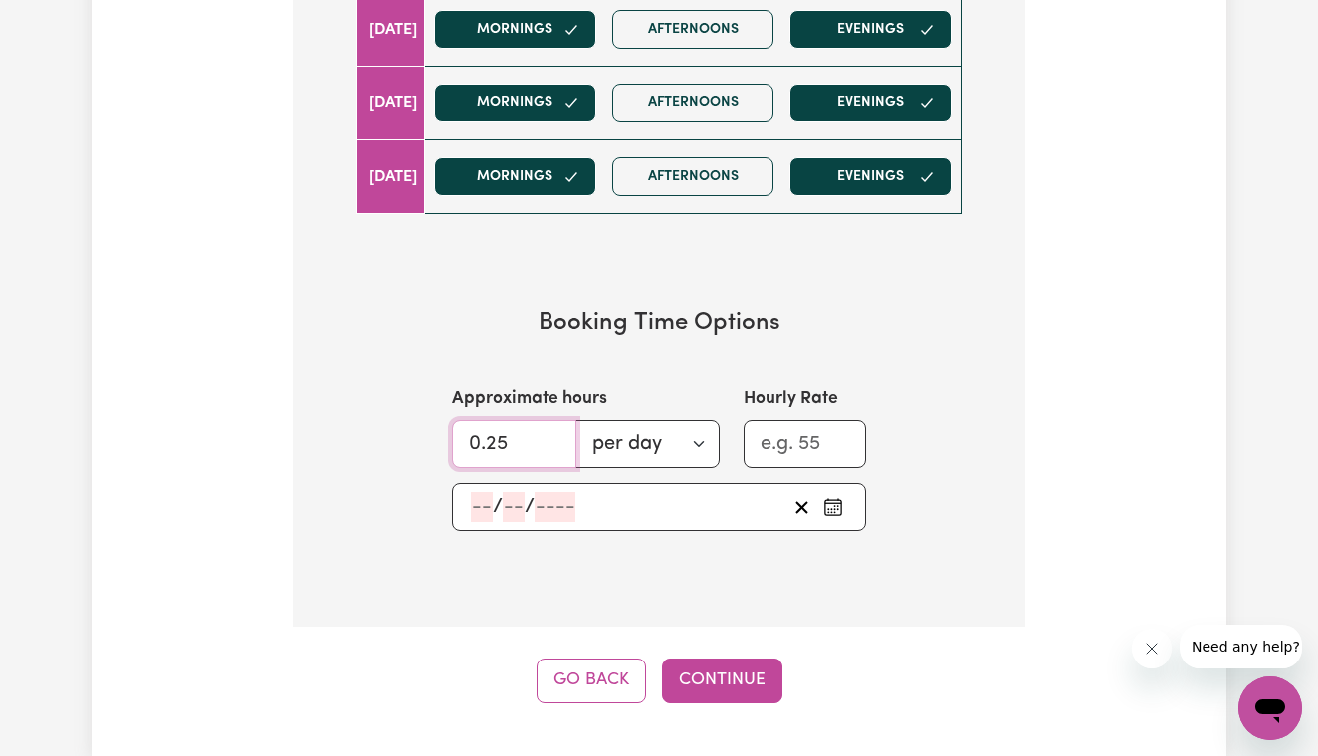
click at [534, 431] on input "0.25" at bounding box center [514, 444] width 124 height 48
click at [551, 430] on input "1.25" at bounding box center [514, 444] width 124 height 48
click at [551, 430] on input "2.25" at bounding box center [514, 444] width 124 height 48
click at [551, 430] on input "3.25" at bounding box center [514, 444] width 124 height 48
click at [551, 430] on input "4.25" at bounding box center [514, 444] width 124 height 48
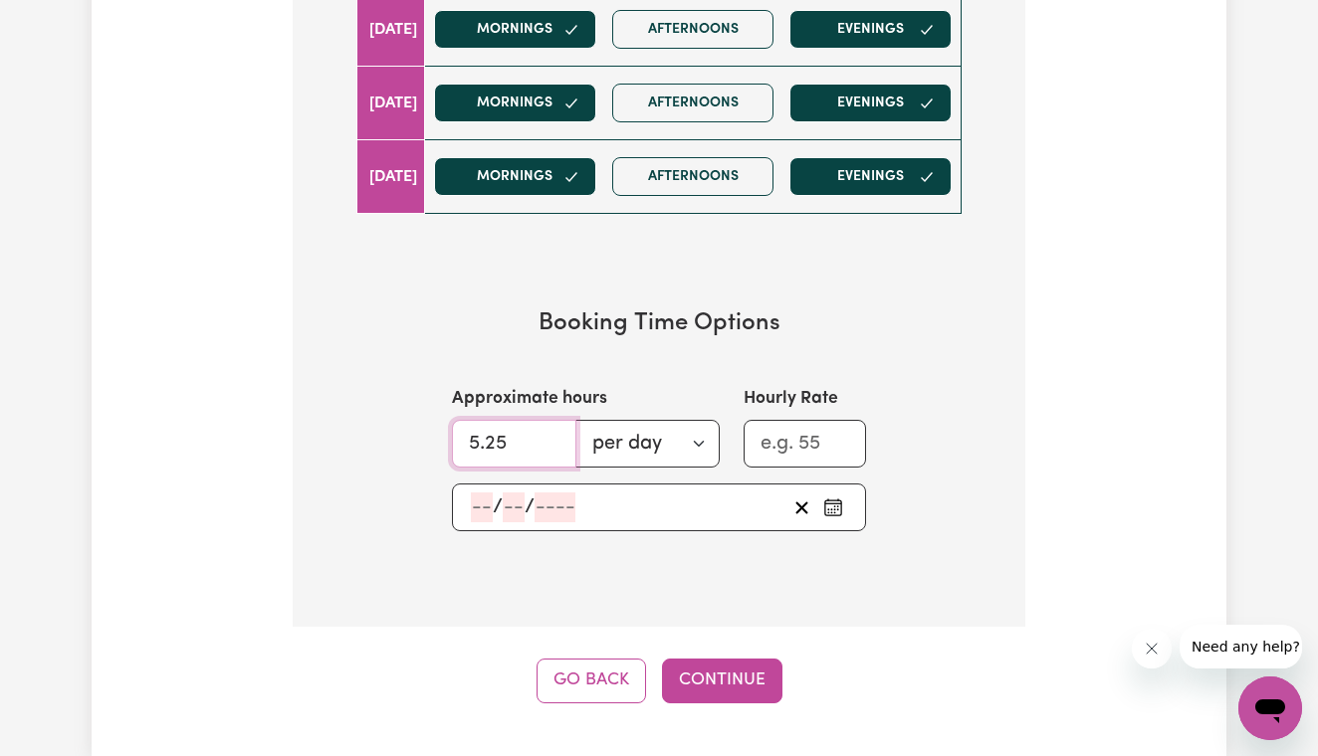
click at [551, 430] on input "5.25" at bounding box center [514, 444] width 124 height 48
type input "6.25"
click at [551, 430] on input "6.25" at bounding box center [514, 444] width 124 height 48
click at [841, 441] on input "1" at bounding box center [804, 444] width 122 height 48
click at [837, 430] on input "41" at bounding box center [804, 444] width 122 height 48
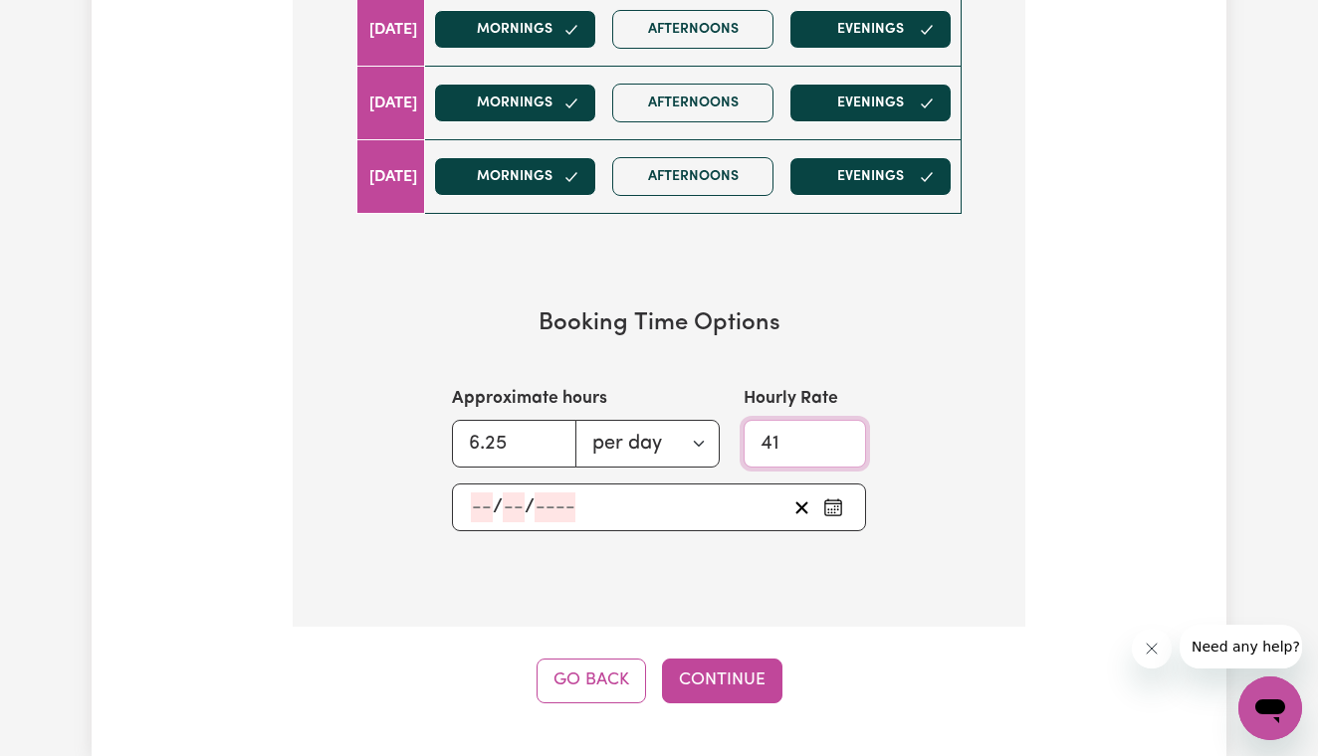
type input "40"
click at [839, 440] on input "40" at bounding box center [804, 444] width 122 height 48
click at [832, 499] on icon "Pick an approximate start date" at bounding box center [833, 508] width 20 height 20
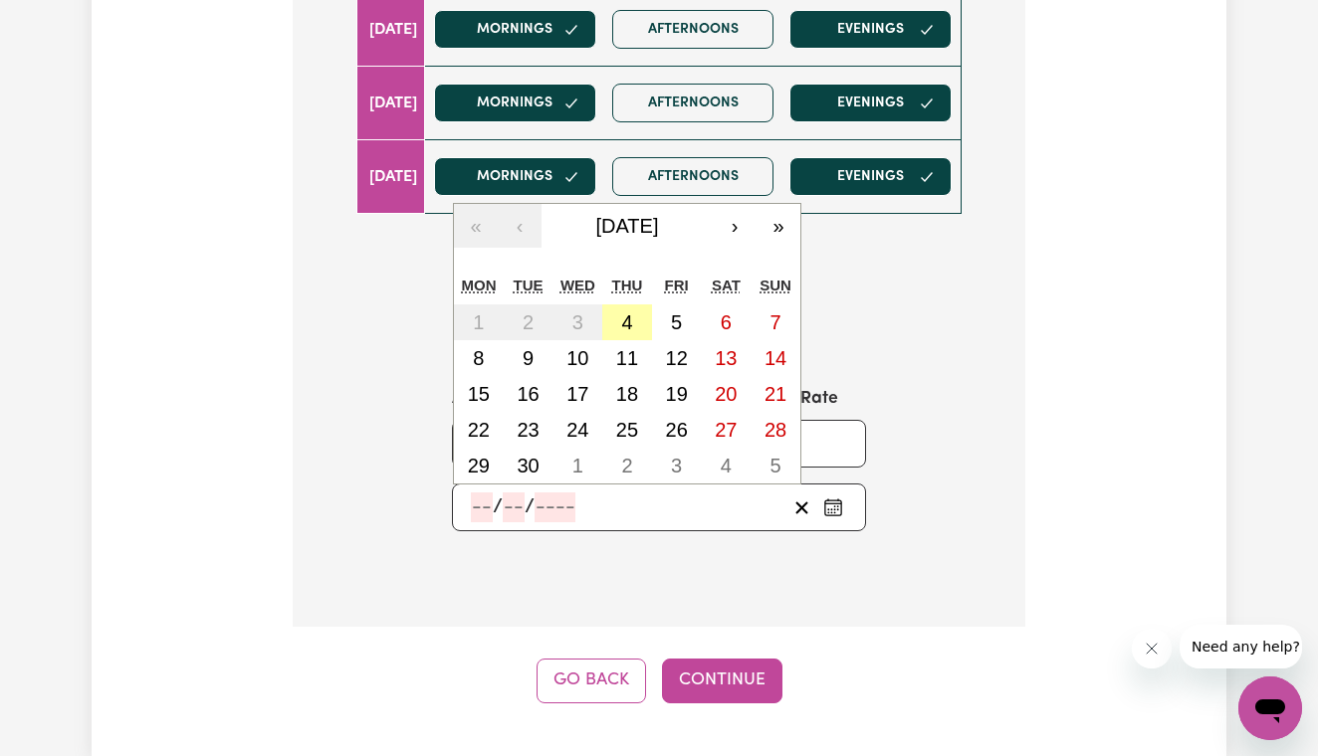
click at [627, 313] on abbr "4" at bounding box center [626, 322] width 11 height 22
type input "[DATE]"
type input "4"
type input "9"
type input "2025"
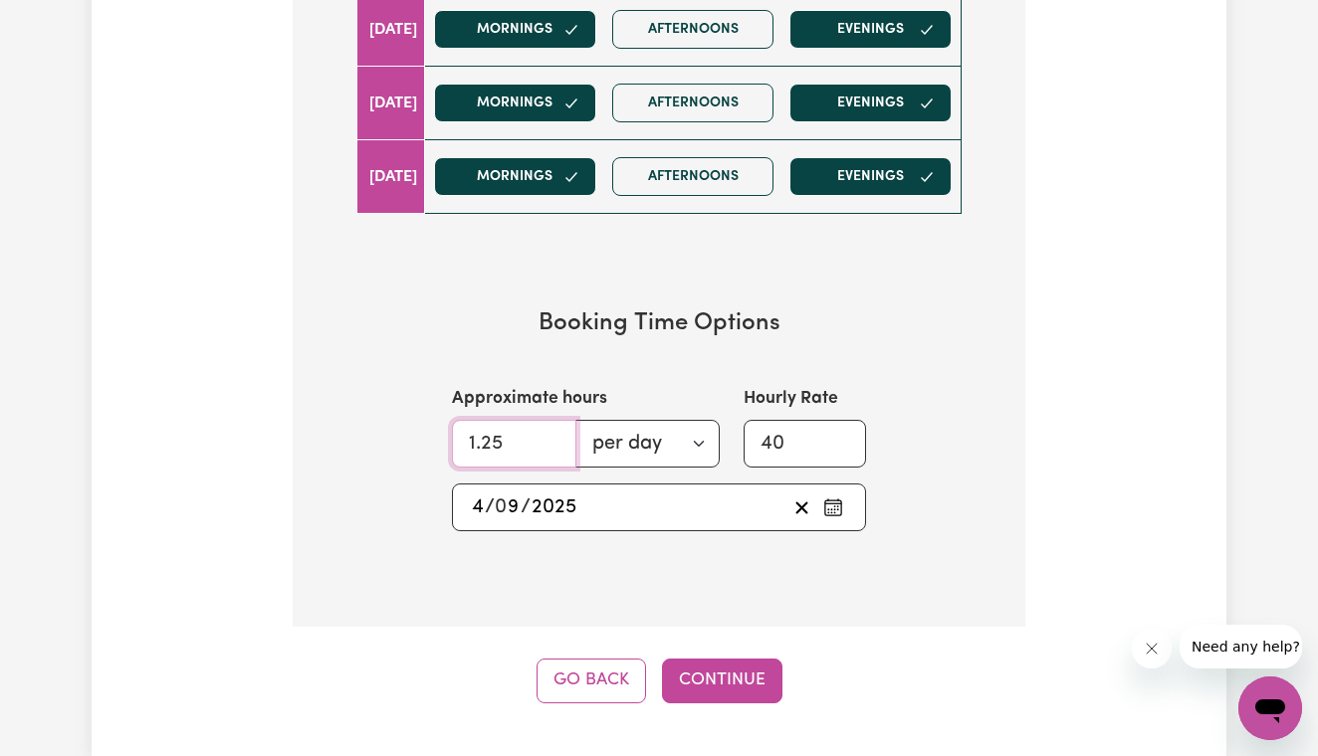
type input "0.25"
click at [551, 442] on input "0.25" at bounding box center [514, 444] width 124 height 48
type input "1"
click at [839, 442] on input "1" at bounding box center [804, 444] width 122 height 48
click at [804, 500] on icon "Clear start date" at bounding box center [801, 508] width 19 height 19
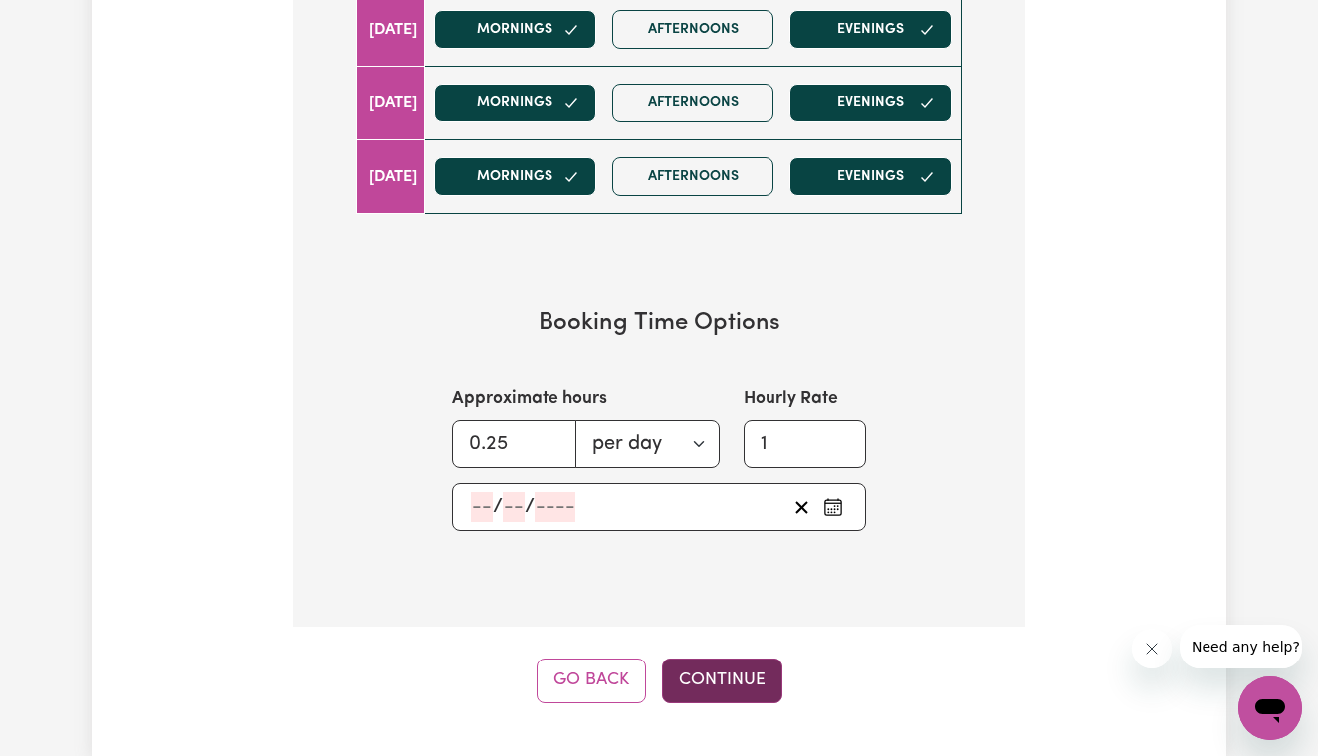
click at [743, 674] on button "Continue" at bounding box center [722, 681] width 120 height 44
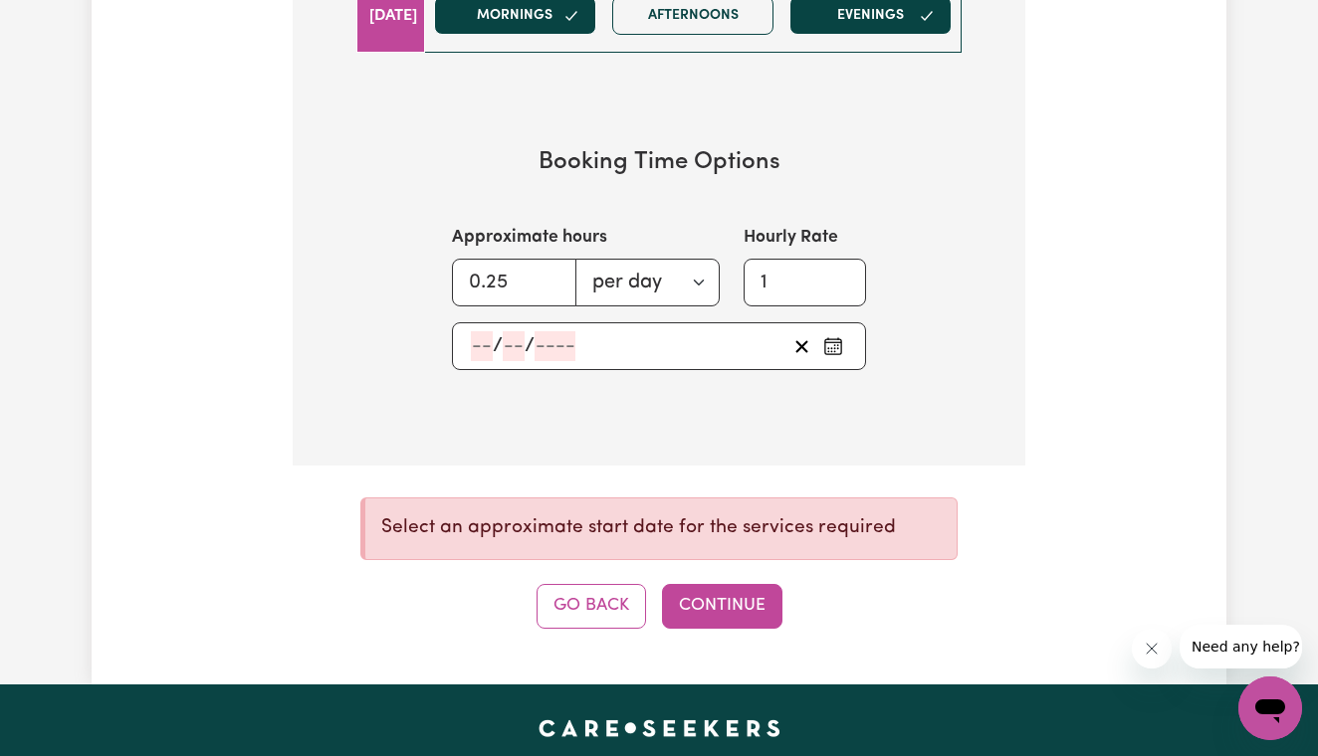
scroll to position [1368, 0]
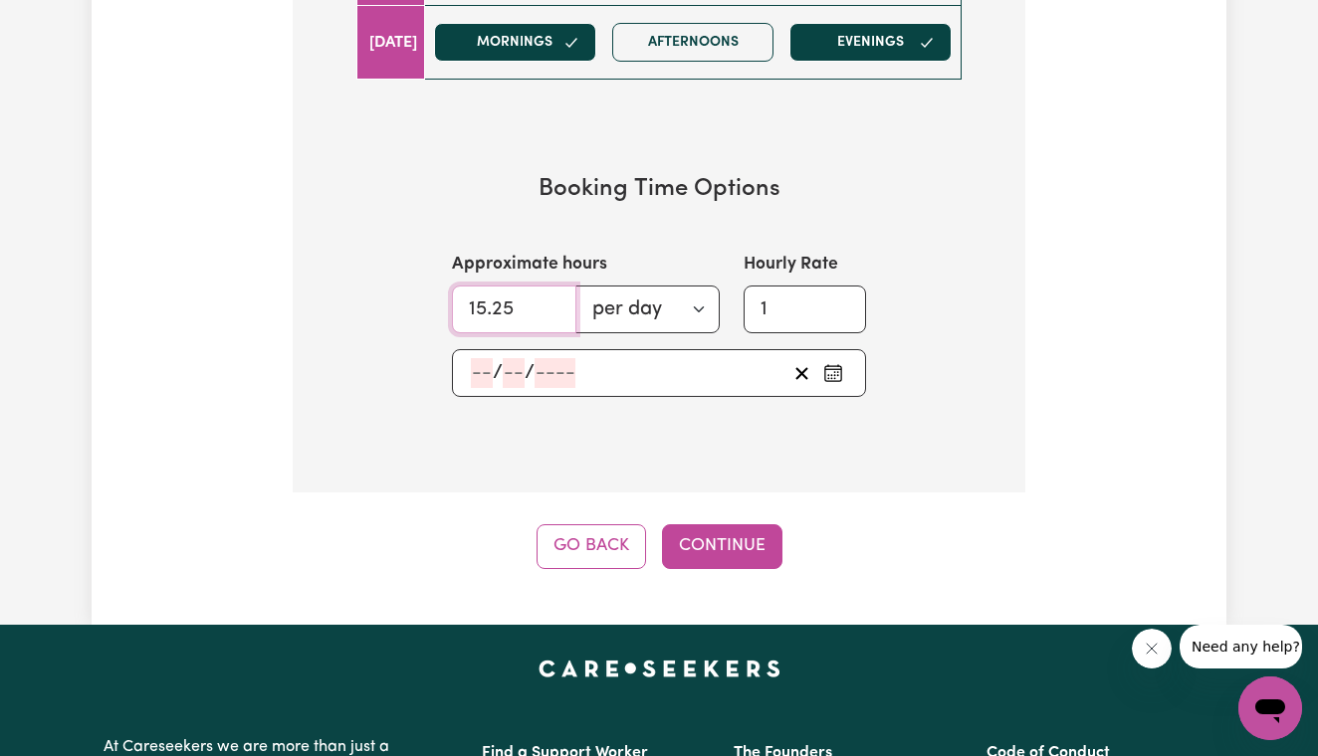
click at [549, 298] on input "15.25" at bounding box center [514, 310] width 124 height 48
type input "6.25"
click at [549, 305] on input "6.25" at bounding box center [514, 310] width 124 height 48
click at [839, 295] on input "17" at bounding box center [804, 310] width 122 height 48
click at [839, 295] on input "18" at bounding box center [804, 310] width 122 height 48
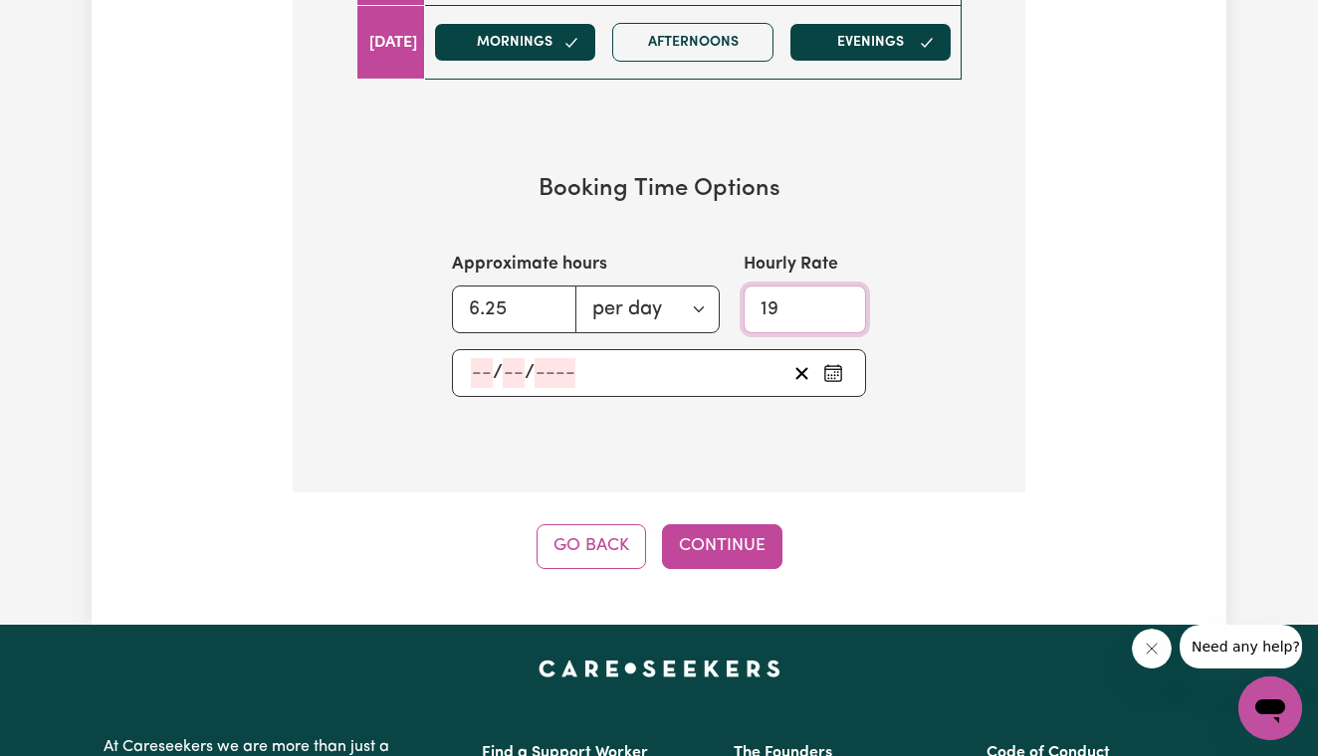
click at [839, 295] on input "19" at bounding box center [804, 310] width 122 height 48
click at [839, 295] on input "20" at bounding box center [804, 310] width 122 height 48
click at [839, 295] on input "32" at bounding box center [804, 310] width 122 height 48
type input "40"
click at [839, 296] on input "40" at bounding box center [804, 310] width 122 height 48
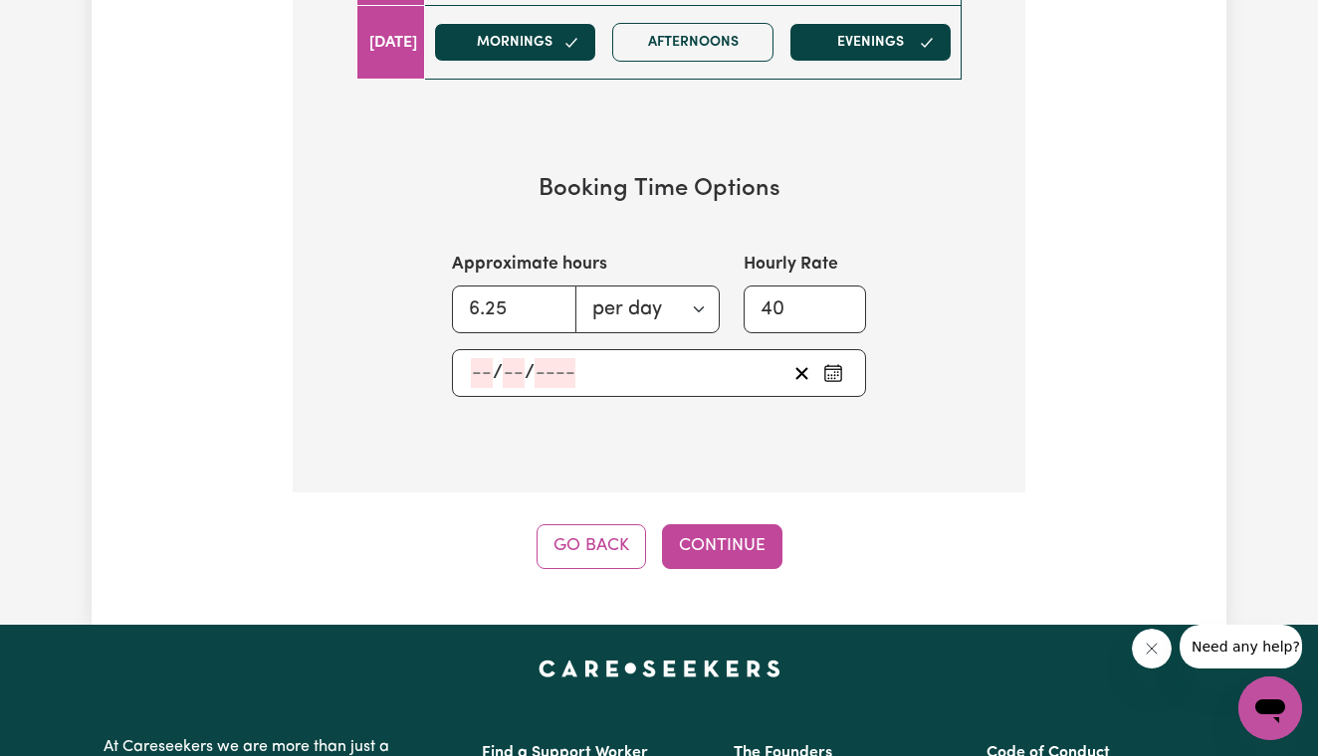
click at [832, 365] on icon "Pick an approximate start date" at bounding box center [833, 373] width 20 height 20
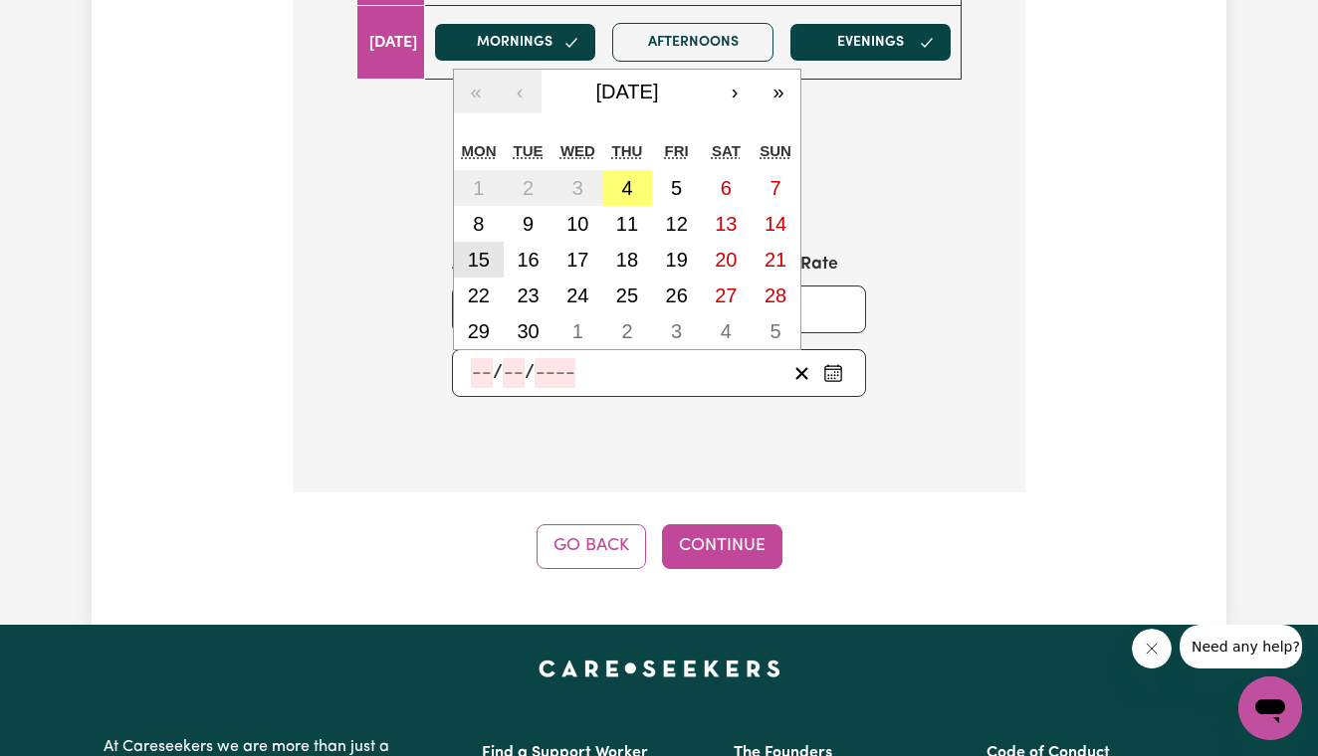
click at [480, 256] on abbr "15" at bounding box center [479, 260] width 22 height 22
type input "[DATE]"
type input "15"
type input "9"
type input "2025"
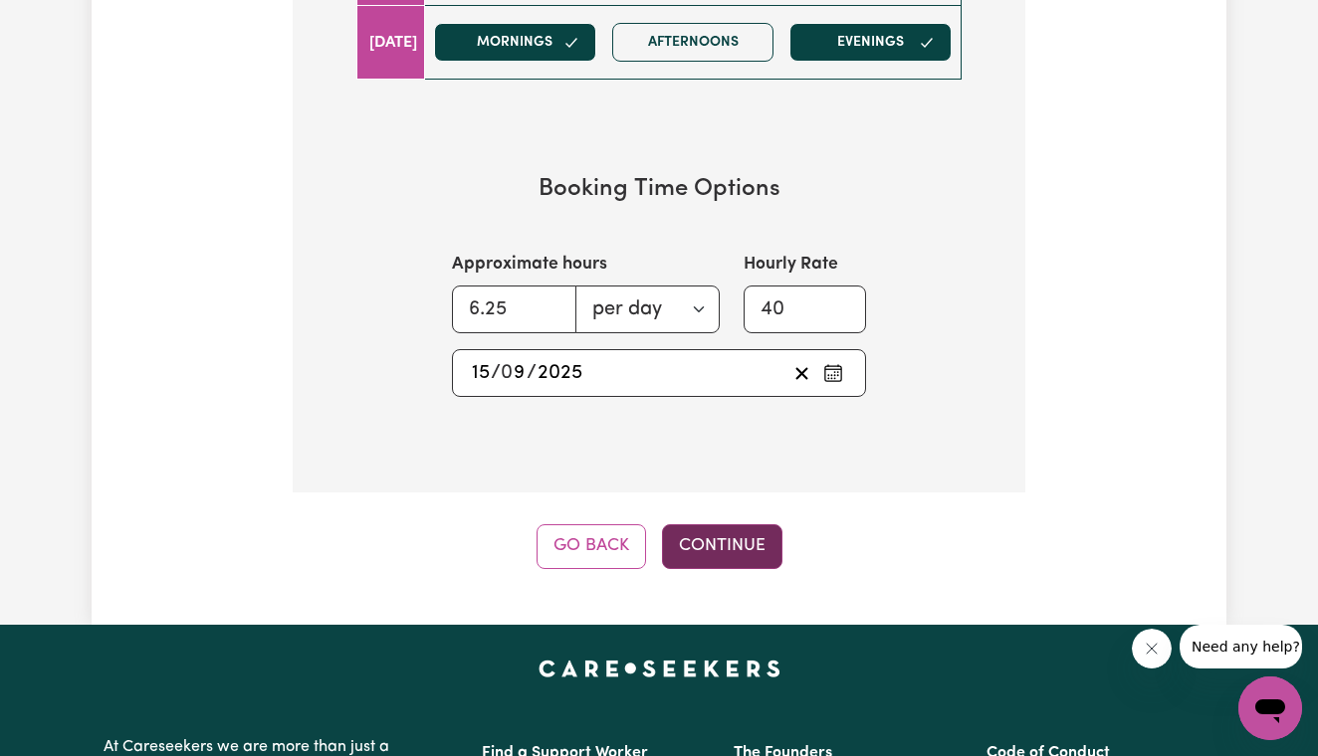
click at [720, 536] on button "Continue" at bounding box center [722, 546] width 120 height 44
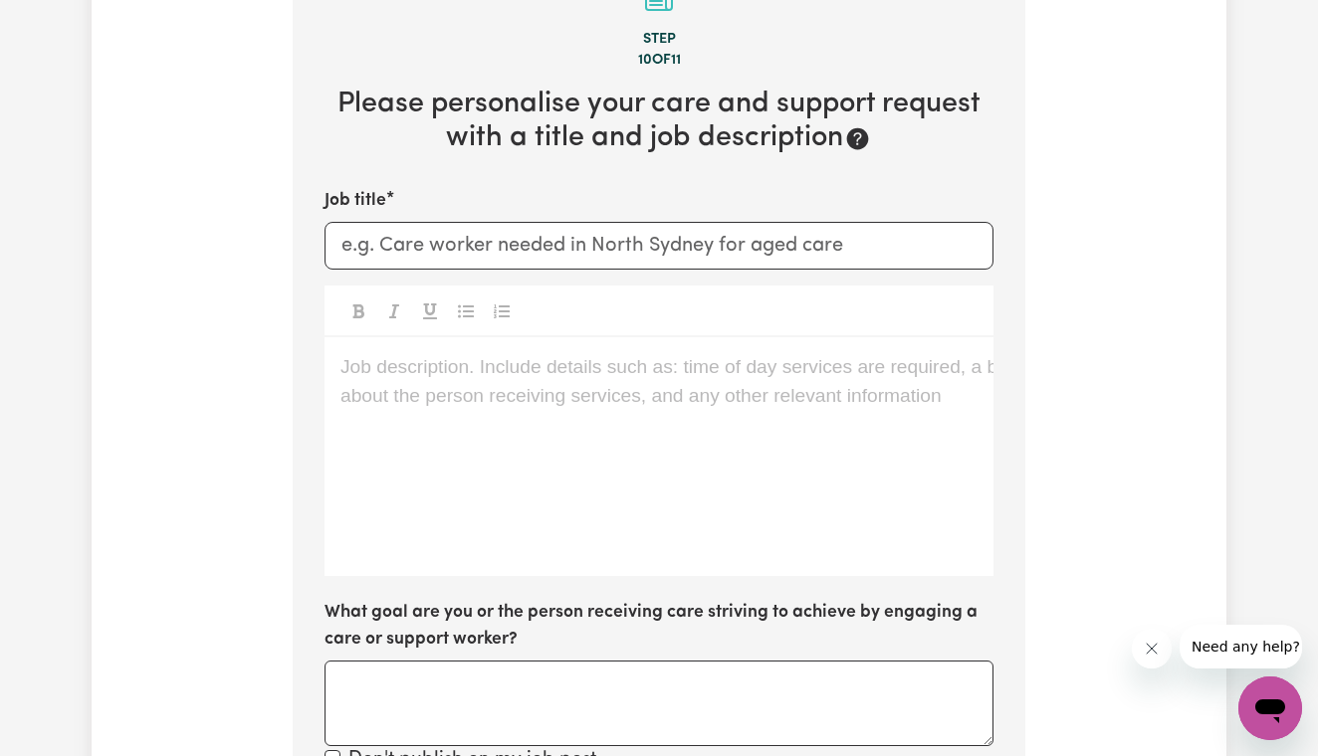
scroll to position [513, 0]
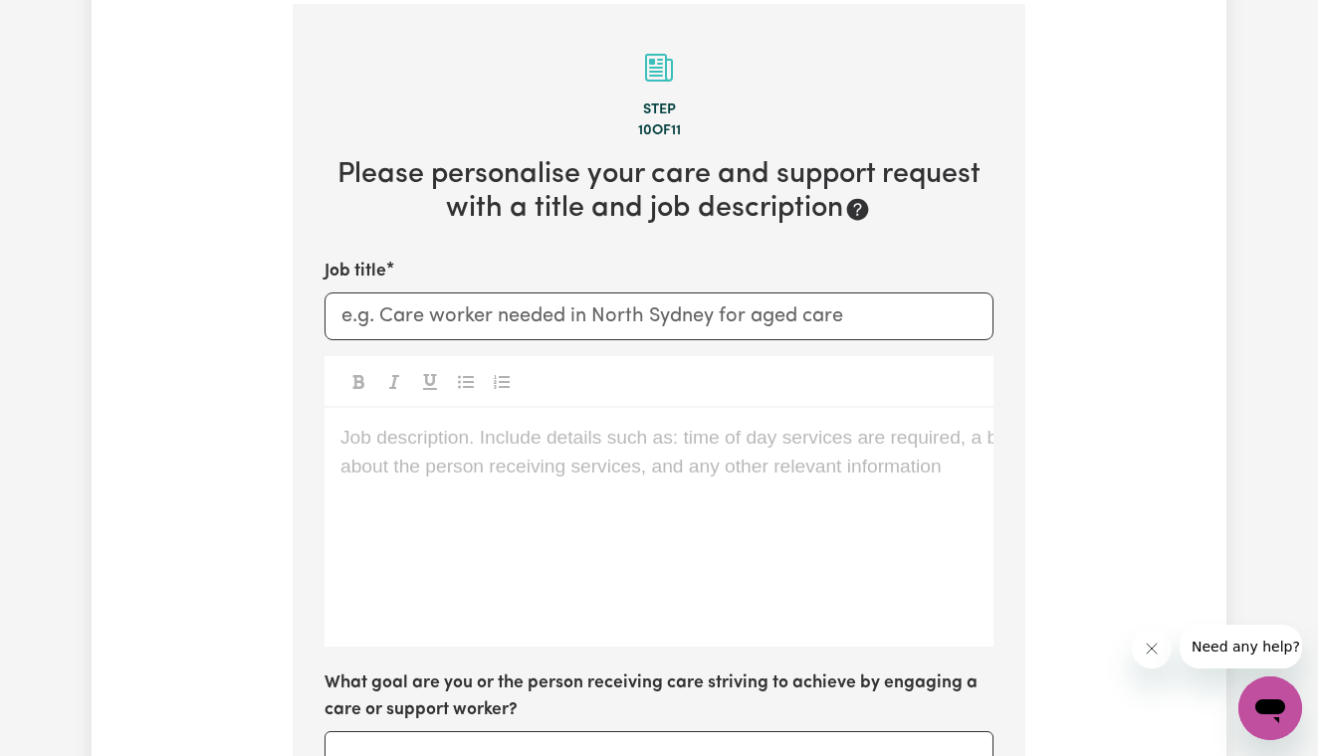
click at [589, 449] on div "Job description. Include details such as: time of day services are required, a …" at bounding box center [658, 527] width 669 height 239
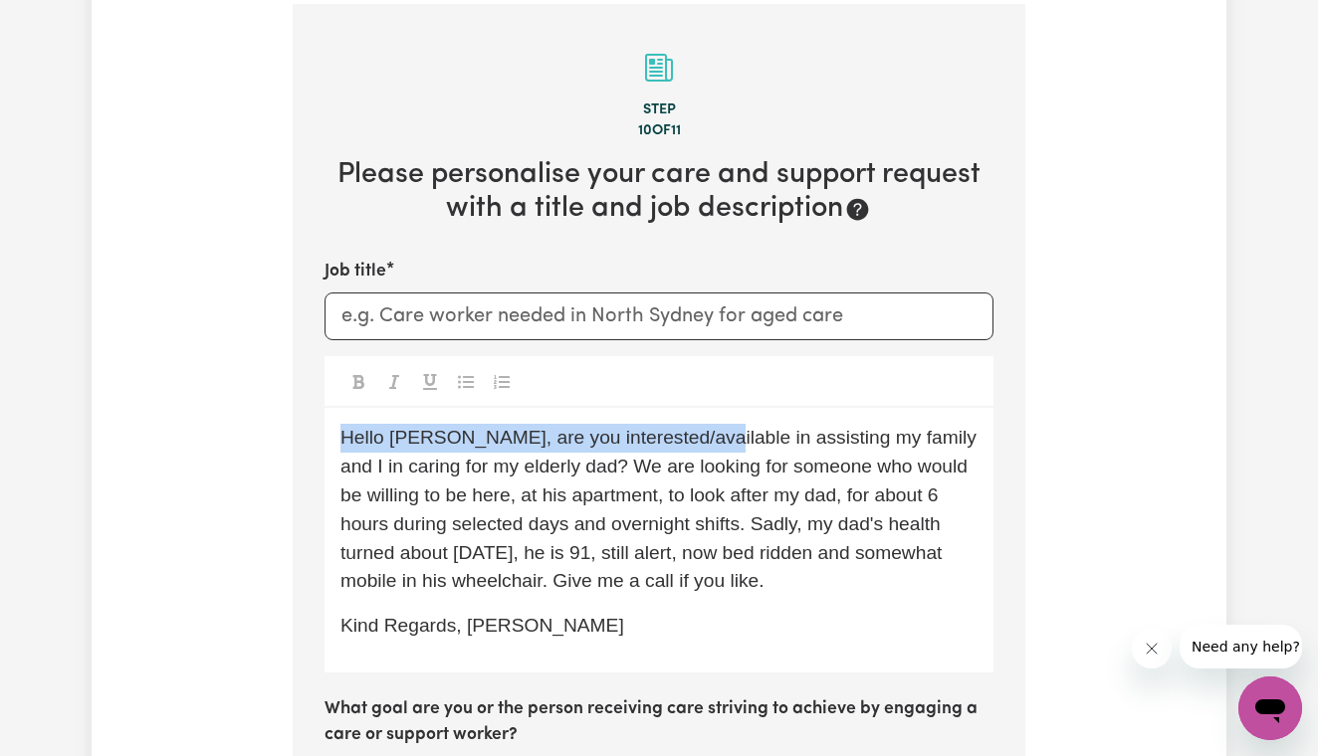
drag, startPoint x: 697, startPoint y: 439, endPoint x: 326, endPoint y: 438, distance: 370.2
click at [326, 438] on div "Hello [PERSON_NAME], are you interested/available in assisting my family and I …" at bounding box center [658, 540] width 669 height 265
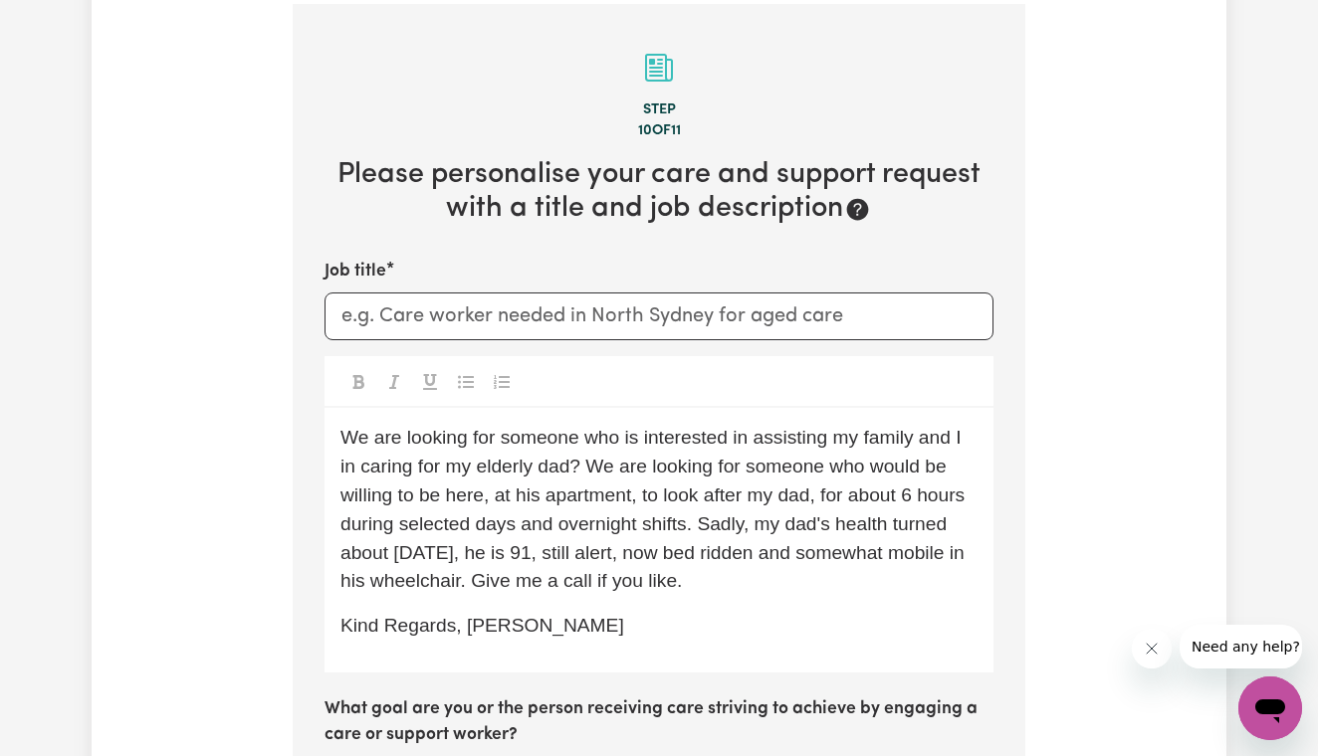
click at [559, 466] on span "We are looking for someone who is interested in assisting my family and I in ca…" at bounding box center [654, 509] width 629 height 164
drag, startPoint x: 565, startPoint y: 461, endPoint x: 716, endPoint y: 469, distance: 151.5
click at [717, 467] on span "We are looking for someone who is interested in assisting my family and I in ca…" at bounding box center [654, 509] width 629 height 164
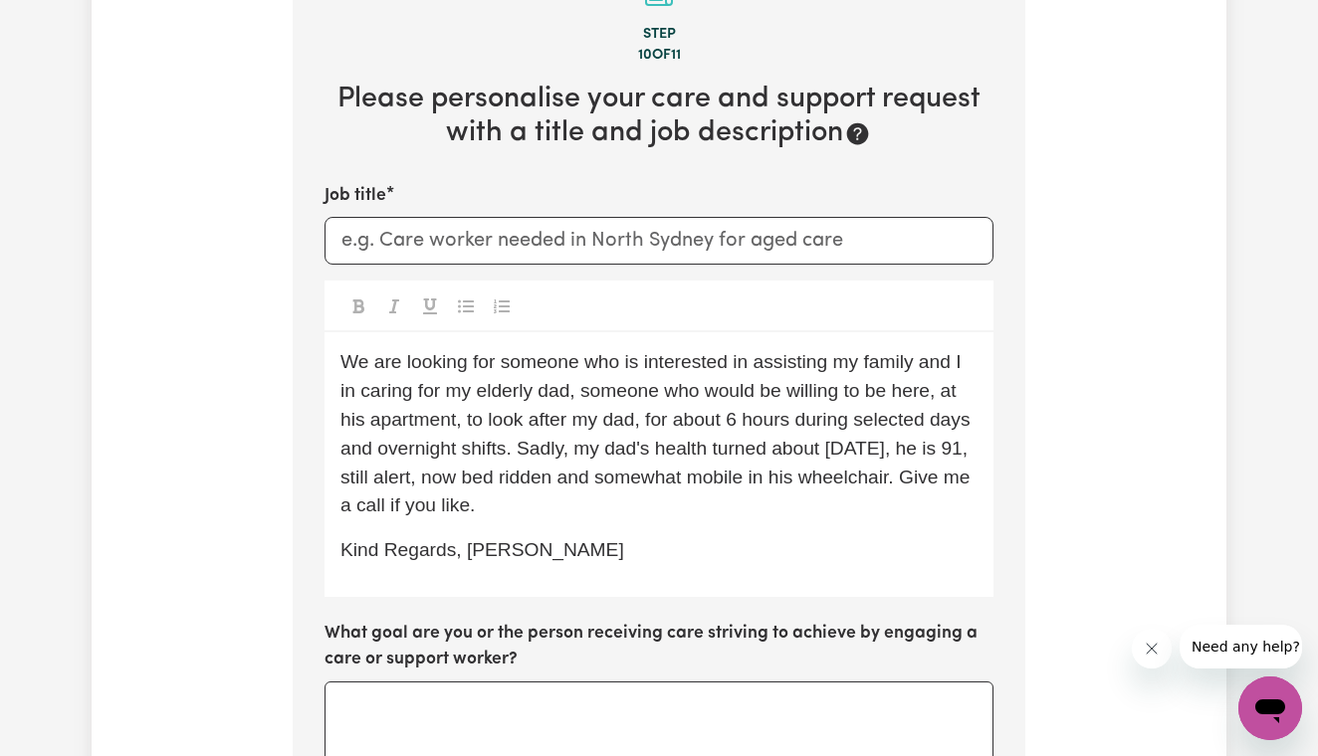
scroll to position [596, 0]
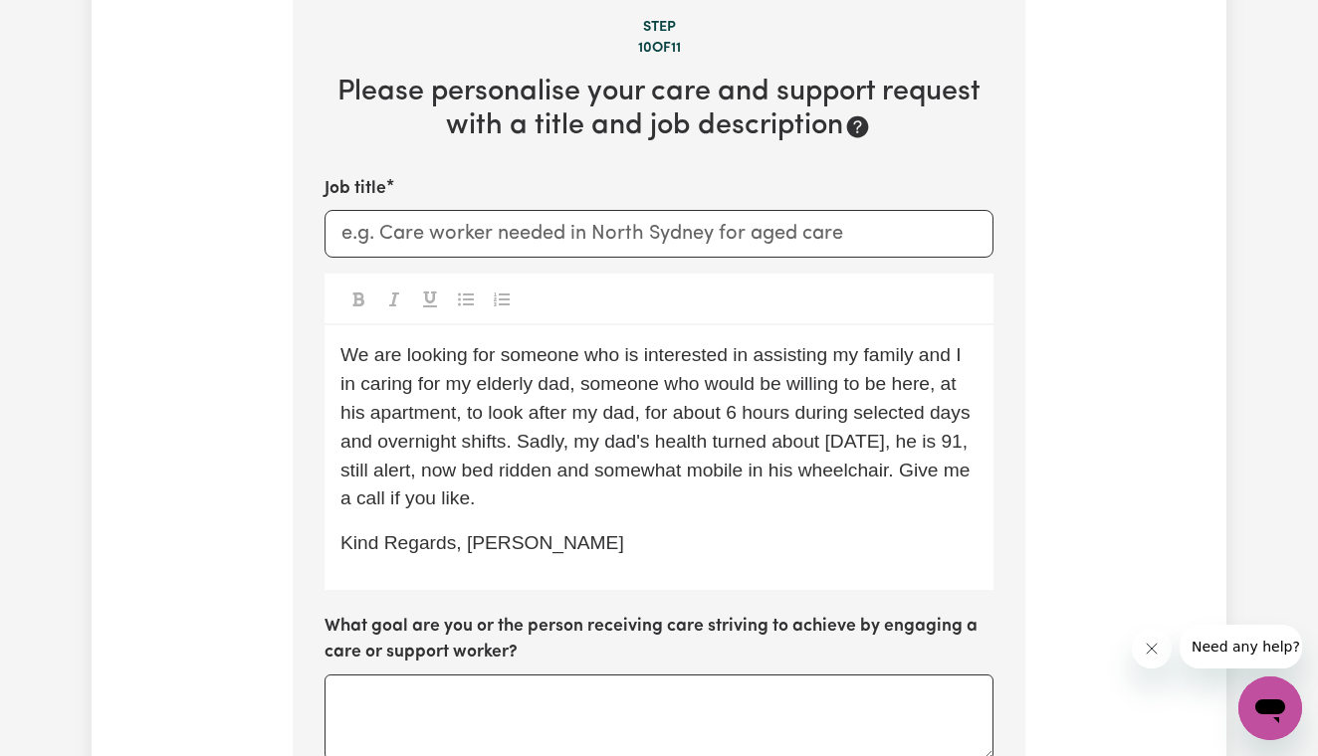
drag, startPoint x: 550, startPoint y: 494, endPoint x: 319, endPoint y: 497, distance: 230.9
click at [319, 497] on section "Step 10 of 11 Please personalise your care and support request with a title and…" at bounding box center [659, 666] width 732 height 1491
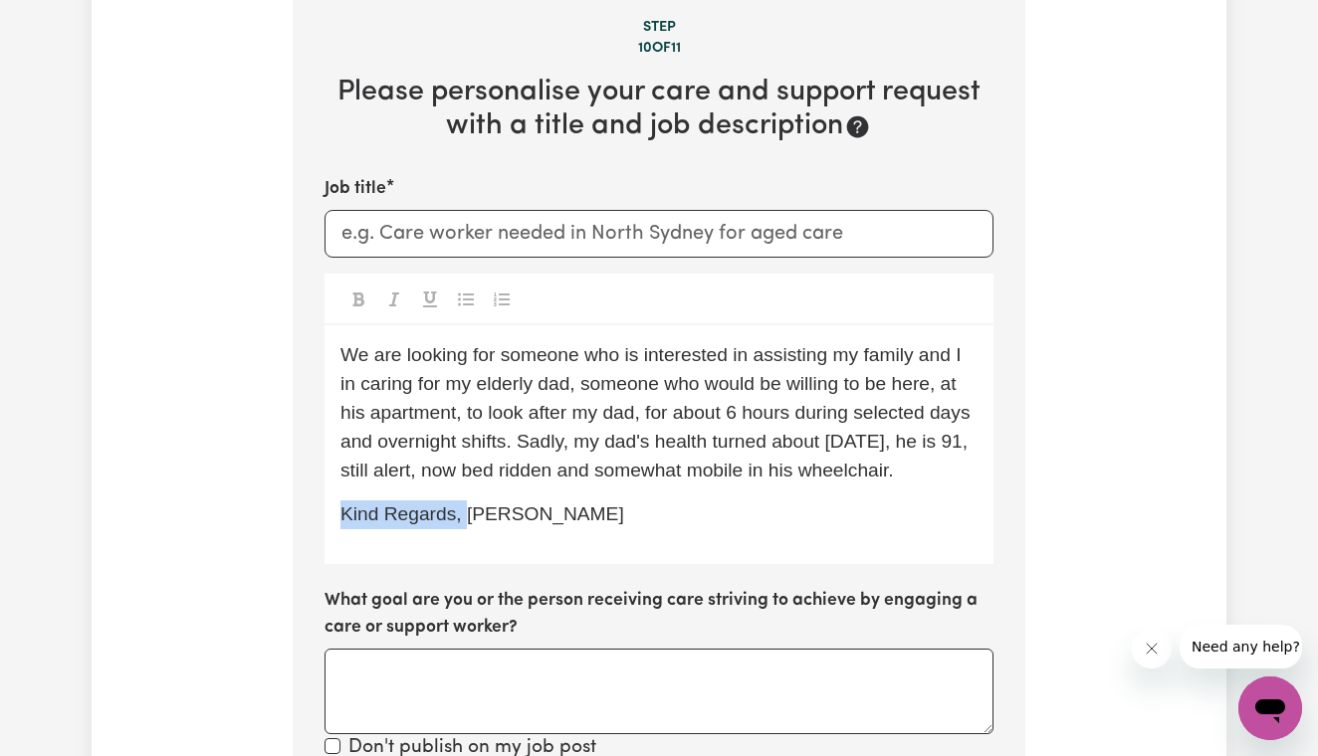
drag, startPoint x: 463, startPoint y: 505, endPoint x: 283, endPoint y: 511, distance: 180.2
click at [283, 511] on div "Tell us your care and support requirements Welcome to Careseekers. We are excit…" at bounding box center [659, 495] width 756 height 1932
click at [429, 413] on span "We are looking for someone who is interested in assisting my family and I in ca…" at bounding box center [657, 411] width 635 height 135
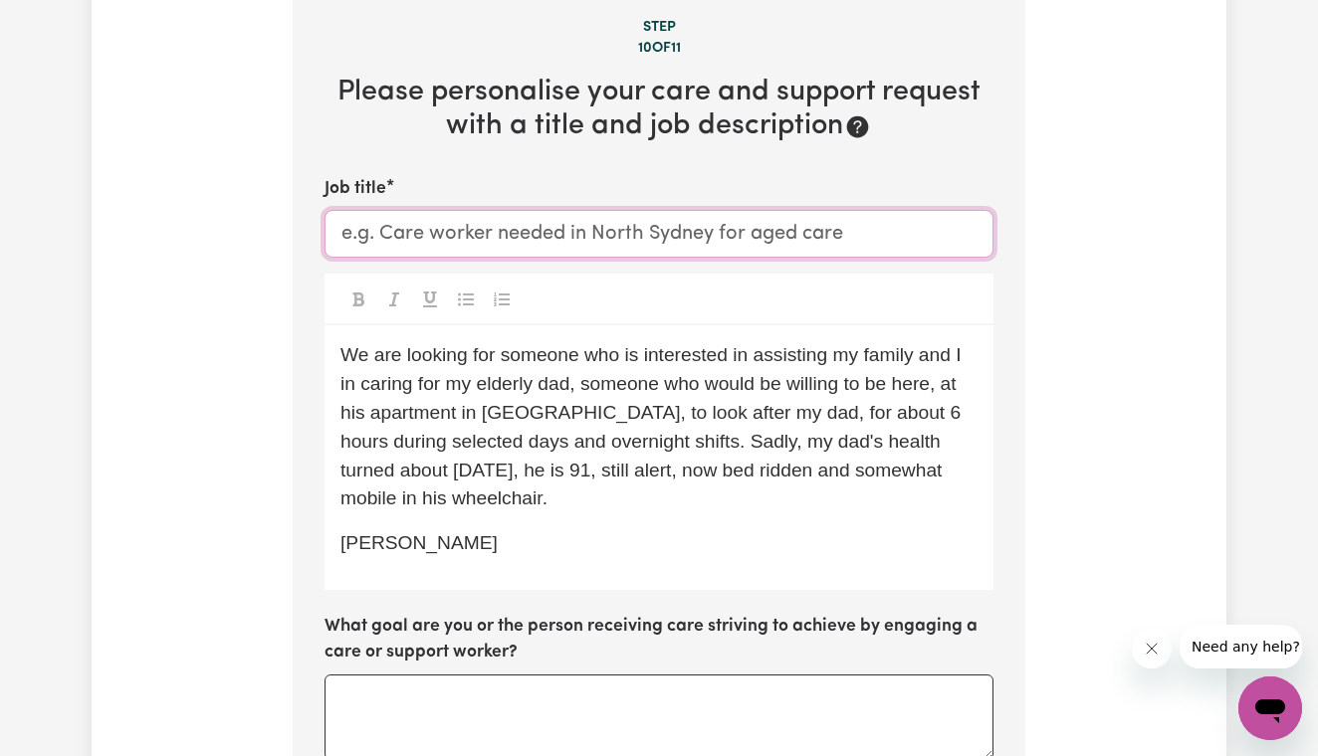
click at [403, 232] on input "Job title" at bounding box center [658, 234] width 669 height 48
click at [340, 221] on input "Care assistance for elderly father, [PERSON_NAME]" at bounding box center [658, 234] width 669 height 48
click at [431, 231] on input "General Care assistance for elderly father, [PERSON_NAME]" at bounding box center [658, 234] width 669 height 48
type input "General care assistance for elderly father, [PERSON_NAME]"
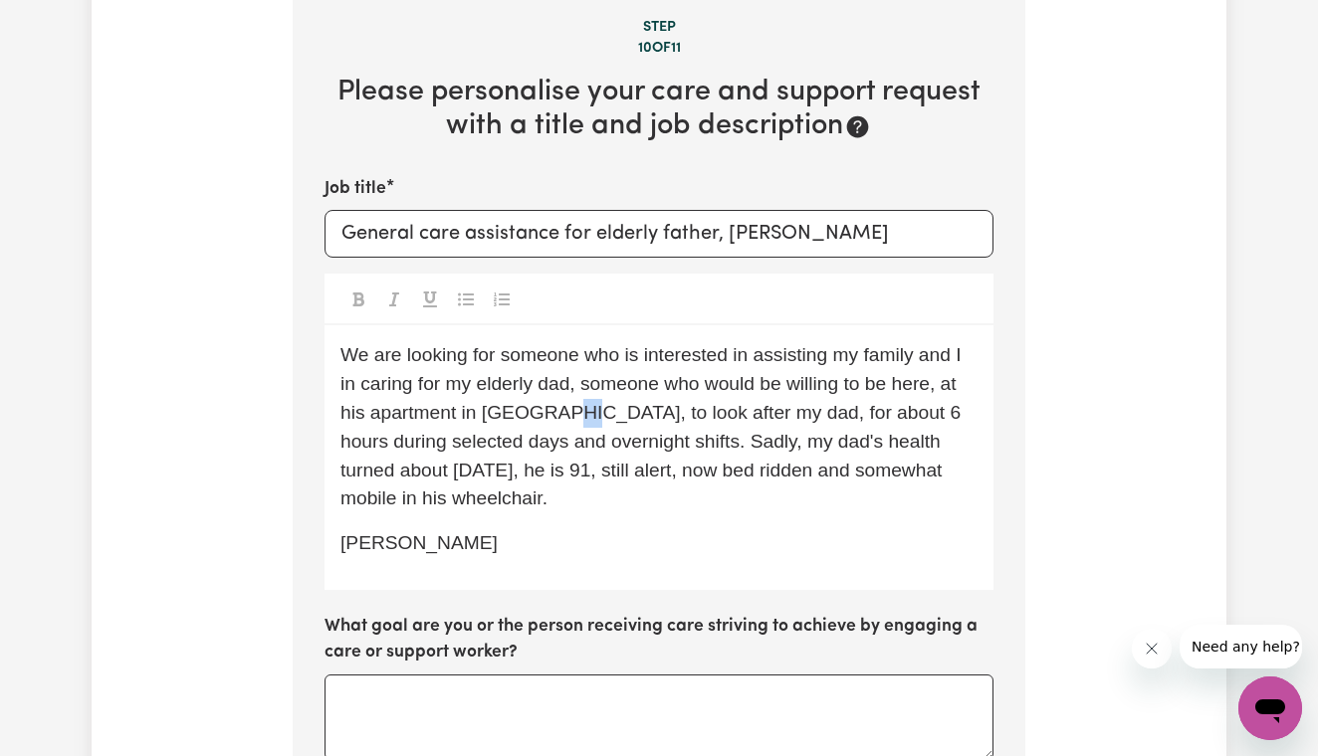
drag, startPoint x: 534, startPoint y: 408, endPoint x: 550, endPoint y: 408, distance: 15.9
click at [550, 408] on span "We are looking for someone who is interested in assisting my family and I in ca…" at bounding box center [653, 426] width 626 height 164
click at [532, 409] on span "We are looking for someone who is interested in assisting my family and I in ca…" at bounding box center [661, 426] width 642 height 164
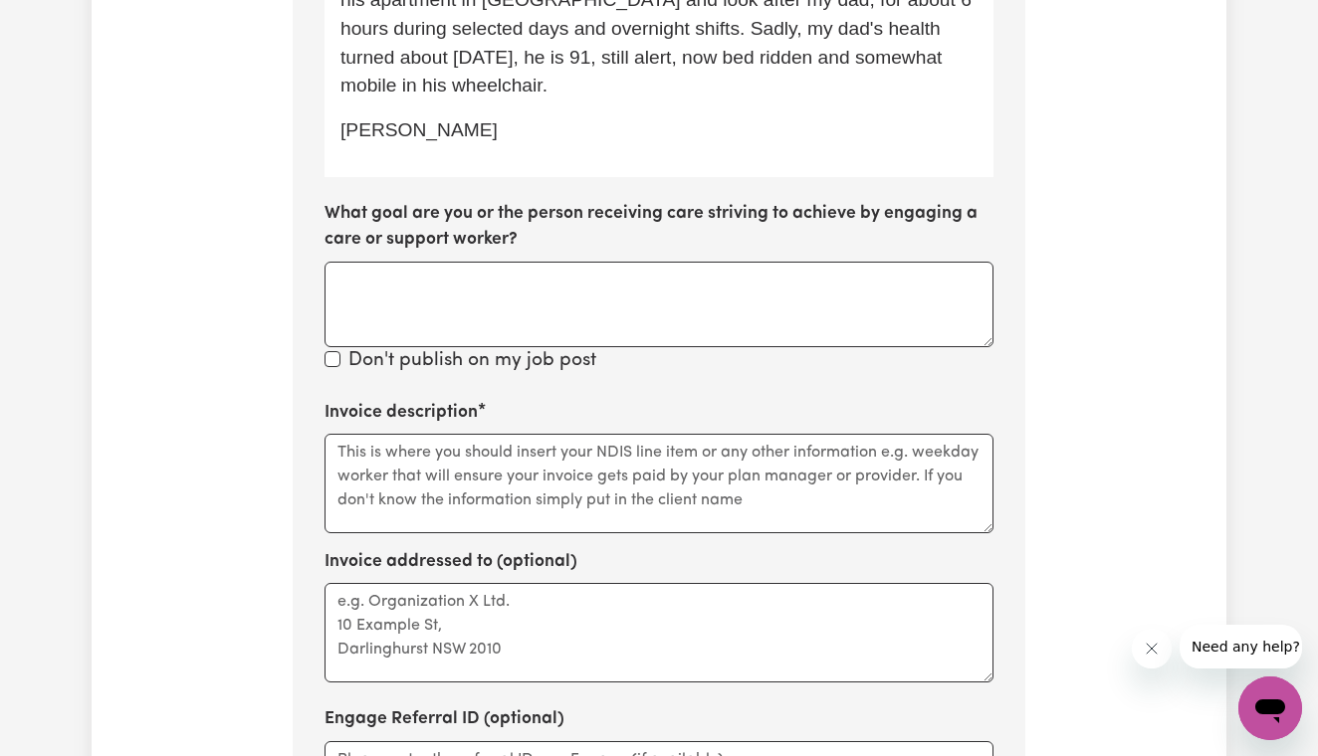
scroll to position [1008, 0]
click at [487, 269] on textarea "What goal are you or the person receiving care striving to achieve by engaging …" at bounding box center [658, 306] width 669 height 86
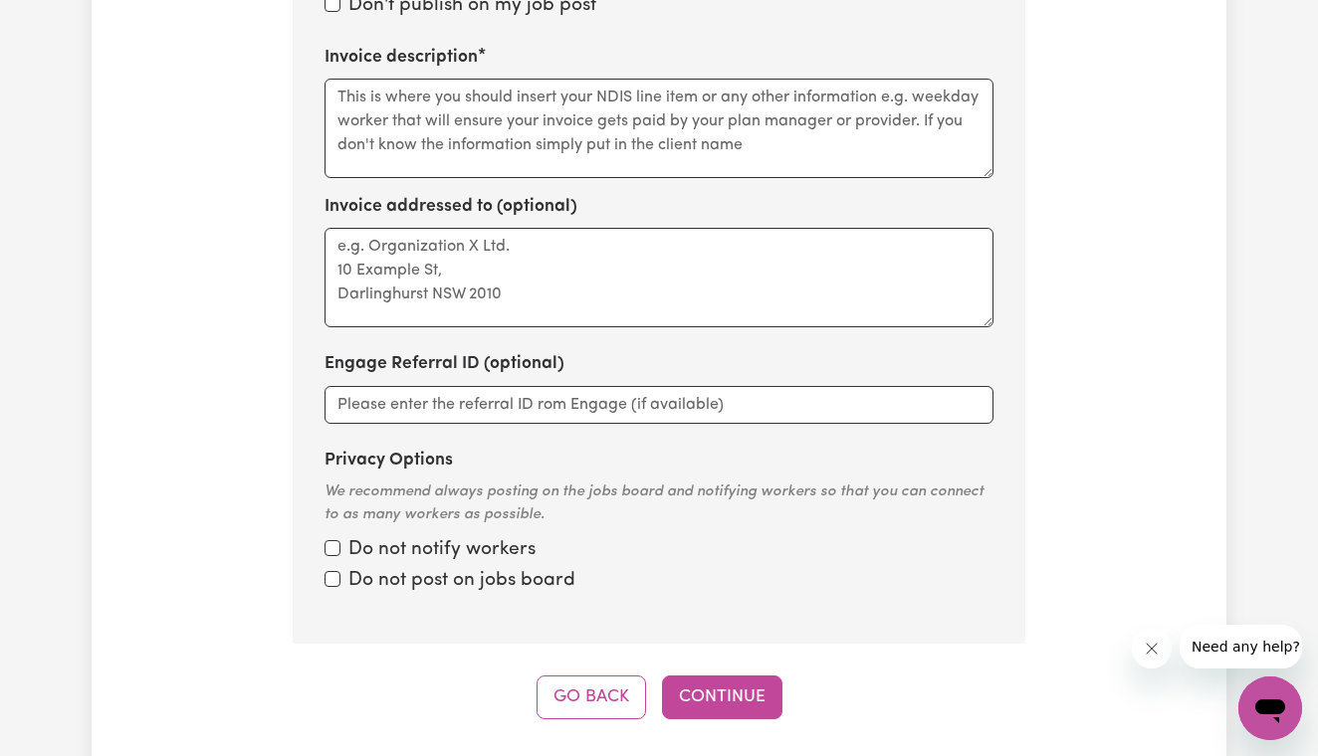
scroll to position [1384, 0]
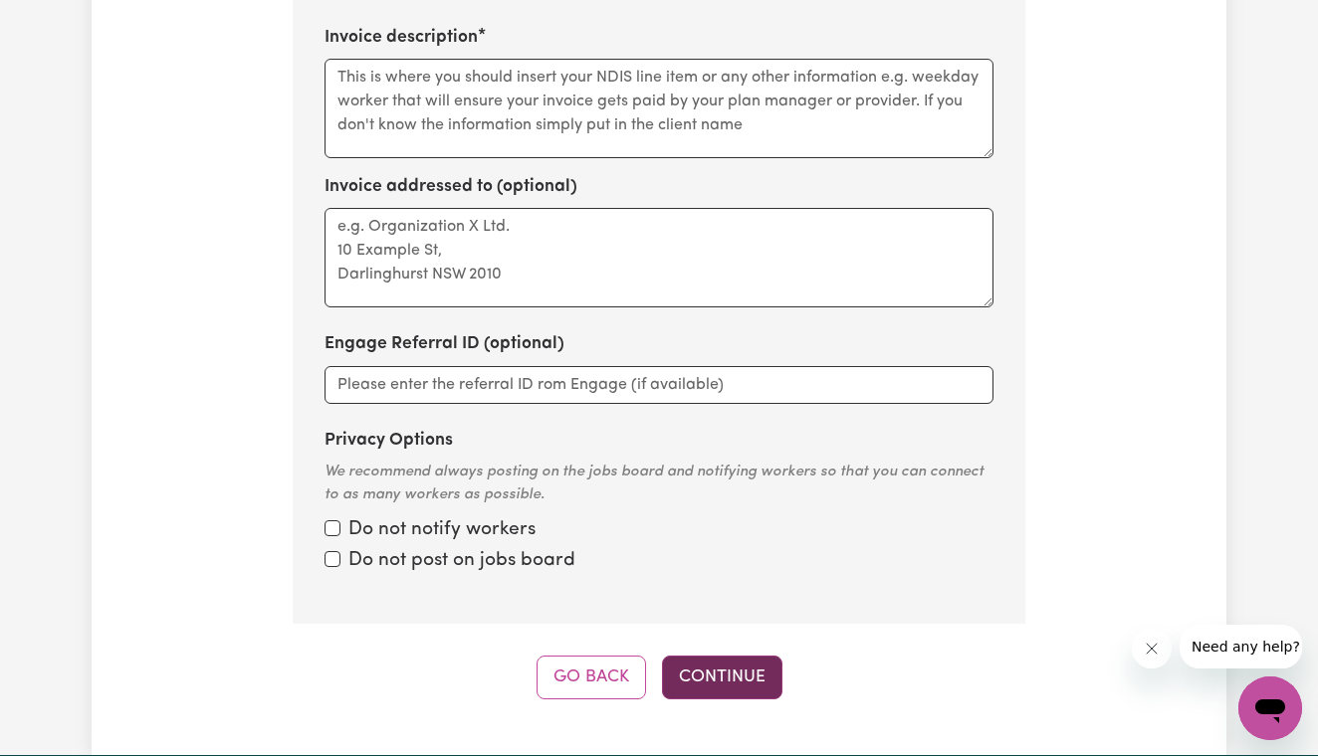
type textarea "General assistance"
click at [710, 663] on button "Continue" at bounding box center [722, 678] width 120 height 44
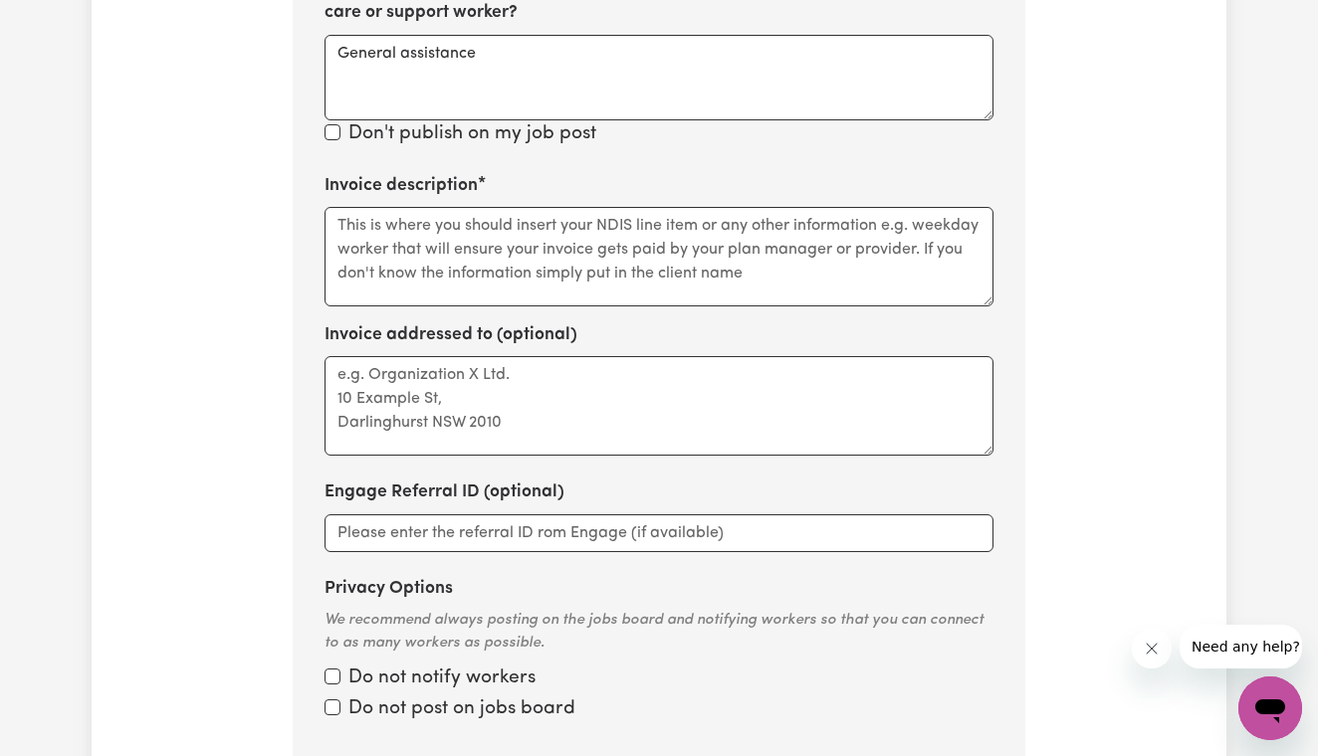
scroll to position [1235, 0]
click at [427, 362] on textarea "Invoice addressed to (optional)" at bounding box center [658, 407] width 669 height 100
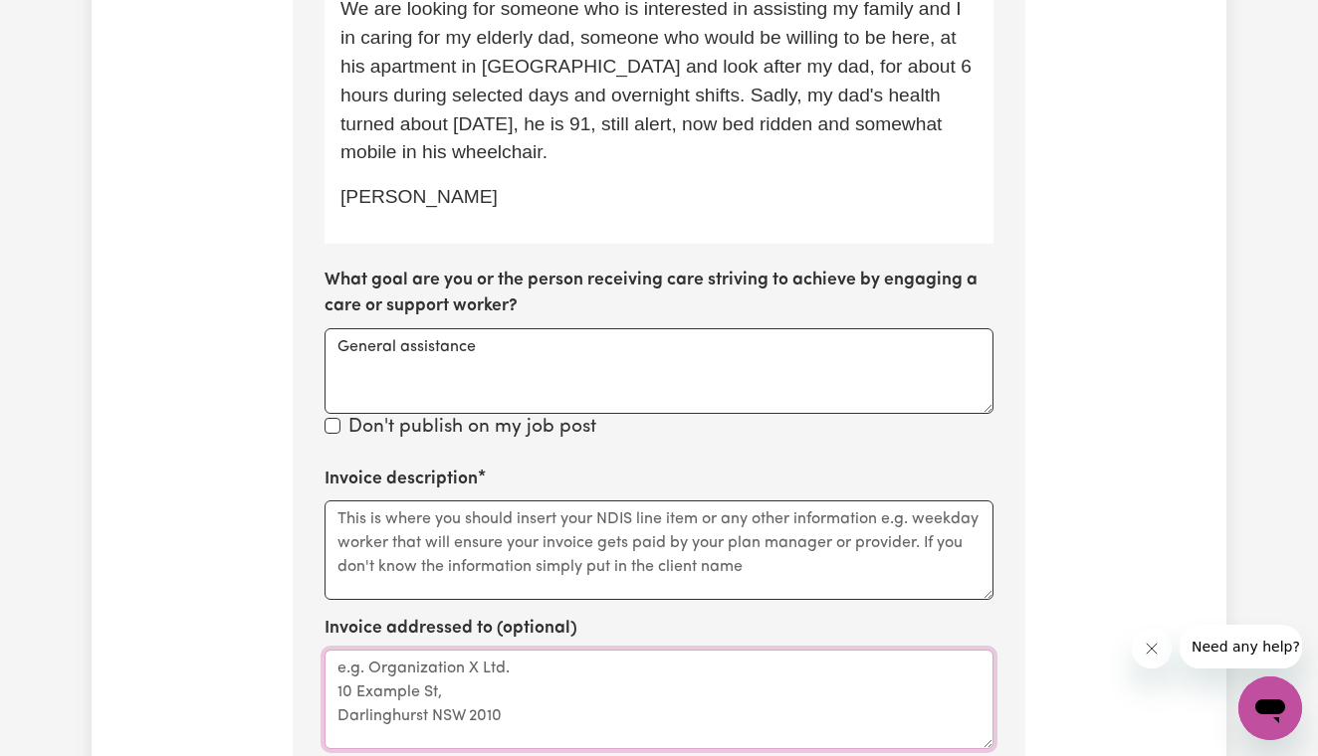
scroll to position [941, 0]
